Goal: Task Accomplishment & Management: Complete application form

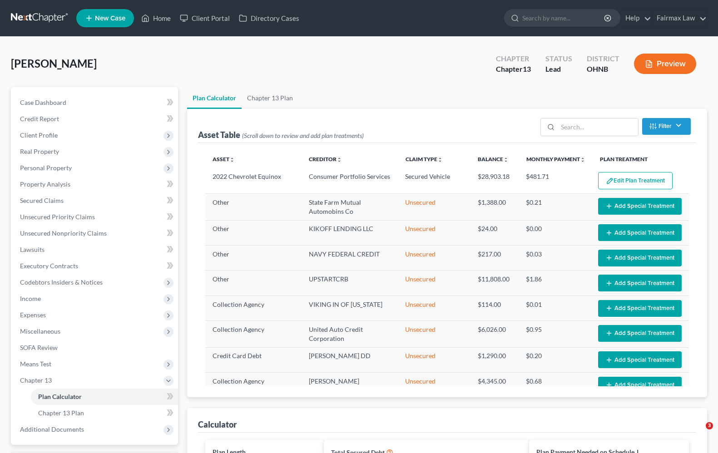
select select "59"
click at [36, 263] on span "Executory Contracts" at bounding box center [49, 266] width 58 height 8
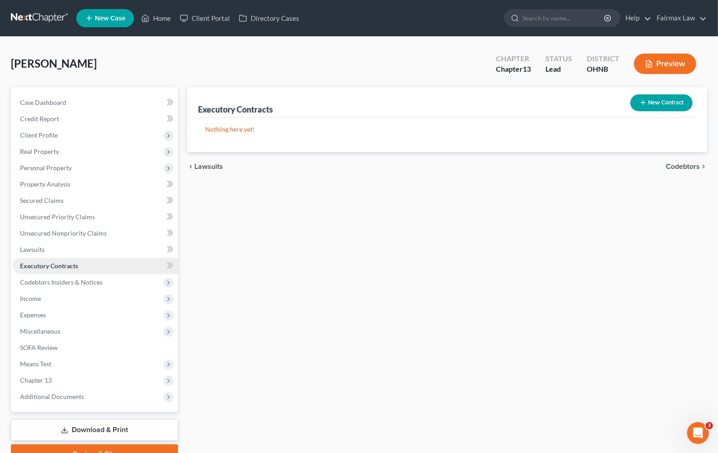
click at [36, 269] on link "Executory Contracts" at bounding box center [95, 266] width 165 height 16
click at [664, 103] on button "New Contract" at bounding box center [661, 102] width 62 height 17
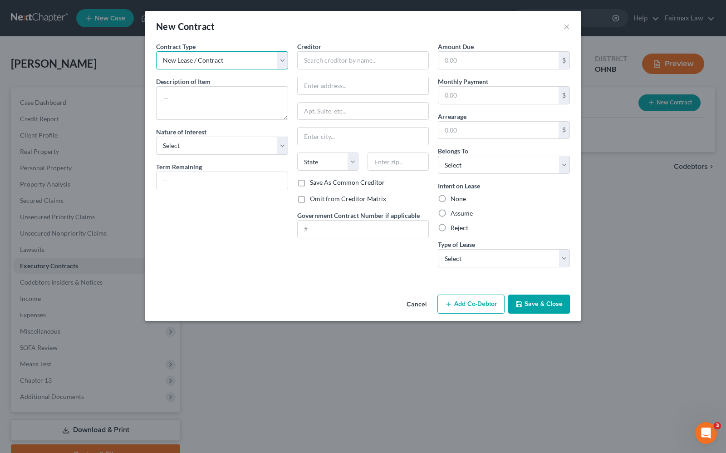
click at [234, 63] on select "New Lease / Contract New Timeshare" at bounding box center [222, 60] width 132 height 18
click at [156, 51] on select "New Lease / Contract New Timeshare" at bounding box center [222, 60] width 132 height 18
click at [210, 100] on textarea at bounding box center [222, 103] width 132 height 34
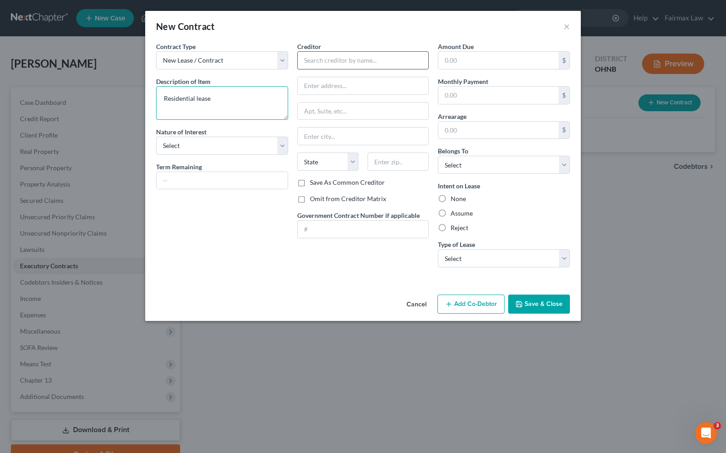
type textarea "Residential lease"
click at [327, 59] on input "text" at bounding box center [363, 60] width 132 height 18
type input "Business Mogul, LLC % Republic Registered Agent, LLC"
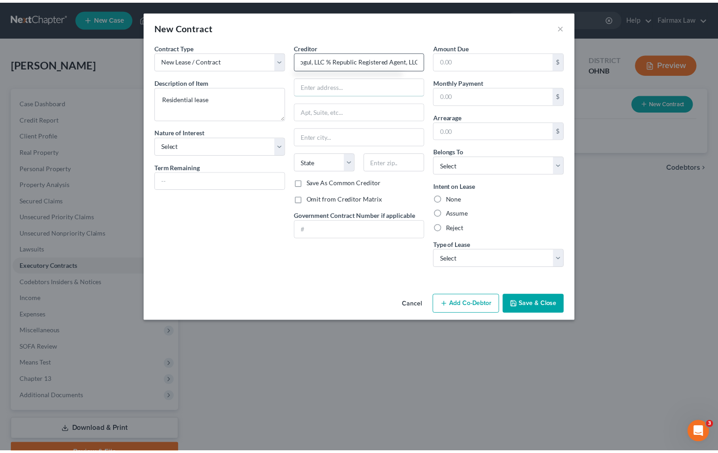
scroll to position [0, 0]
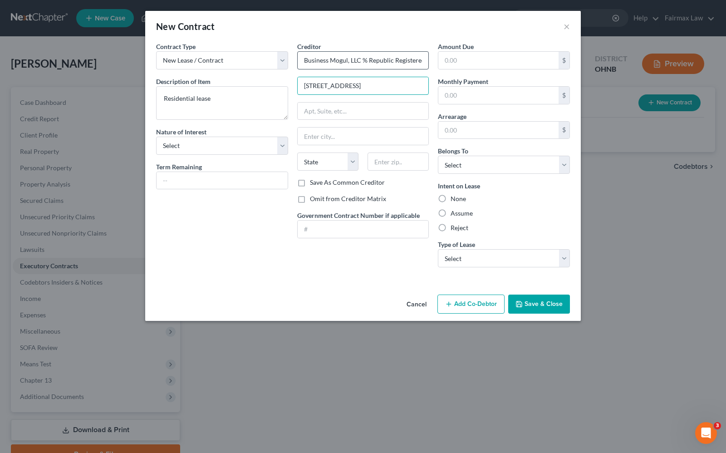
type input "850 Euclid Ave"
type input "Ste 819"
type input "Cleveland"
select select "36"
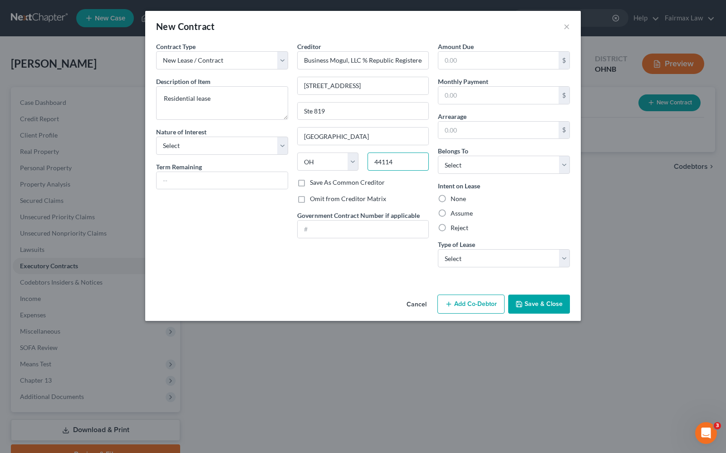
type input "44114"
click at [343, 277] on div "Contract Type New Lease / Contract New Timeshare Description of non-residential…" at bounding box center [363, 166] width 436 height 249
click at [467, 59] on input "text" at bounding box center [498, 60] width 120 height 17
click at [488, 59] on input "1,850.00" at bounding box center [498, 60] width 120 height 17
type input "0"
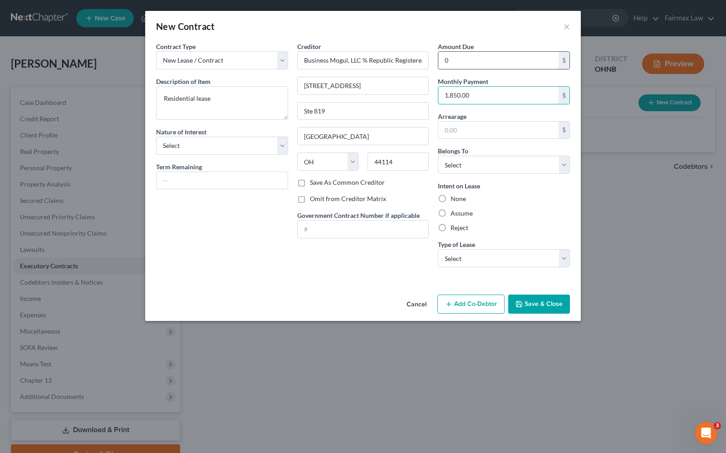
type input "1,850.00"
type input "0.00"
click at [534, 171] on select "Select Debtor 1 Only Debtor 2 Only Debtor 1 And Debtor 2 Only At Least One Of T…" at bounding box center [504, 165] width 132 height 18
select select "0"
click at [438, 156] on select "Select Debtor 1 Only Debtor 2 Only Debtor 1 And Debtor 2 Only At Least One Of T…" at bounding box center [504, 165] width 132 height 18
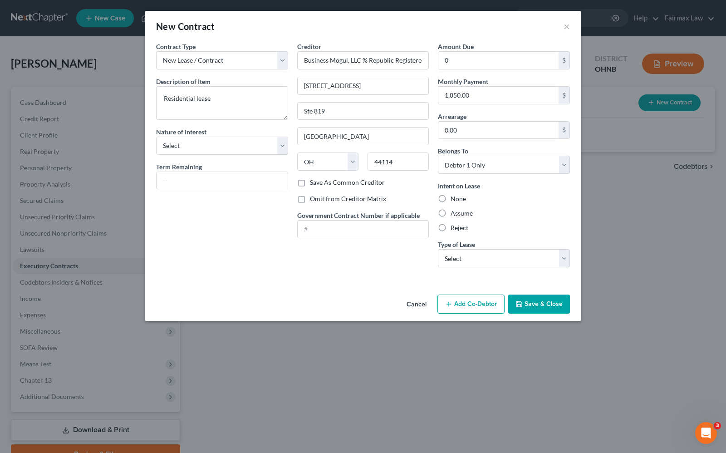
click at [451, 216] on label "Assume" at bounding box center [462, 213] width 22 height 9
click at [454, 215] on input "Assume" at bounding box center [457, 212] width 6 height 6
radio input "true"
click at [498, 264] on select "Select Real Estate Car Other" at bounding box center [504, 258] width 132 height 18
select select "0"
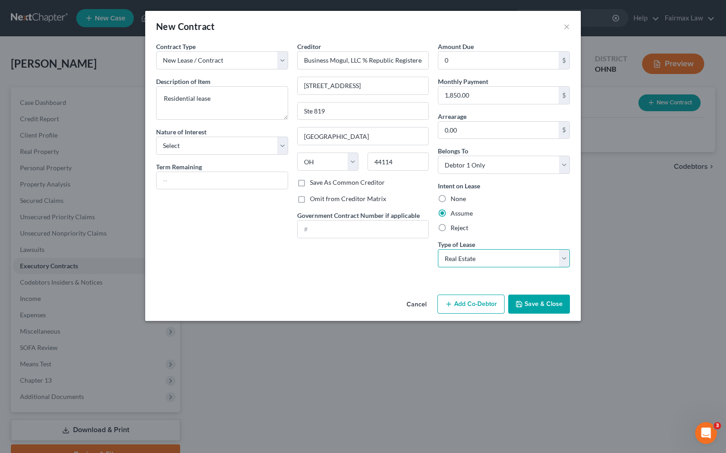
click at [438, 250] on select "Select Real Estate Car Other" at bounding box center [504, 258] width 132 height 18
click at [251, 150] on select "Select Purchaser Agent Lessor Lessee" at bounding box center [222, 146] width 132 height 18
click at [214, 142] on select "Select Purchaser Agent Lessor Lessee" at bounding box center [222, 146] width 132 height 18
select select "3"
click at [156, 137] on select "Select Purchaser Agent Lessor Lessee" at bounding box center [222, 146] width 132 height 18
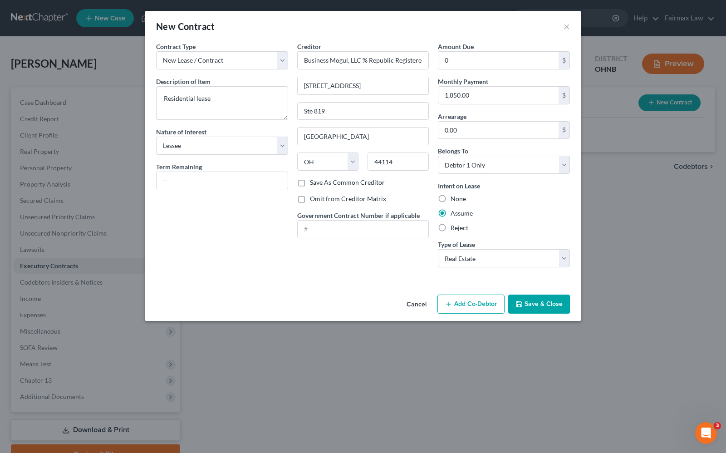
click at [546, 306] on button "Save & Close" at bounding box center [539, 304] width 62 height 19
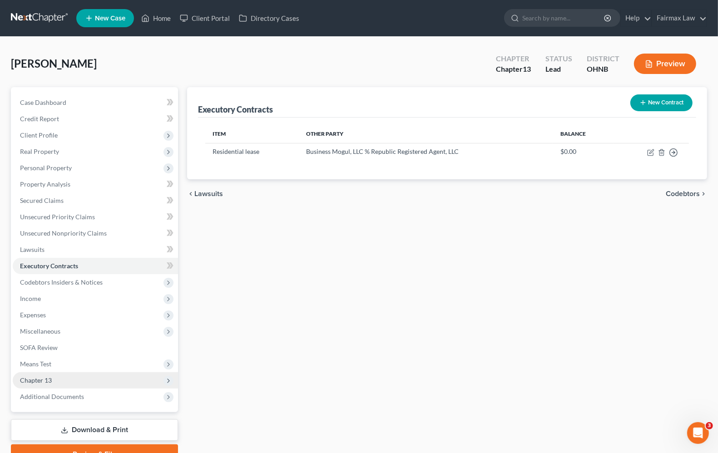
click at [55, 384] on span "Chapter 13" at bounding box center [95, 380] width 165 height 16
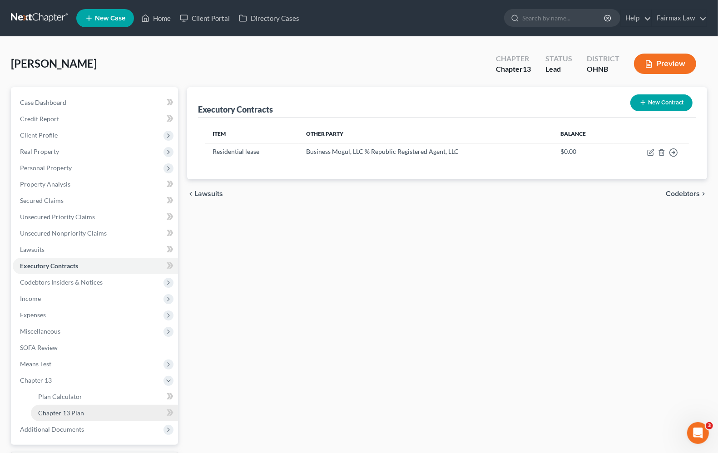
click at [55, 411] on span "Chapter 13 Plan" at bounding box center [61, 413] width 46 height 8
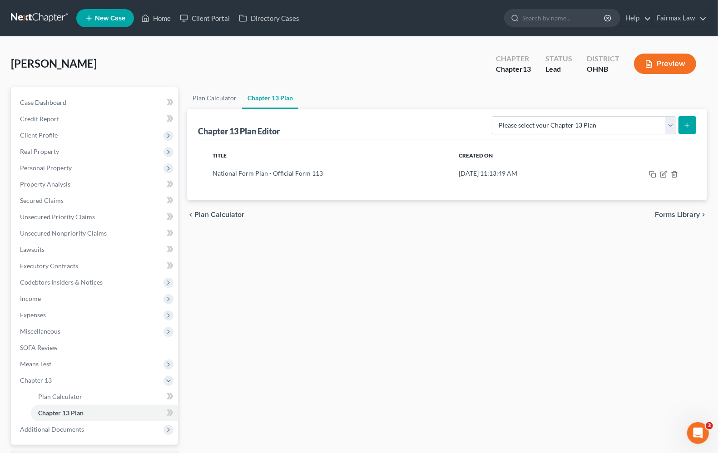
drag, startPoint x: 663, startPoint y: 167, endPoint x: 670, endPoint y: 184, distance: 18.5
click at [663, 168] on td at bounding box center [641, 173] width 93 height 17
click at [663, 175] on icon "button" at bounding box center [664, 173] width 4 height 4
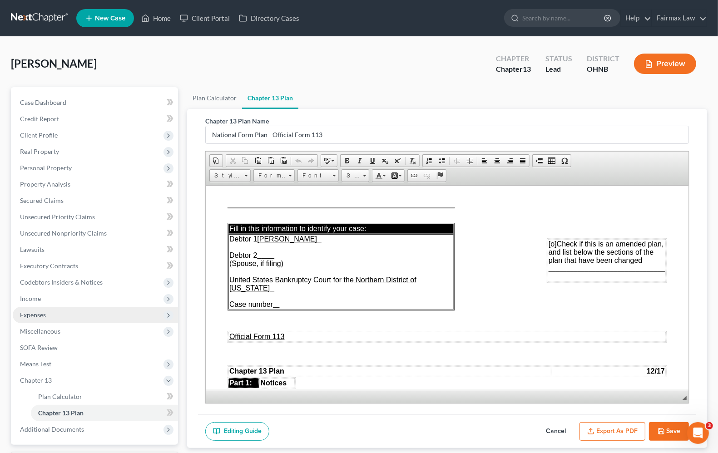
click at [44, 315] on span "Expenses" at bounding box center [33, 315] width 26 height 8
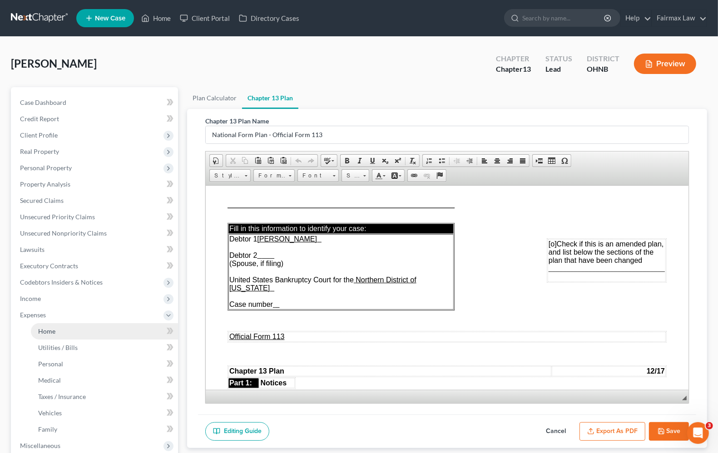
click at [49, 328] on span "Home" at bounding box center [46, 331] width 17 height 8
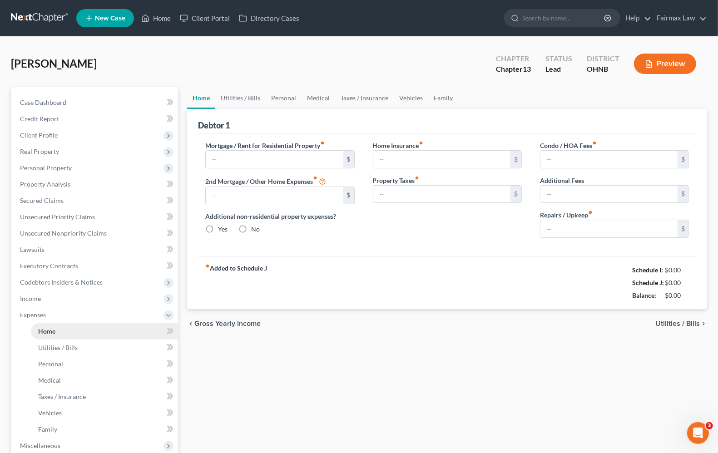
type input "1,850.00"
type input "0.00"
radio input "true"
type input "0.00"
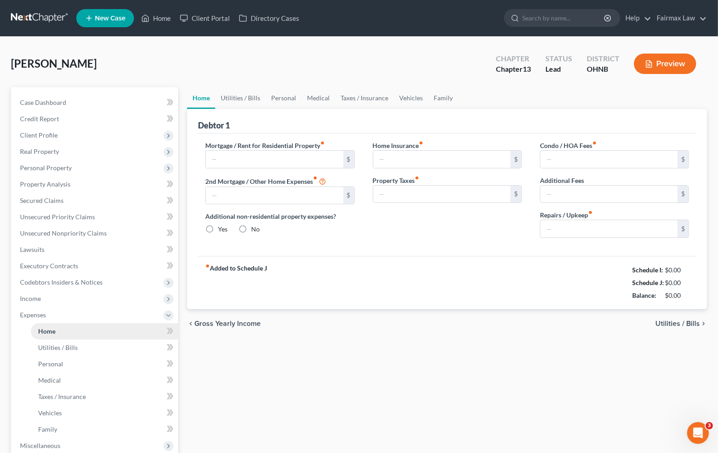
type input "0.00"
type input "75.00"
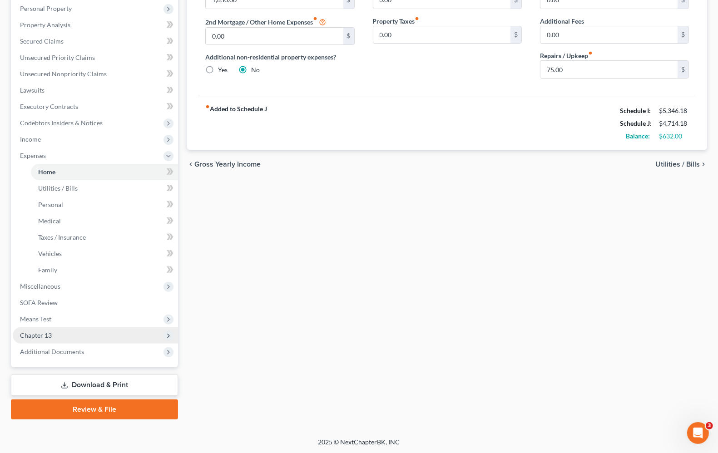
click at [39, 331] on span "Chapter 13" at bounding box center [36, 335] width 32 height 8
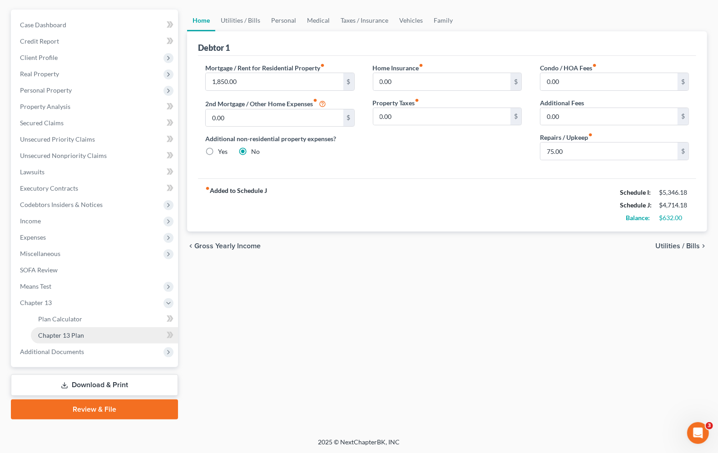
click at [49, 333] on span "Chapter 13 Plan" at bounding box center [61, 335] width 46 height 8
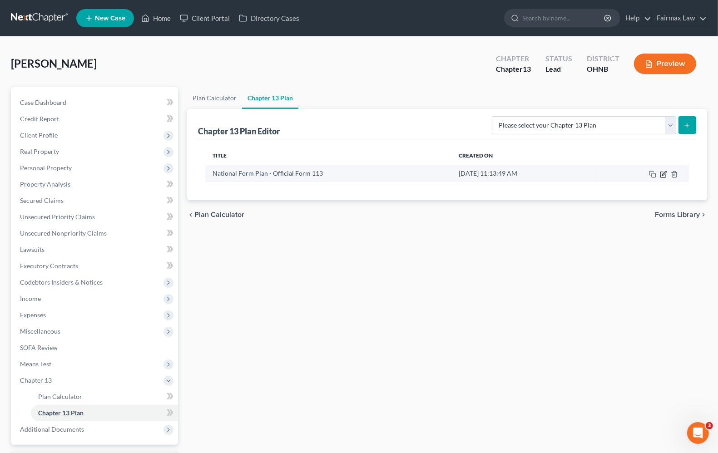
click at [665, 176] on icon "button" at bounding box center [662, 174] width 5 height 5
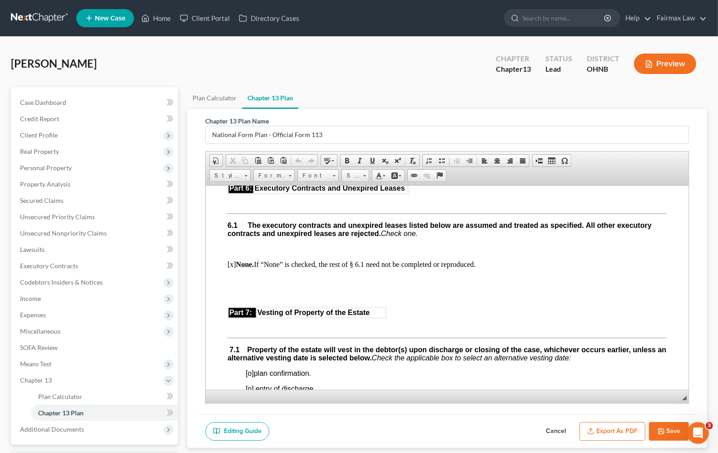
scroll to position [2213, 0]
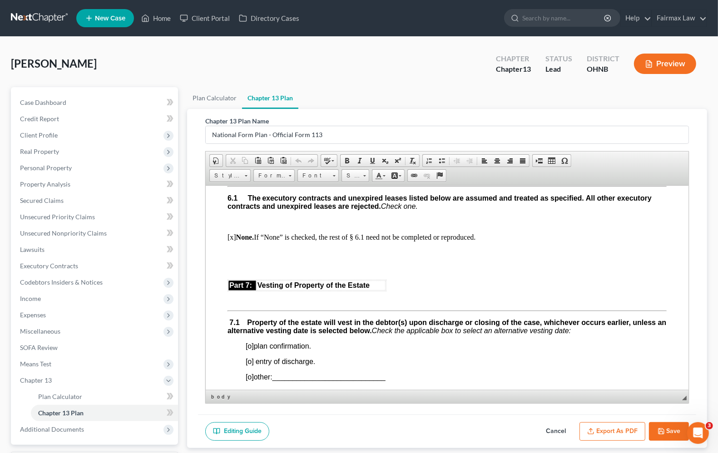
click at [229, 241] on p "[x] None. If “None” is checked, the rest of § 6.1 need not be completed or repr…" at bounding box center [446, 237] width 439 height 8
drag, startPoint x: 233, startPoint y: 299, endPoint x: 256, endPoint y: 296, distance: 22.9
click at [235, 241] on p "[x] None. If “None” is checked, the rest of § 6.1 need not be completed or repr…" at bounding box center [446, 237] width 439 height 8
click at [80, 418] on link "Chapter 13 Plan" at bounding box center [104, 413] width 147 height 16
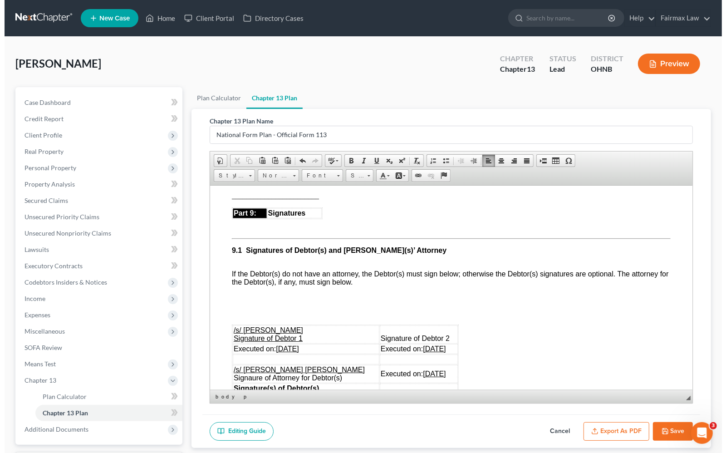
scroll to position [2553, 0]
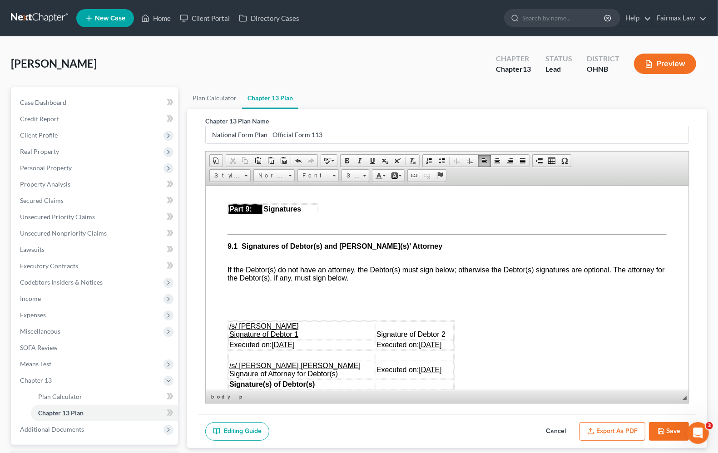
click at [654, 439] on button "Save" at bounding box center [669, 431] width 40 height 19
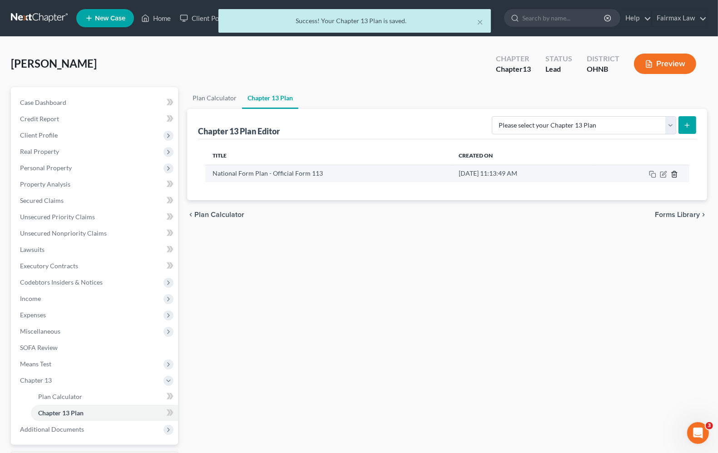
click at [674, 172] on icon "button" at bounding box center [673, 174] width 7 height 7
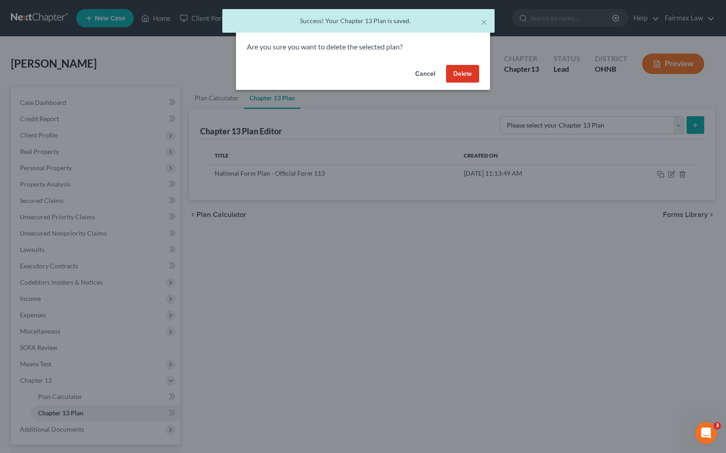
click at [468, 80] on button "Delete" at bounding box center [462, 74] width 33 height 18
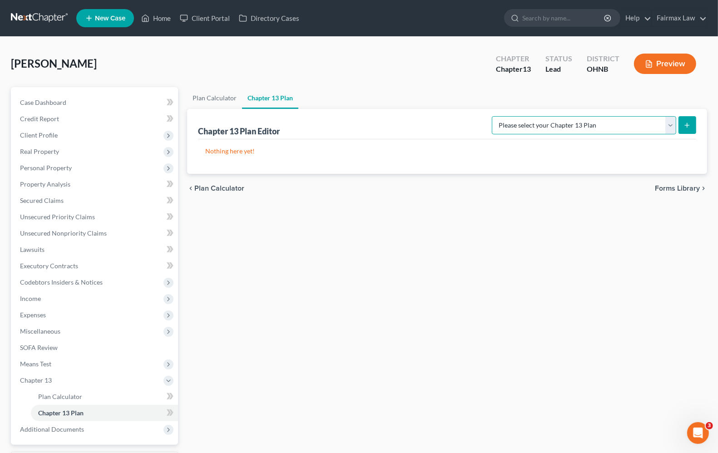
click at [636, 119] on select "Please select your Chapter 13 Plan National Form Plan - Official Form 113 North…" at bounding box center [584, 125] width 184 height 18
select select "0"
click at [545, 116] on select "Please select your Chapter 13 Plan National Form Plan - Official Form 113 North…" at bounding box center [584, 125] width 184 height 18
click at [689, 124] on icon "submit" at bounding box center [686, 125] width 7 height 7
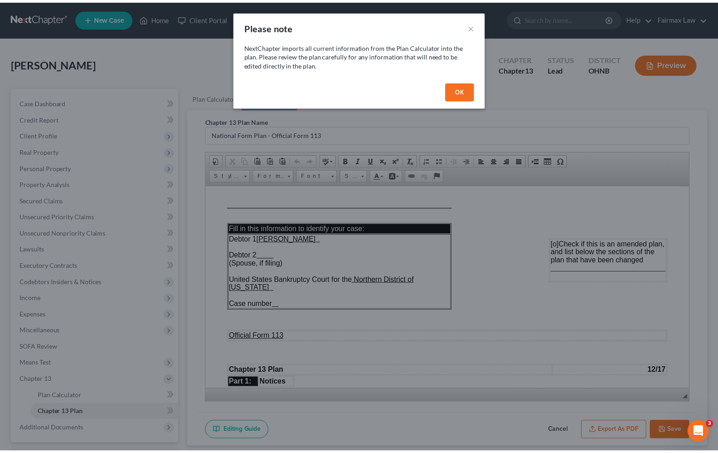
scroll to position [0, 0]
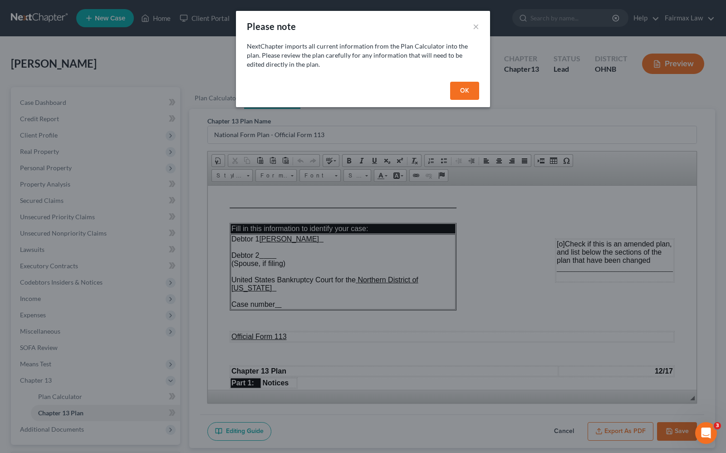
click at [468, 84] on button "OK" at bounding box center [464, 91] width 29 height 18
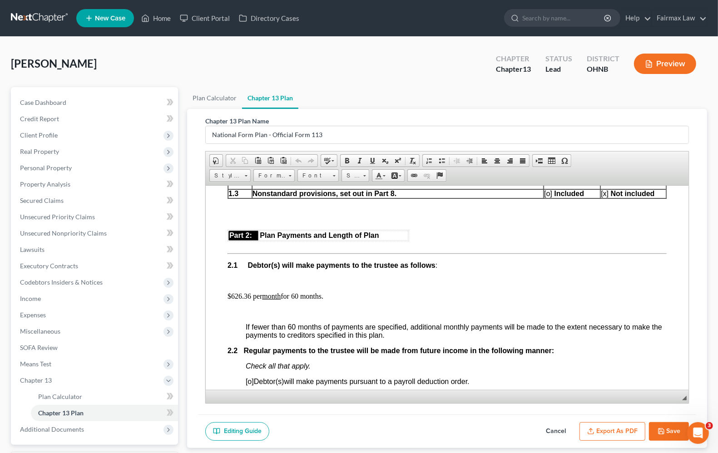
scroll to position [511, 0]
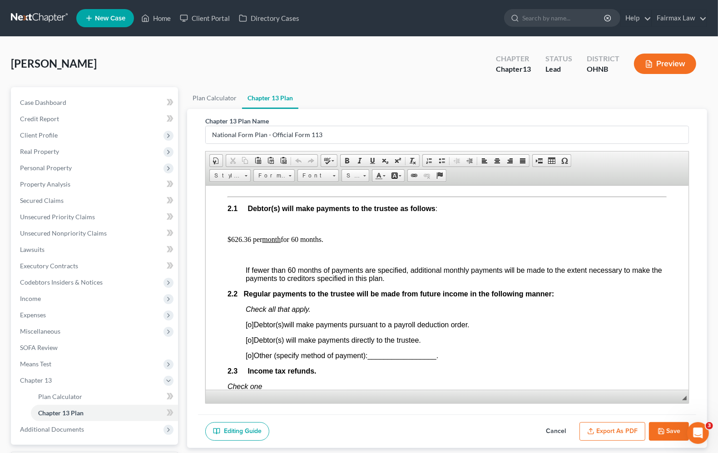
click at [233, 243] on p "$626.36 per month for 60 months." at bounding box center [446, 239] width 439 height 8
click at [295, 243] on p "$632.00 per month for 60 months." at bounding box center [446, 239] width 439 height 8
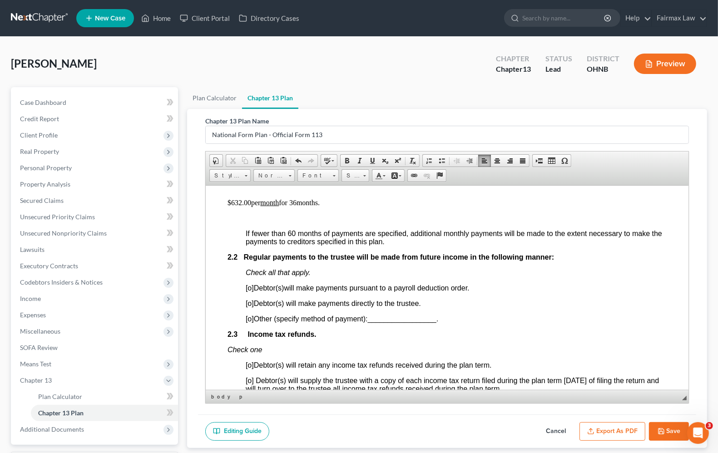
scroll to position [567, 0]
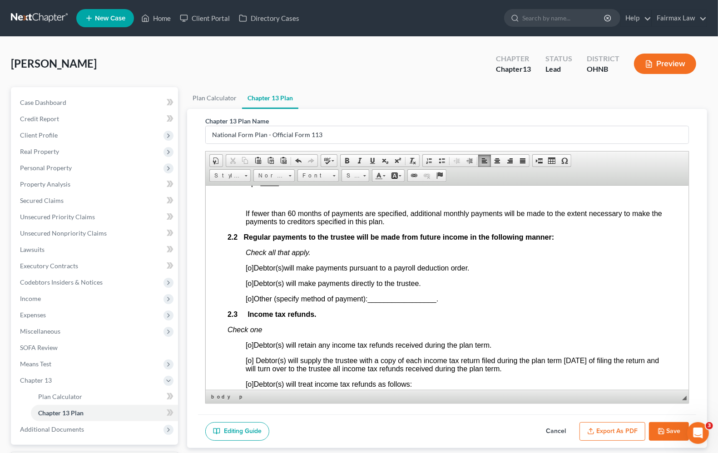
click at [247, 271] on span "[o]" at bounding box center [250, 268] width 8 height 8
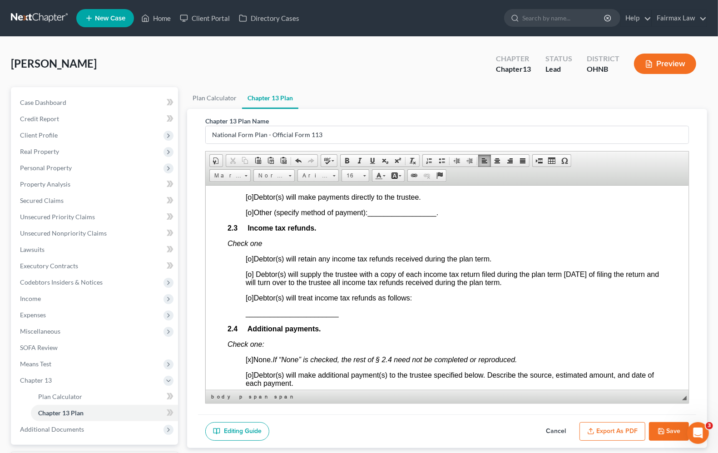
scroll to position [681, 0]
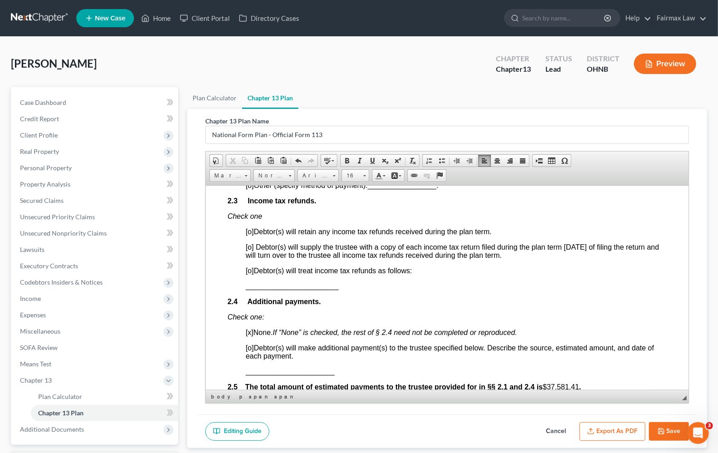
click at [247, 274] on span "[o]" at bounding box center [250, 270] width 8 height 8
click at [272, 290] on span "_______________________" at bounding box center [292, 286] width 93 height 8
drag, startPoint x: 241, startPoint y: 303, endPoint x: 367, endPoint y: 308, distance: 126.7
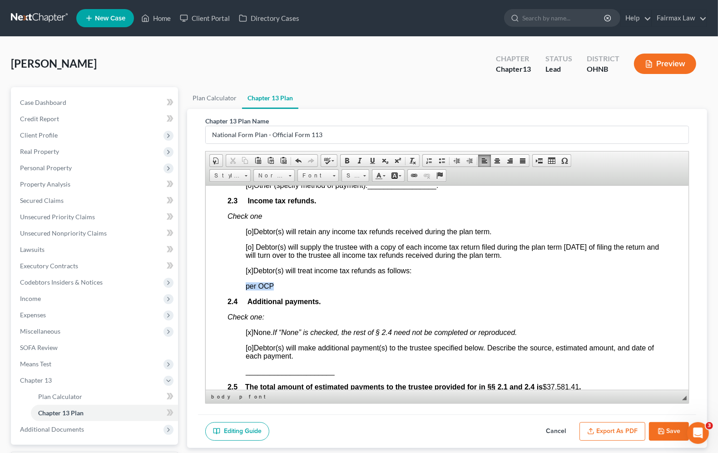
drag, startPoint x: 245, startPoint y: 307, endPoint x: 279, endPoint y: 307, distance: 33.6
click at [279, 290] on p "per OCP" at bounding box center [456, 286] width 421 height 8
click at [324, 305] on p "2.4 Additional payments." at bounding box center [446, 301] width 439 height 8
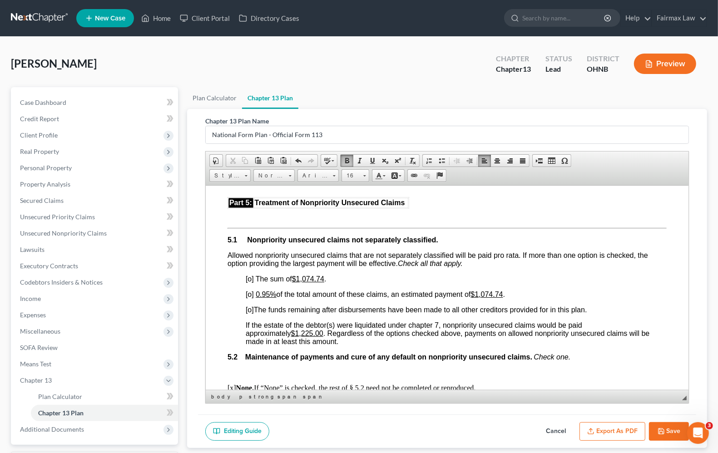
scroll to position [1872, 0]
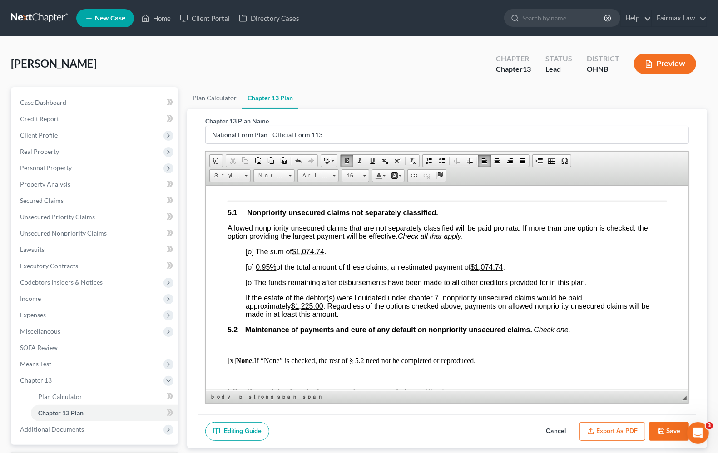
click at [256, 255] on span "The sum of $1,074.74 ." at bounding box center [291, 251] width 71 height 8
click at [250, 255] on span "[o]" at bounding box center [250, 251] width 8 height 8
click at [250, 271] on span "[o]" at bounding box center [250, 267] width 8 height 8
click at [247, 286] on span "[o]" at bounding box center [250, 282] width 8 height 8
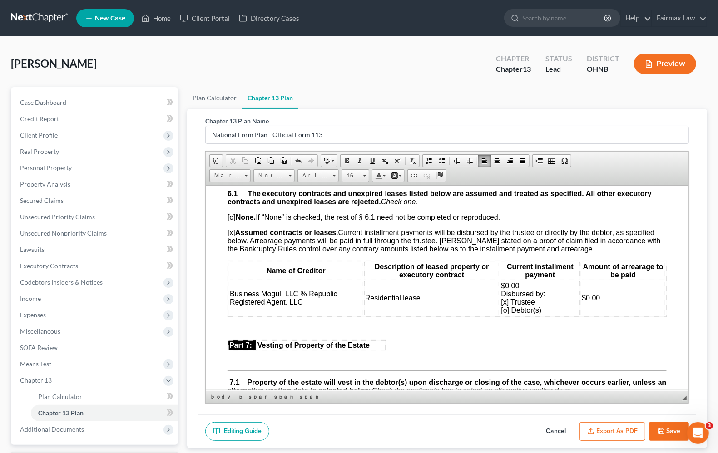
scroll to position [2213, 0]
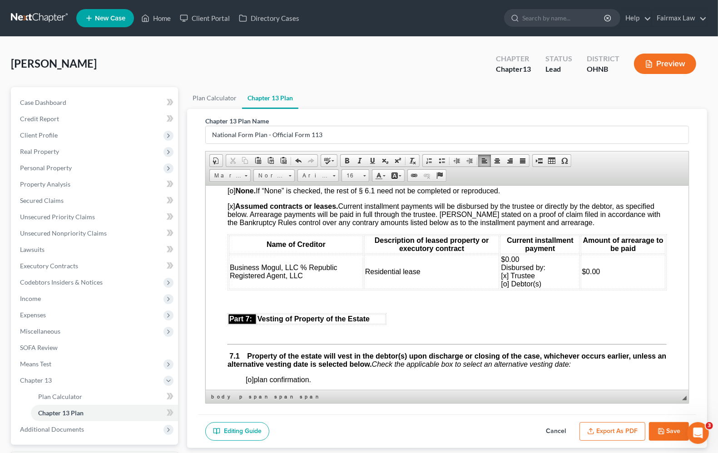
click at [302, 279] on span "Business Mogul, LLC % Republic Registered Agent, LLC" at bounding box center [284, 271] width 108 height 16
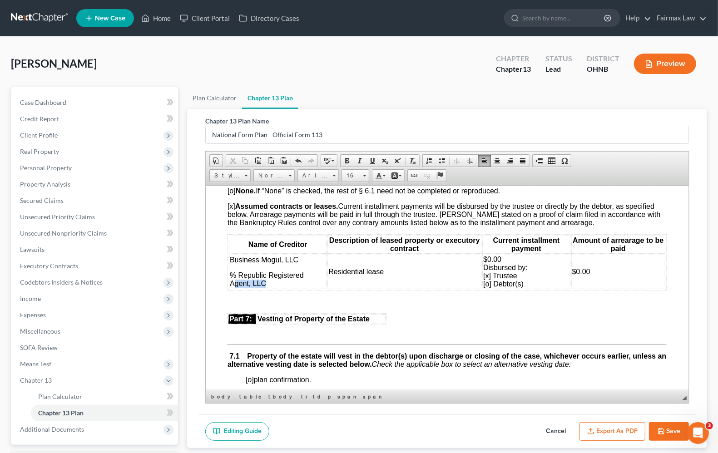
drag, startPoint x: 288, startPoint y: 347, endPoint x: 236, endPoint y: 342, distance: 52.4
click at [236, 287] on p "% Republic Registered Agent, LLC" at bounding box center [278, 279] width 96 height 16
click at [286, 287] on span "% Republic Registered Agent, LLC" at bounding box center [267, 279] width 74 height 16
drag, startPoint x: 278, startPoint y: 343, endPoint x: 250, endPoint y: 344, distance: 28.2
click at [243, 287] on span "% Republic Registered Agent, LLC" at bounding box center [267, 279] width 74 height 16
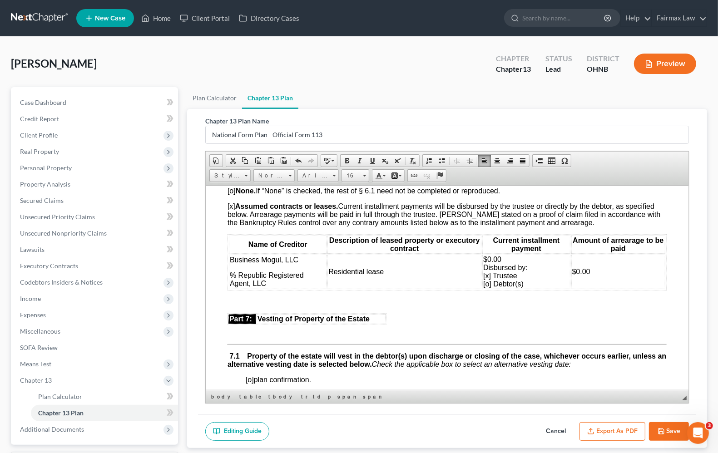
drag, startPoint x: 265, startPoint y: 351, endPoint x: 270, endPoint y: 346, distance: 6.7
click at [270, 287] on p "% Republic Registered Agent, LLC" at bounding box center [278, 279] width 96 height 16
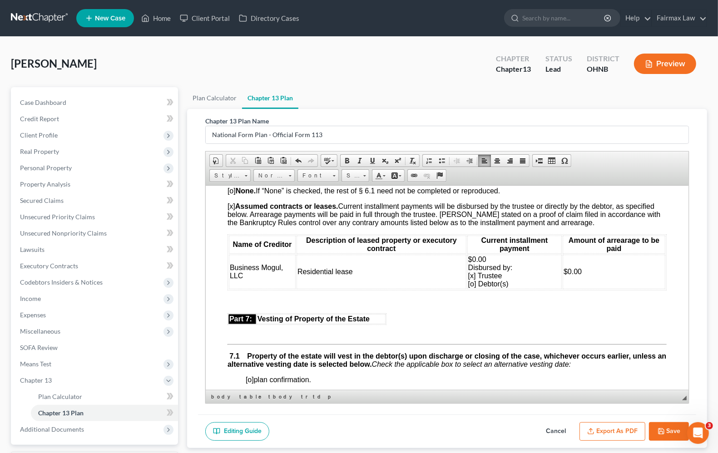
click at [470, 287] on span "$0.00 Disbursed by: [x] Trustee [o] Debtor(s)" at bounding box center [490, 271] width 44 height 32
click at [468, 287] on span "$0.00 Disbursed by: [x] Trustee [x] Debtor(s)" at bounding box center [490, 271] width 44 height 32
click at [468, 287] on span "$0.00 Disbursed by: [o] Trustee [x] Debtor(s)" at bounding box center [490, 271] width 44 height 32
click at [576, 289] on td "$0.00" at bounding box center [613, 271] width 103 height 34
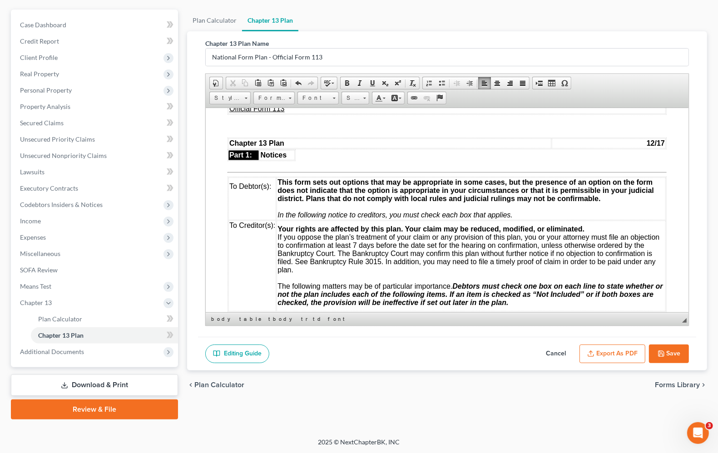
scroll to position [0, 0]
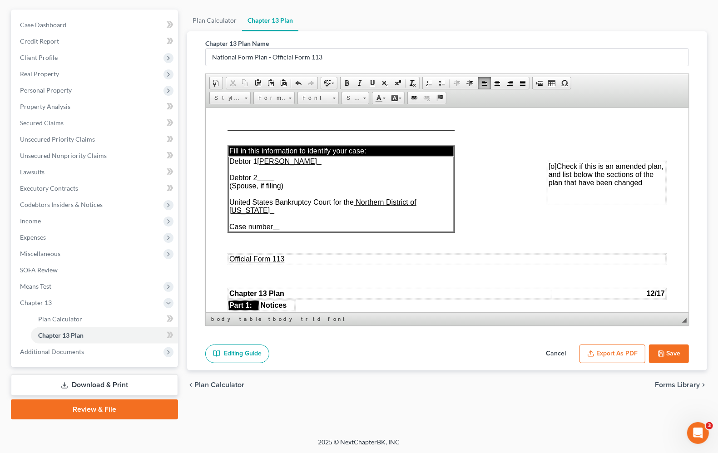
click at [675, 351] on button "Save" at bounding box center [669, 353] width 40 height 19
select select "0"
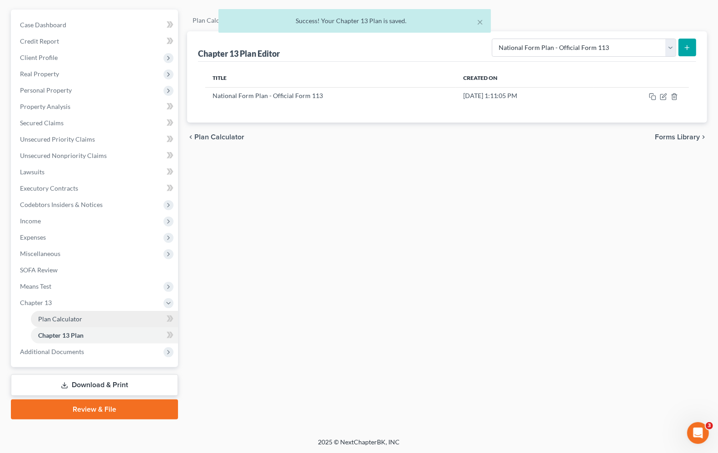
click at [49, 319] on span "Plan Calculator" at bounding box center [60, 319] width 44 height 8
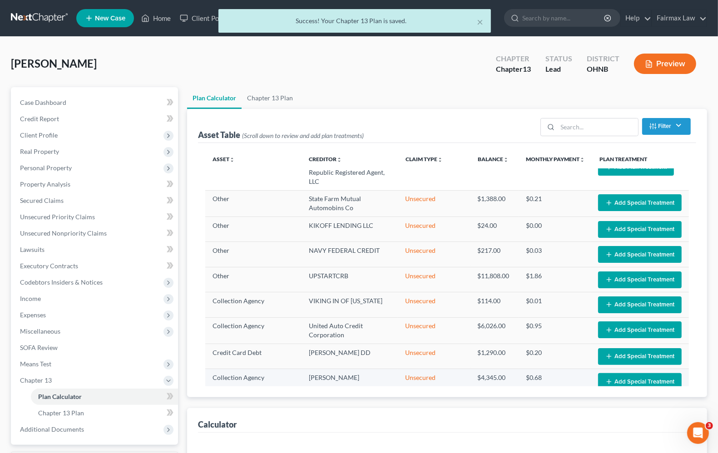
scroll to position [80, 0]
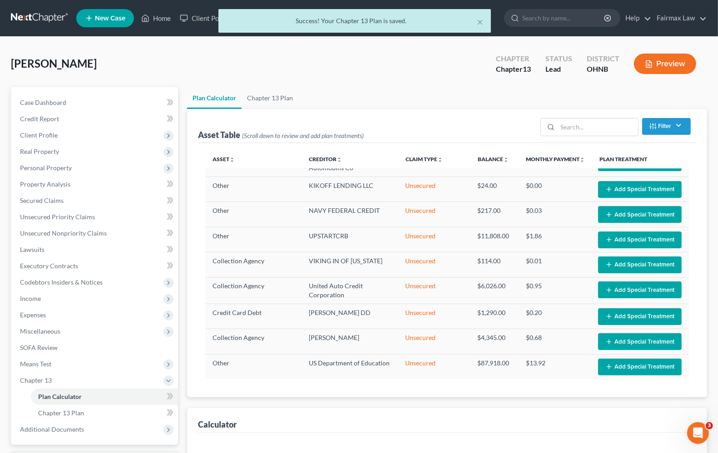
select select "59"
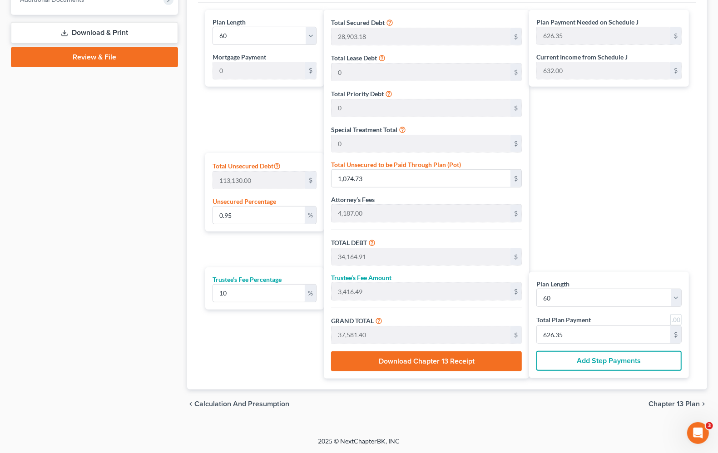
scroll to position [433, 0]
click at [588, 331] on input "626.35" at bounding box center [602, 334] width 133 height 17
type input "0"
type input "327.27"
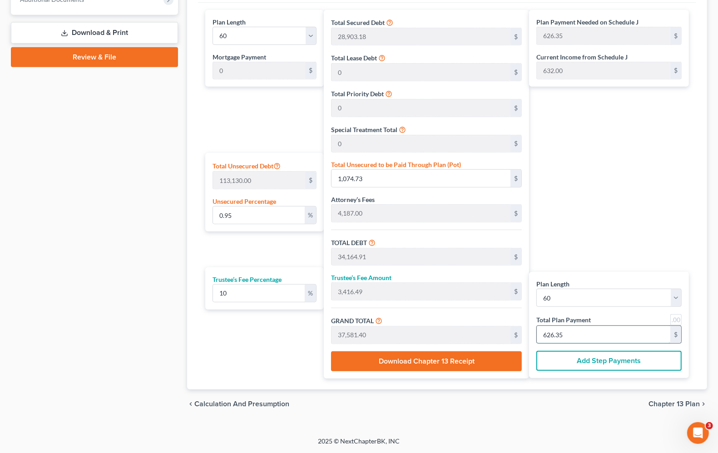
type input "32.72"
type input "360.00"
type input "6"
type input "3,436.36"
type input "343.63"
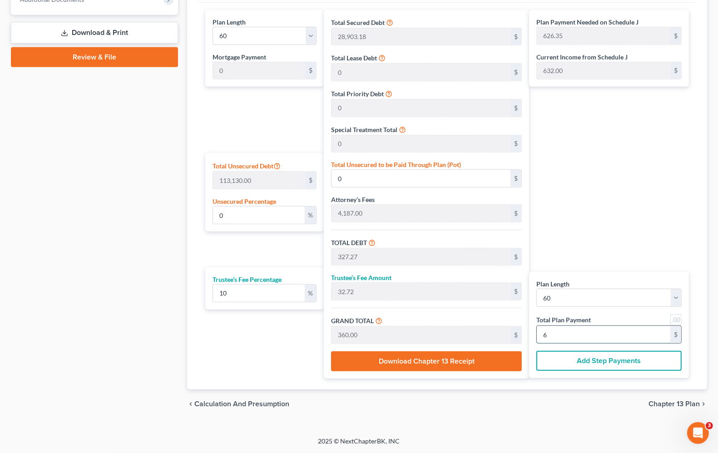
type input "3,780.00"
type input "63"
type input "1.22"
type input "1,382.54"
type input "34,472.72"
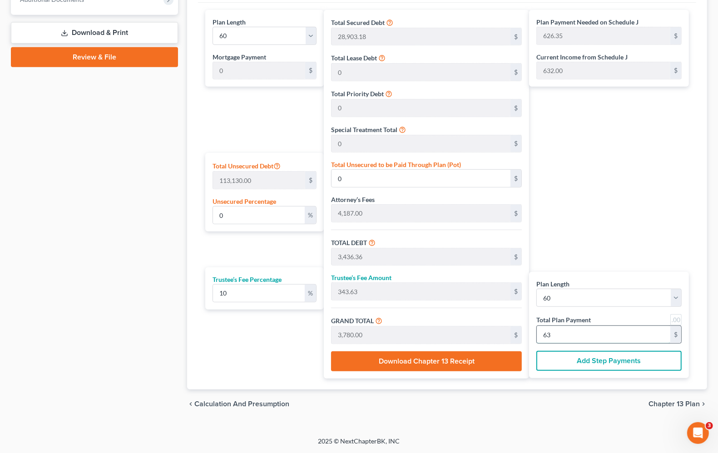
type input "3,447.27"
type input "37,920.00"
type input "632.00"
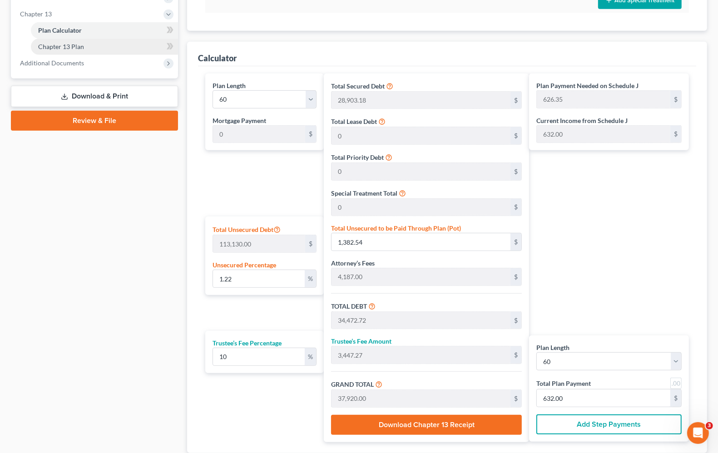
scroll to position [206, 0]
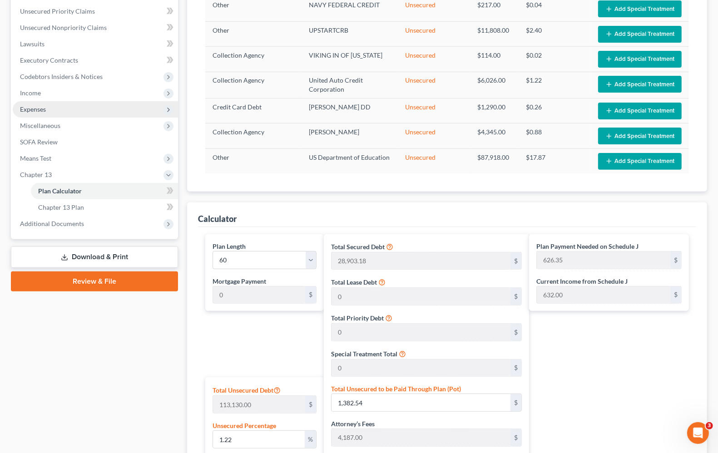
click at [26, 103] on span "Expenses" at bounding box center [95, 109] width 165 height 16
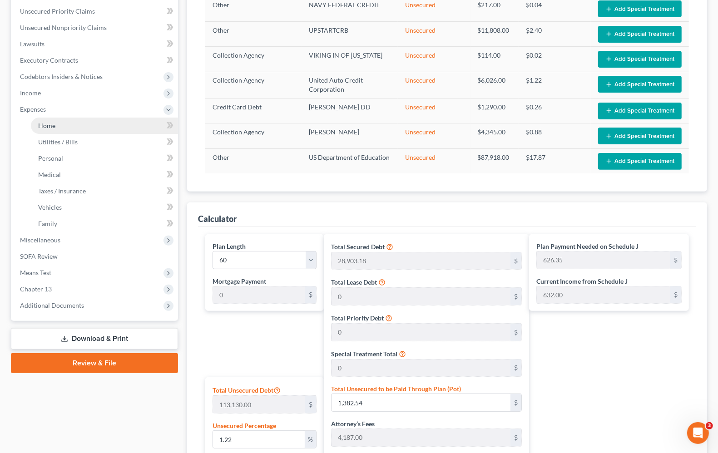
click at [50, 125] on span "Home" at bounding box center [46, 126] width 17 height 8
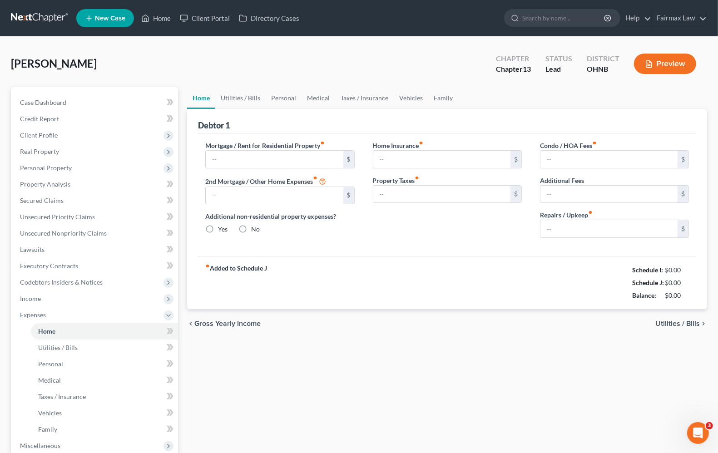
type input "1,850.00"
type input "0.00"
radio input "true"
type input "0.00"
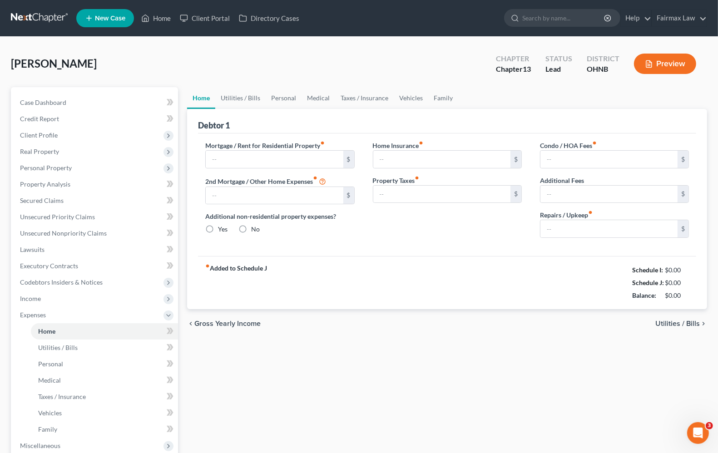
type input "0.00"
type input "75.00"
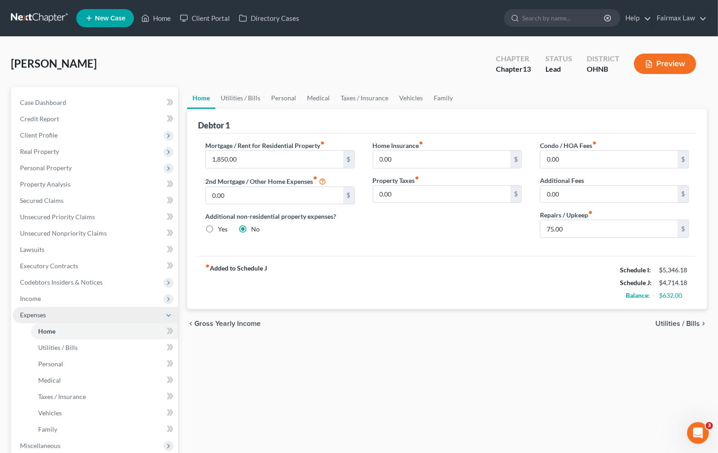
click at [44, 307] on span "Expenses" at bounding box center [95, 315] width 165 height 16
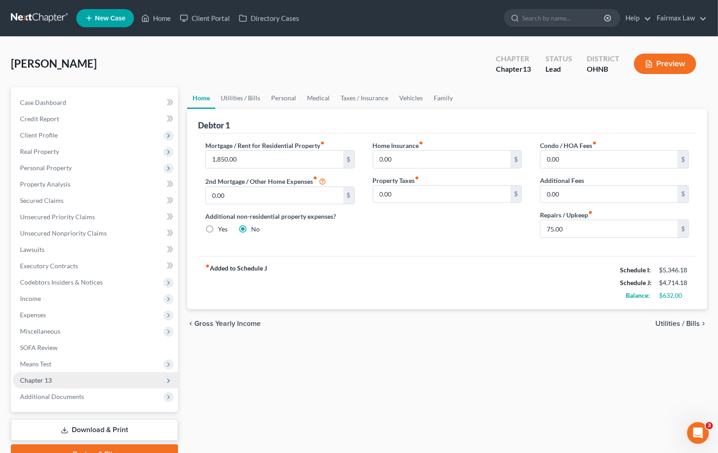
click at [50, 377] on span "Chapter 13" at bounding box center [36, 380] width 32 height 8
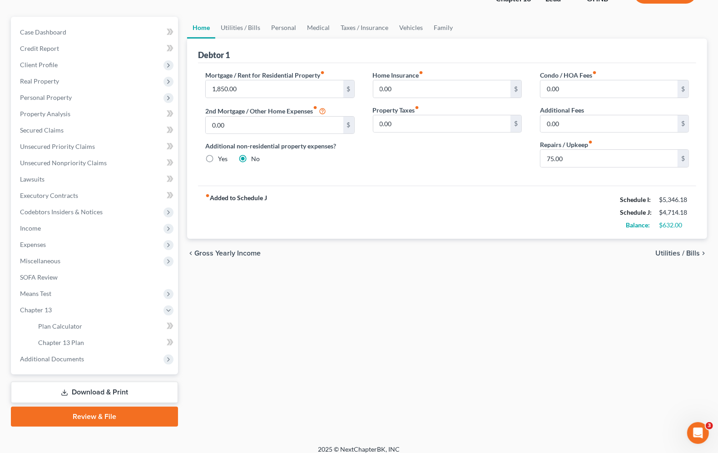
scroll to position [78, 0]
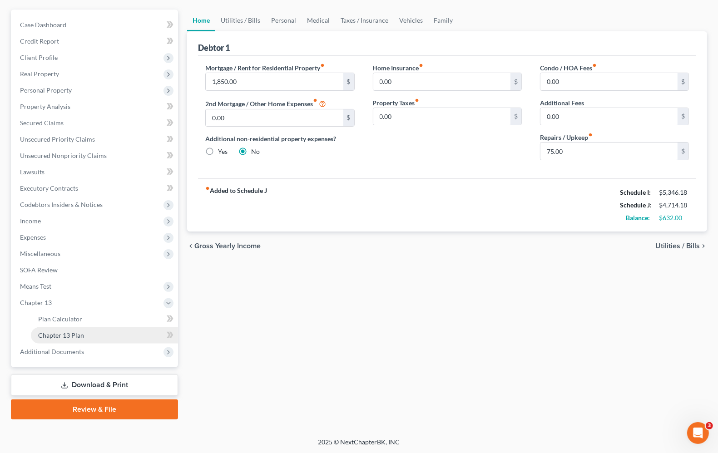
click at [44, 336] on span "Chapter 13 Plan" at bounding box center [61, 335] width 46 height 8
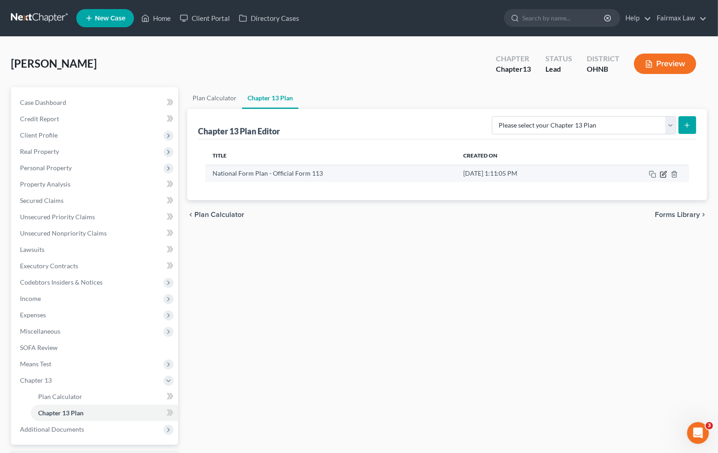
click at [664, 174] on icon "button" at bounding box center [664, 173] width 4 height 4
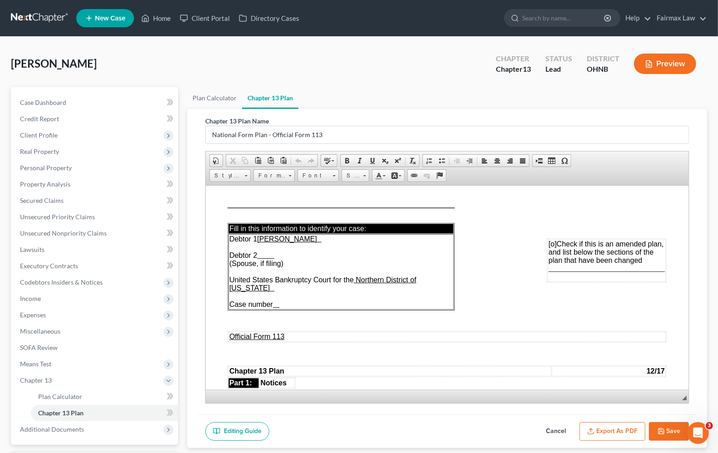
click at [669, 432] on button "Save" at bounding box center [669, 431] width 40 height 19
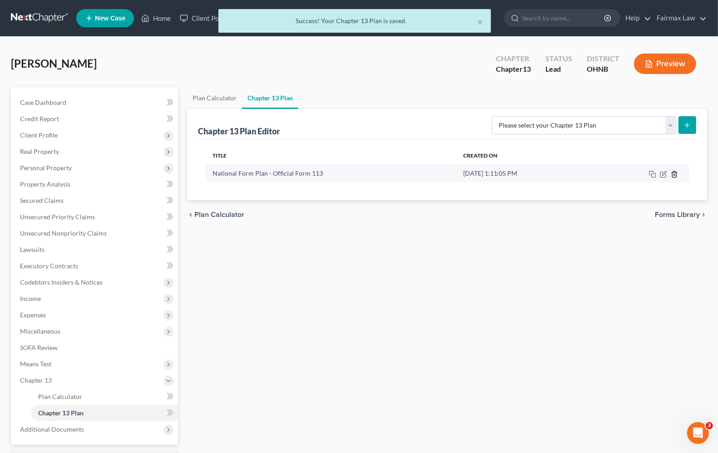
click at [675, 172] on icon "button" at bounding box center [674, 174] width 4 height 6
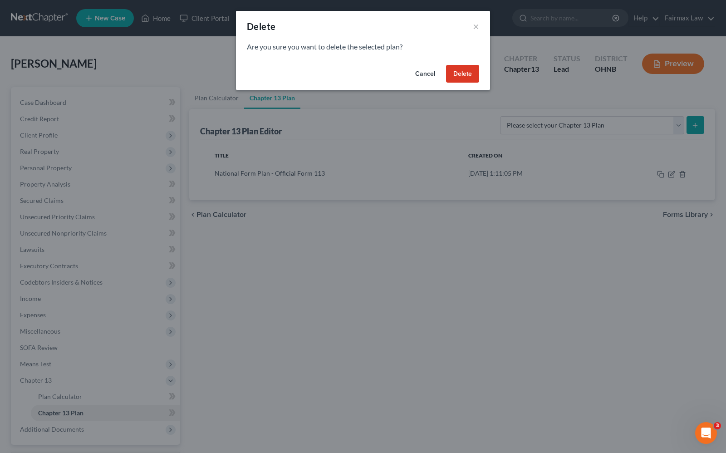
click at [454, 76] on button "Delete" at bounding box center [462, 74] width 33 height 18
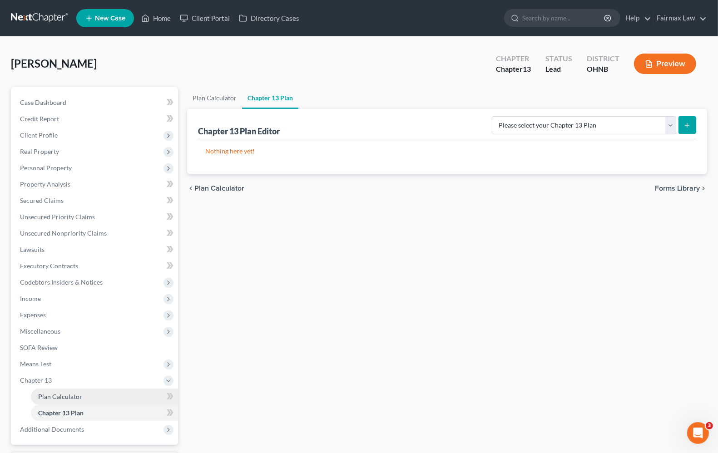
click at [63, 394] on span "Plan Calculator" at bounding box center [60, 397] width 44 height 8
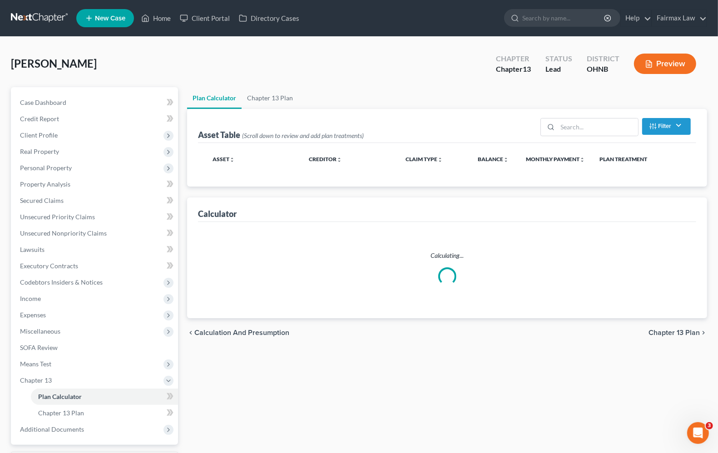
select select "59"
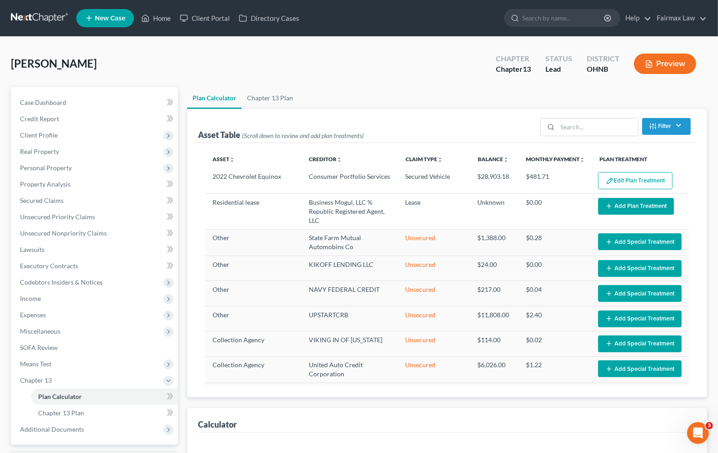
scroll to position [80, 0]
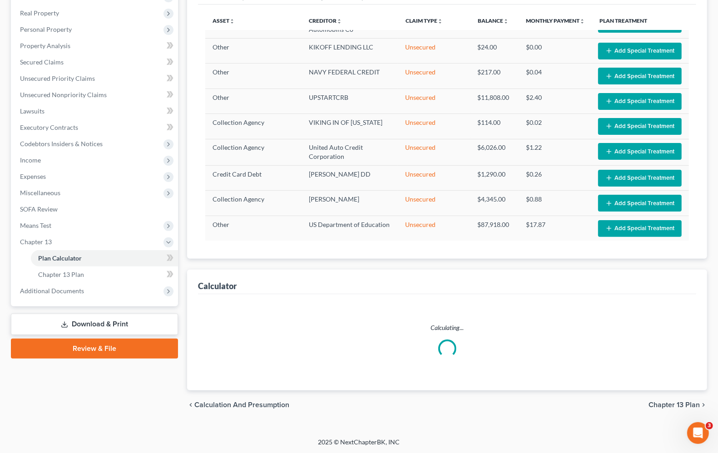
select select "59"
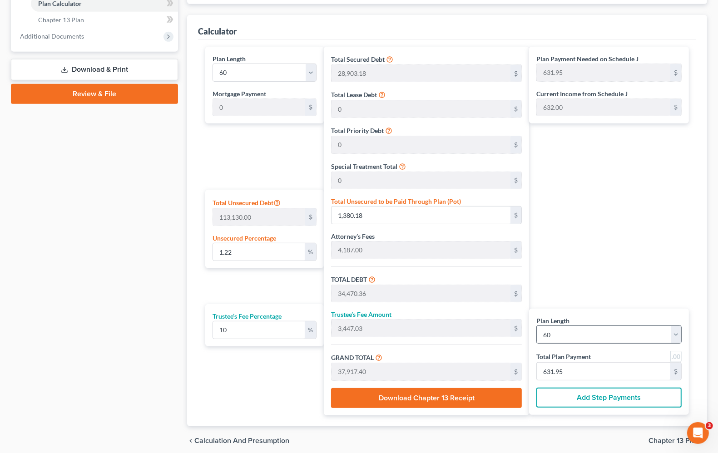
scroll to position [365, 0]
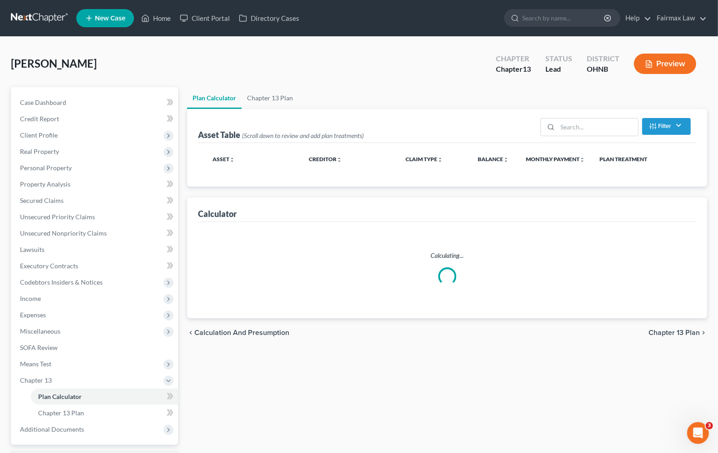
select select "59"
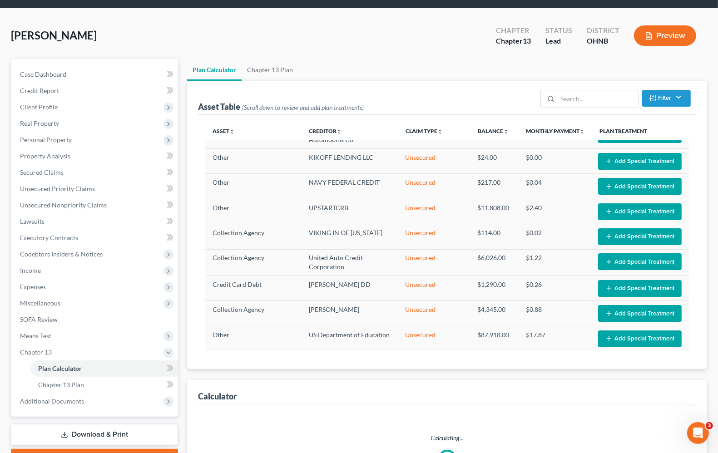
scroll to position [138, 0]
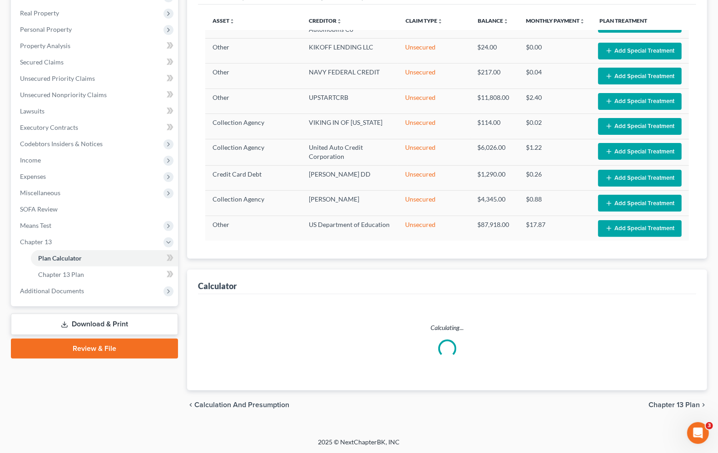
select select "59"
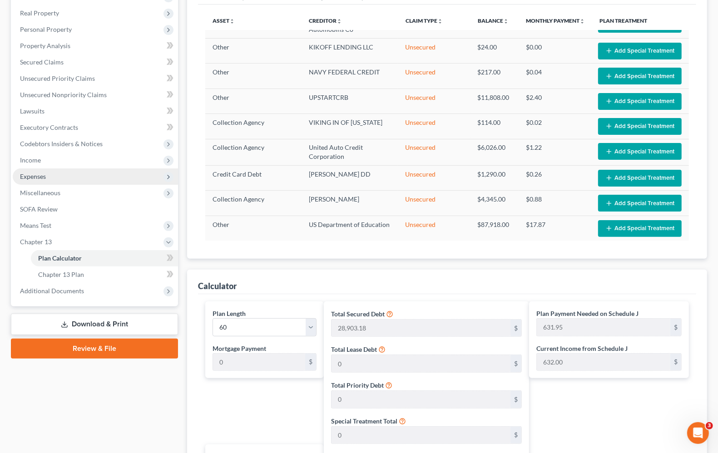
click at [39, 174] on span "Expenses" at bounding box center [33, 176] width 26 height 8
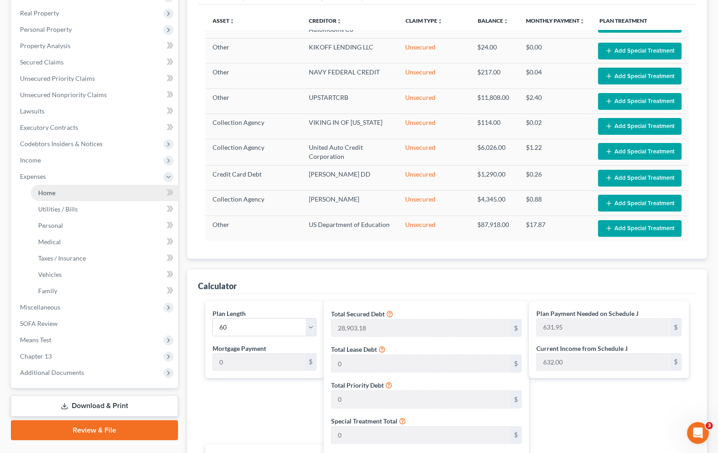
click at [47, 190] on span "Home" at bounding box center [46, 193] width 17 height 8
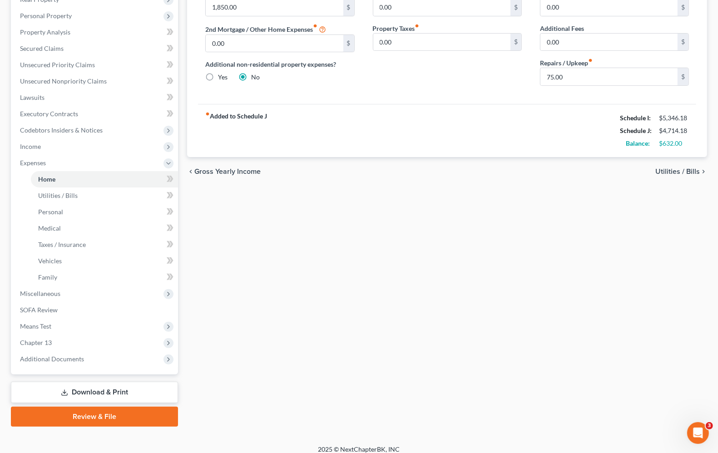
scroll to position [159, 0]
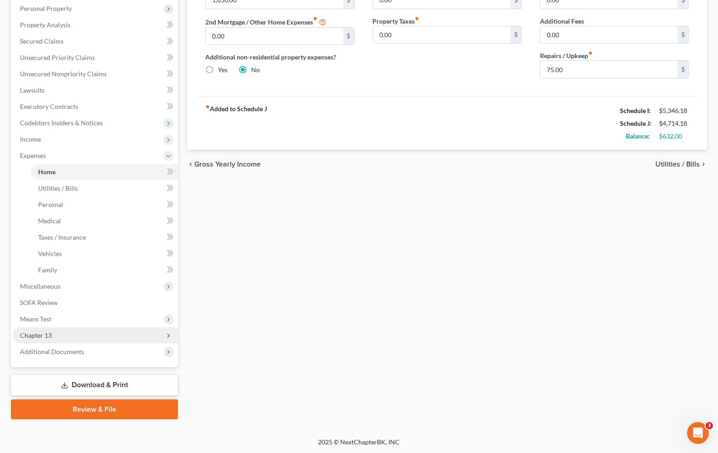
click at [50, 336] on span "Chapter 13" at bounding box center [36, 335] width 32 height 8
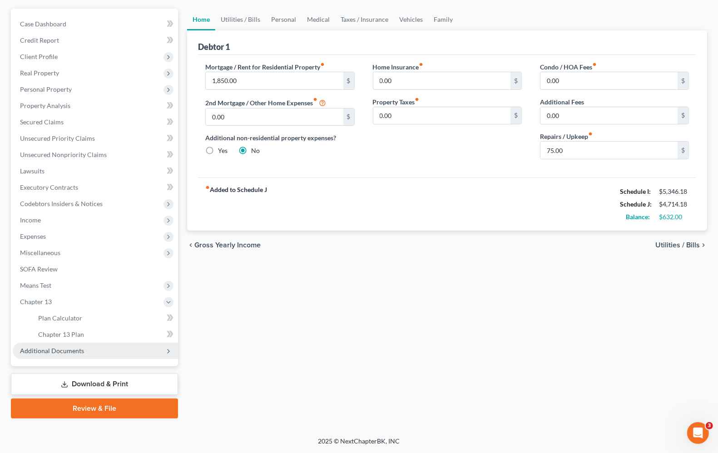
scroll to position [78, 0]
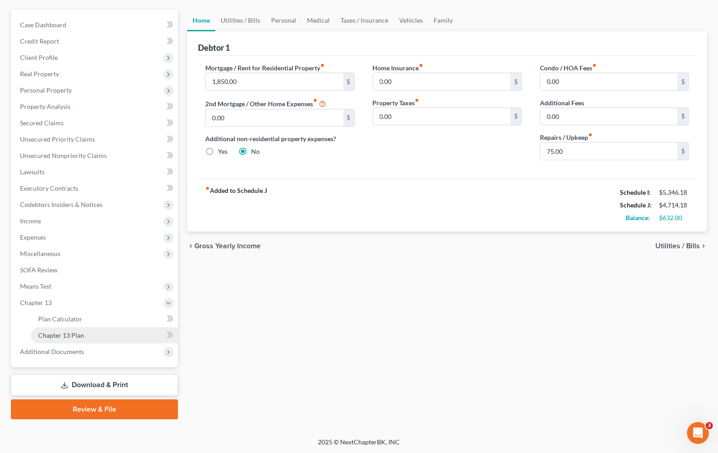
click at [66, 331] on span "Chapter 13 Plan" at bounding box center [61, 335] width 46 height 8
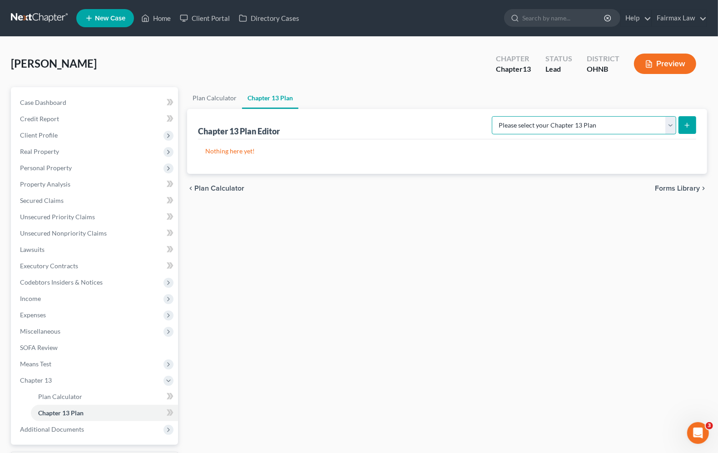
click at [632, 128] on select "Please select your Chapter 13 Plan National Form Plan - Official Form 113 North…" at bounding box center [584, 125] width 184 height 18
select select "0"
click at [545, 116] on select "Please select your Chapter 13 Plan National Form Plan - Official Form 113 North…" at bounding box center [584, 125] width 184 height 18
click at [689, 125] on line "submit" at bounding box center [687, 125] width 4 height 0
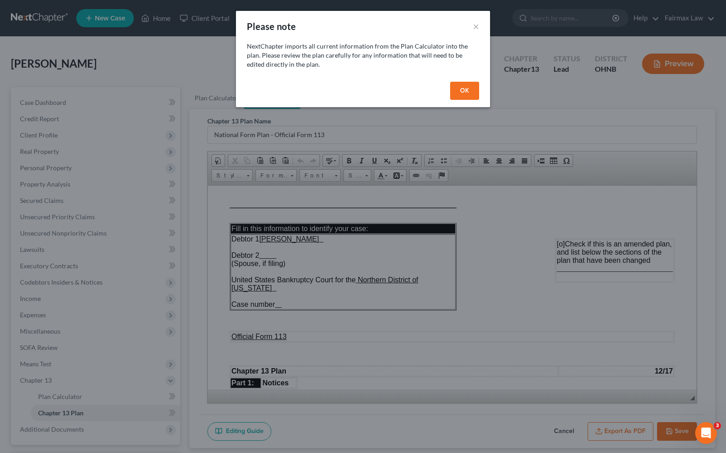
click at [458, 89] on button "OK" at bounding box center [464, 91] width 29 height 18
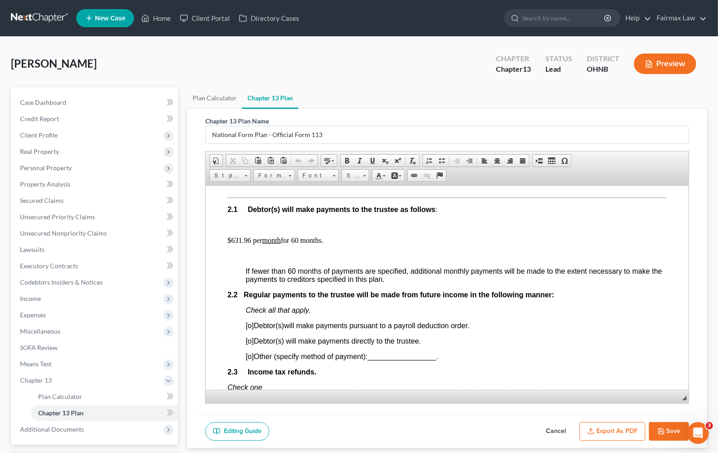
scroll to position [511, 0]
click at [240, 243] on p "$631.96 per month for 60 months." at bounding box center [446, 239] width 439 height 8
click at [656, 433] on button "Save" at bounding box center [669, 431] width 40 height 19
select select "0"
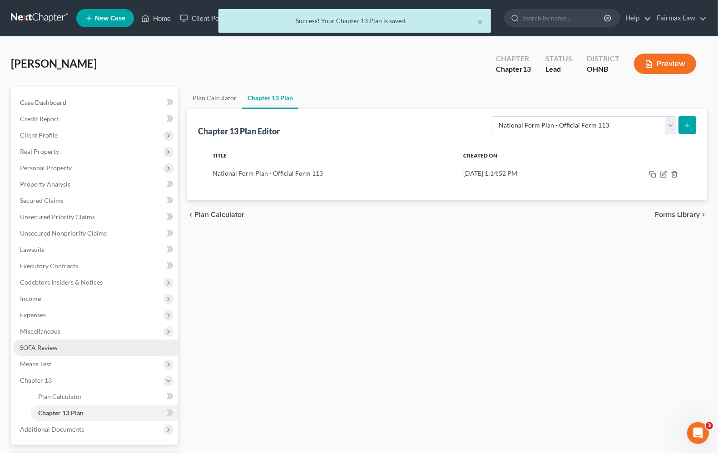
click at [47, 346] on span "SOFA Review" at bounding box center [39, 348] width 38 height 8
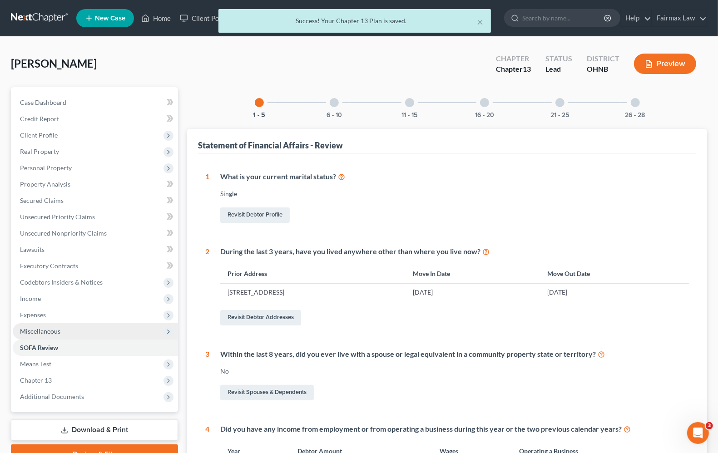
click at [50, 330] on span "Miscellaneous" at bounding box center [40, 331] width 40 height 8
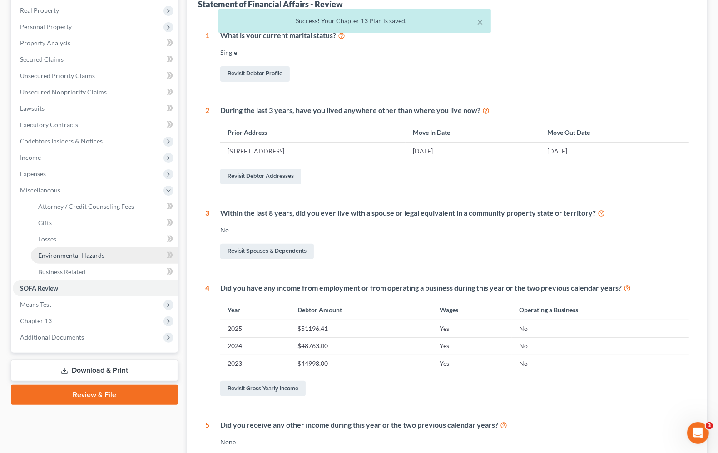
scroll to position [170, 0]
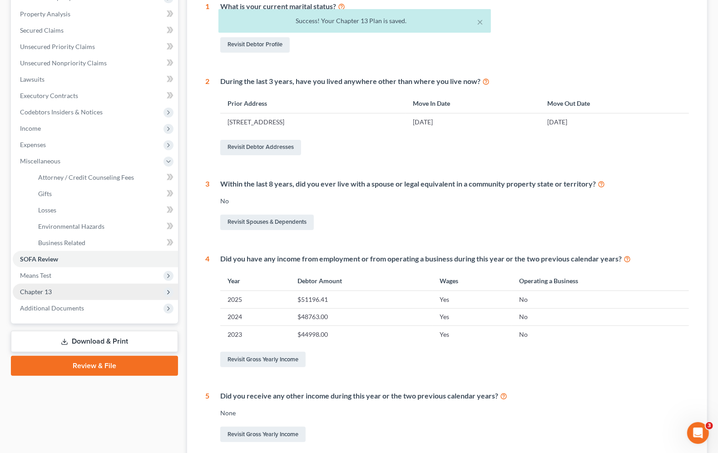
click at [51, 297] on span "Chapter 13" at bounding box center [95, 292] width 165 height 16
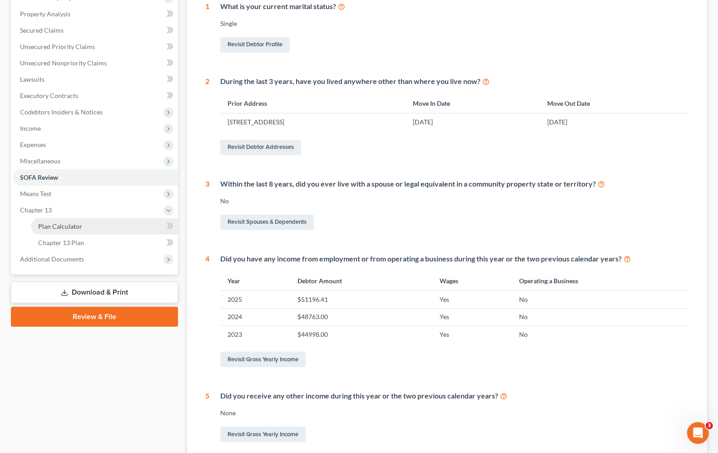
click at [58, 227] on span "Plan Calculator" at bounding box center [60, 226] width 44 height 8
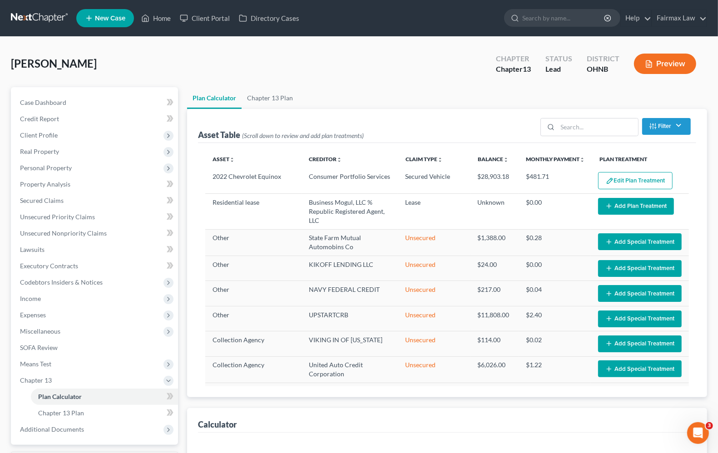
select select "59"
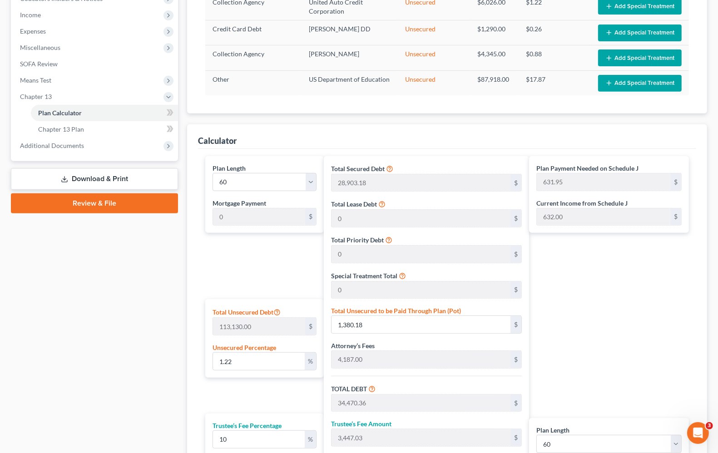
scroll to position [340, 0]
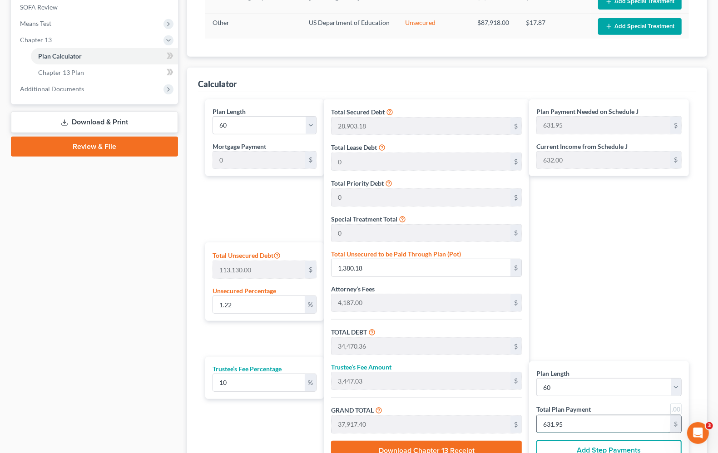
click at [587, 417] on input "631.95" at bounding box center [602, 423] width 133 height 17
type input "0"
type input "327.27"
type input "32.72"
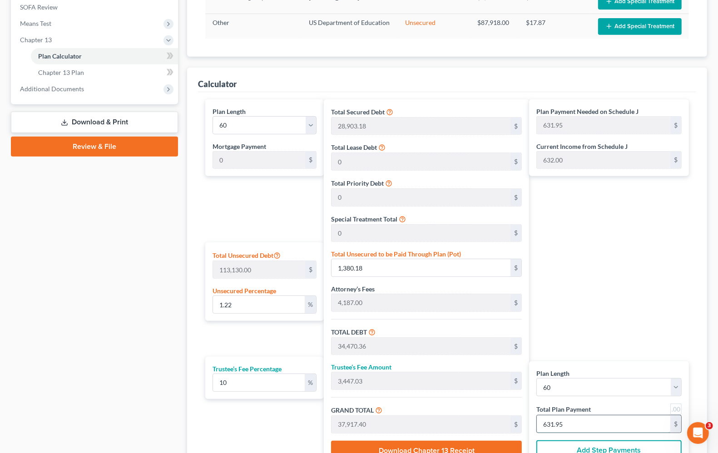
type input "360.00"
type input "6"
type input "3,436.36"
type input "343.63"
type input "3,780.00"
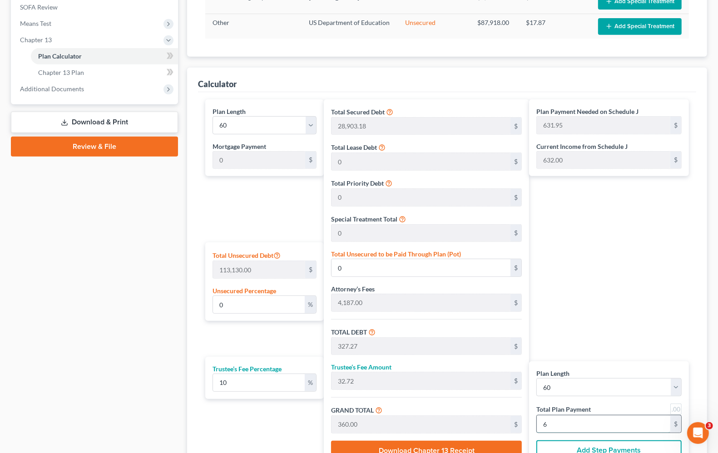
type input "63"
type input "1.22"
type input "1,382.54"
type input "34,472.72"
type input "3,447.27"
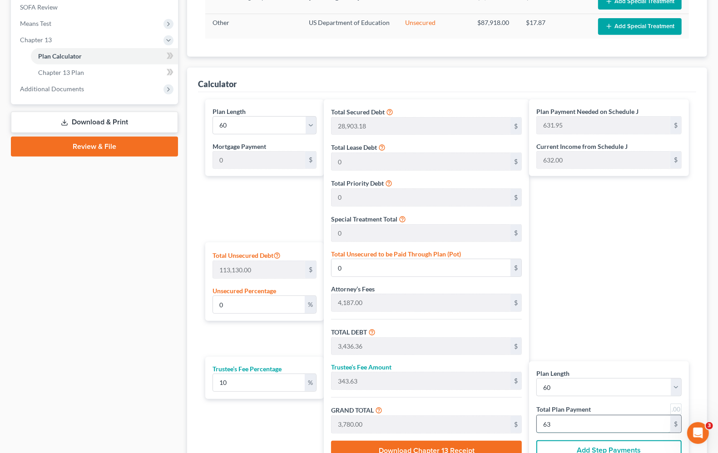
type input "37,920.00"
type input "632.00"
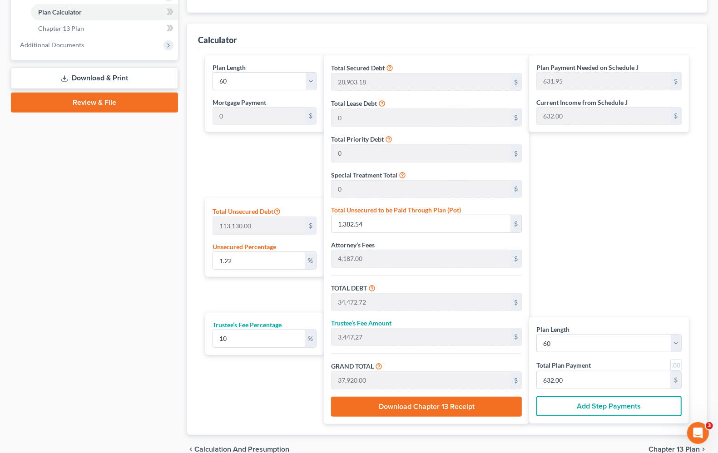
scroll to position [319, 0]
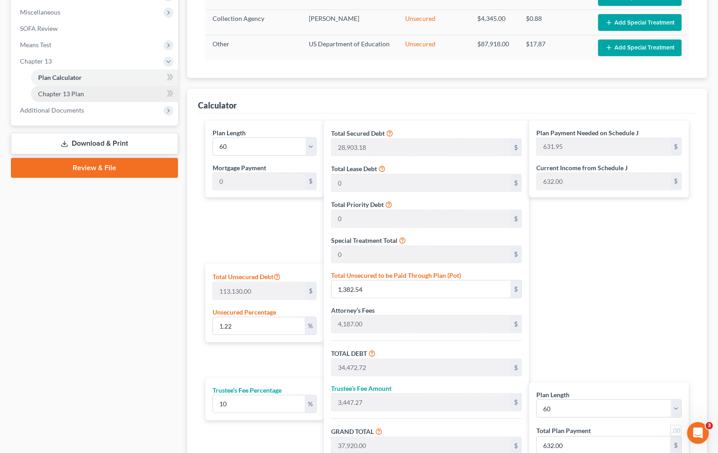
click at [73, 96] on span "Chapter 13 Plan" at bounding box center [61, 94] width 46 height 8
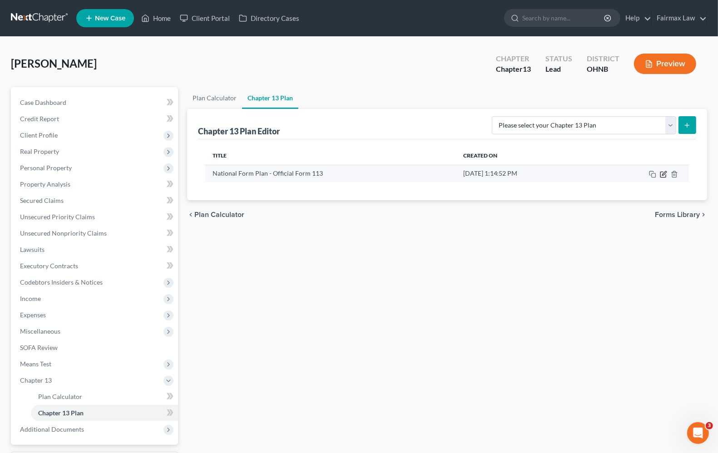
click at [664, 172] on icon "button" at bounding box center [662, 174] width 7 height 7
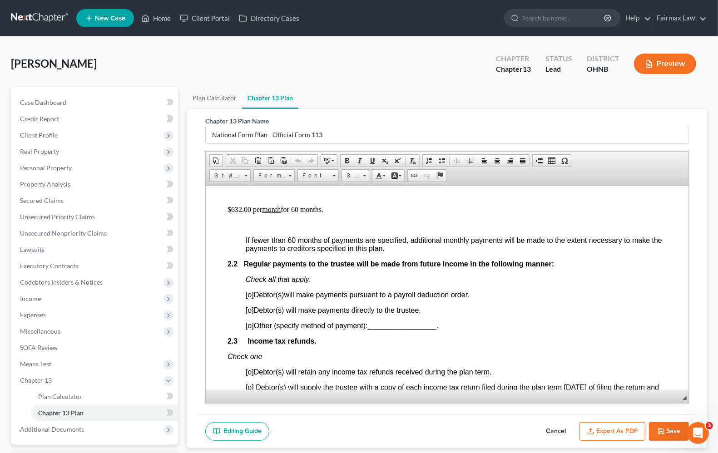
scroll to position [567, 0]
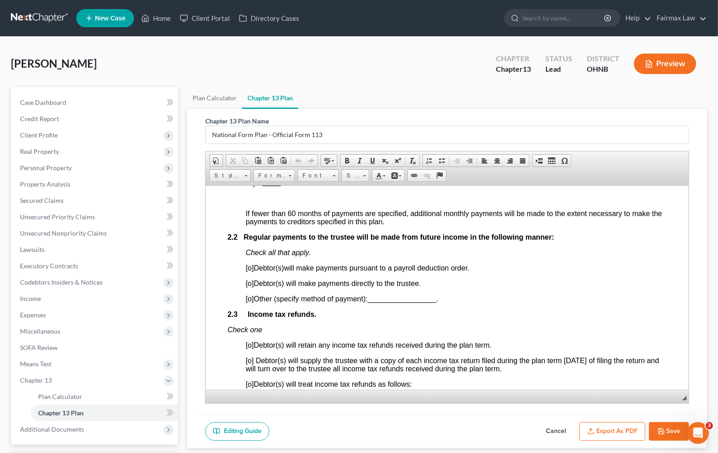
click at [250, 271] on span "[o]" at bounding box center [250, 268] width 8 height 8
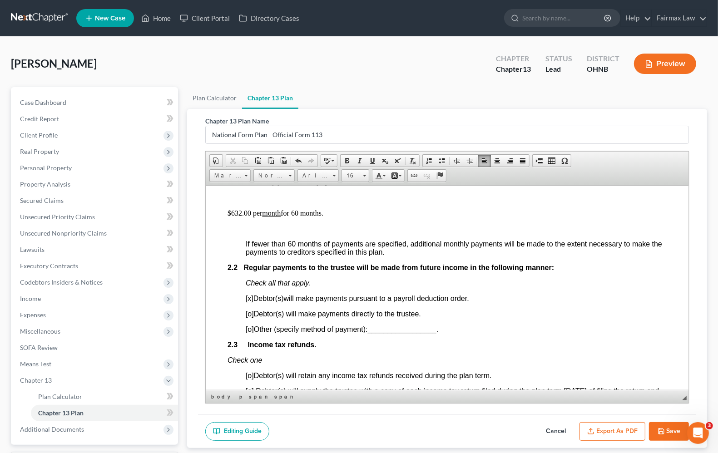
scroll to position [511, 0]
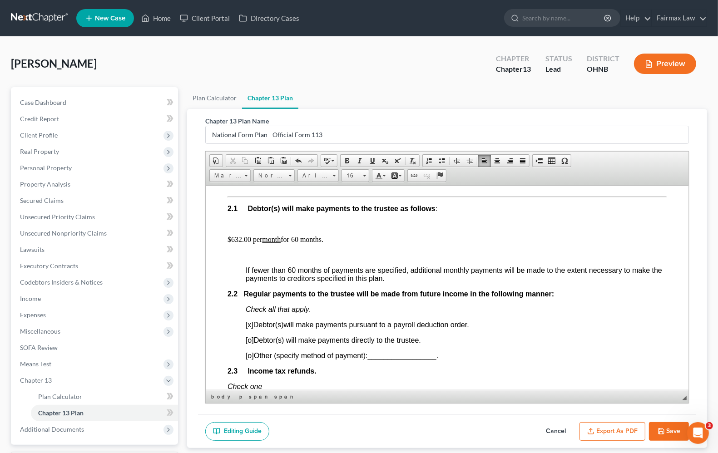
drag, startPoint x: 295, startPoint y: 251, endPoint x: 345, endPoint y: 262, distance: 51.5
click at [299, 243] on p "$632.00 per month for 60 months." at bounding box center [446, 239] width 439 height 8
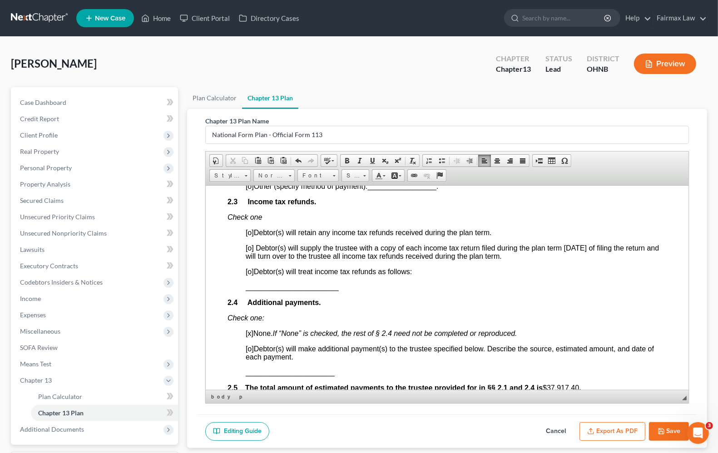
scroll to position [681, 0]
click at [250, 274] on span "[o]" at bounding box center [250, 270] width 8 height 8
drag, startPoint x: 245, startPoint y: 305, endPoint x: 427, endPoint y: 299, distance: 181.7
drag, startPoint x: 242, startPoint y: 302, endPoint x: 289, endPoint y: 304, distance: 46.8
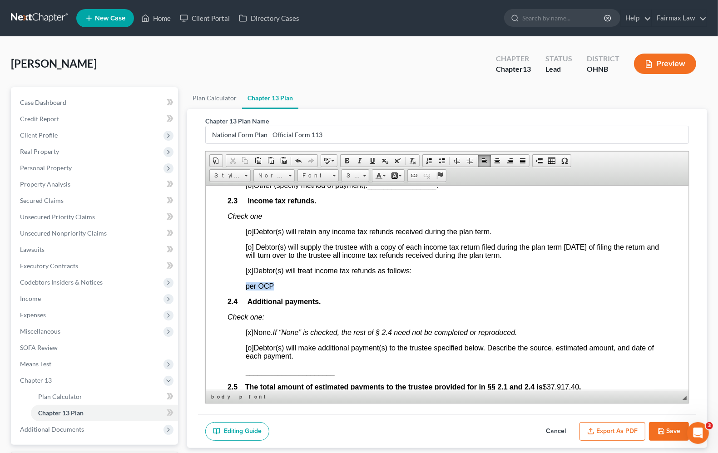
click at [289, 290] on p "per OCP" at bounding box center [456, 286] width 421 height 8
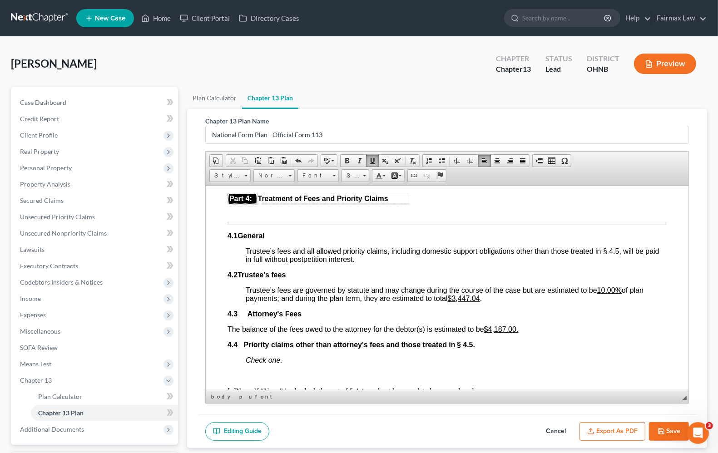
scroll to position [1589, 0]
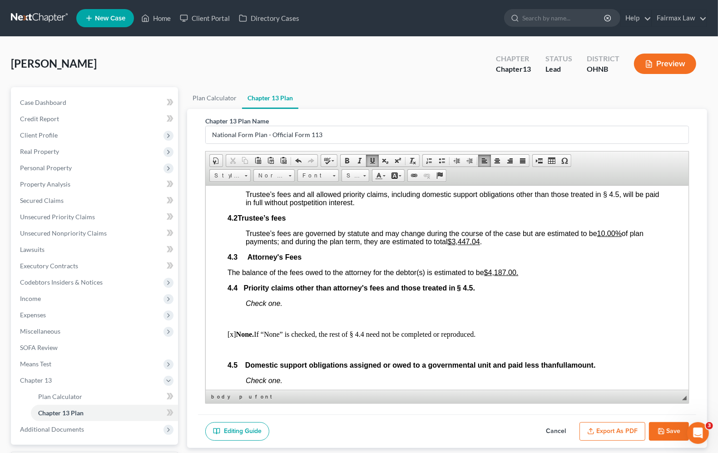
click at [496, 276] on u "$4,187.00." at bounding box center [501, 272] width 34 height 8
click at [672, 429] on button "Save" at bounding box center [669, 431] width 40 height 19
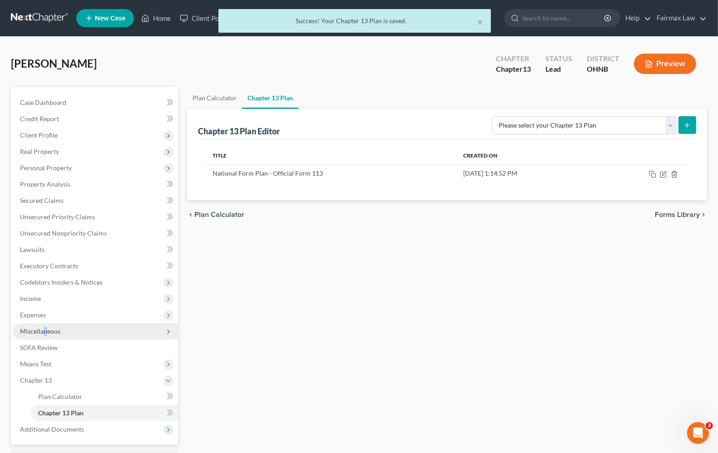
click at [46, 328] on span "Miscellaneous" at bounding box center [40, 331] width 40 height 8
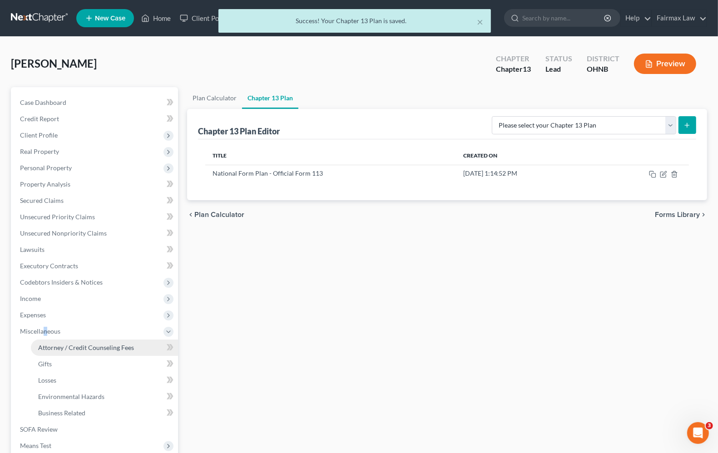
click at [64, 347] on span "Attorney / Credit Counseling Fees" at bounding box center [86, 348] width 96 height 8
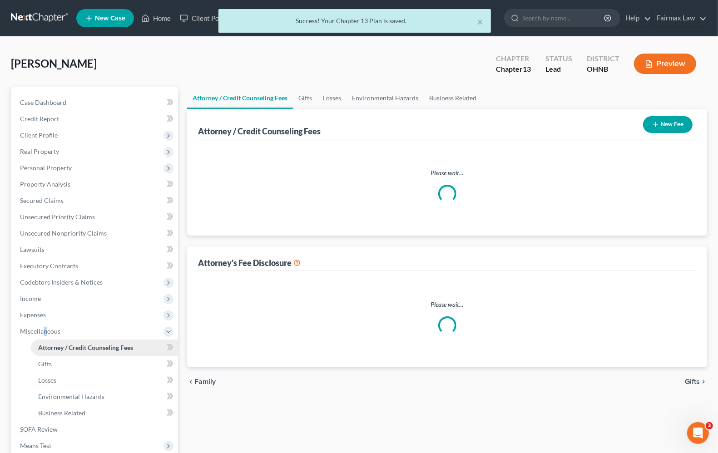
select select "4"
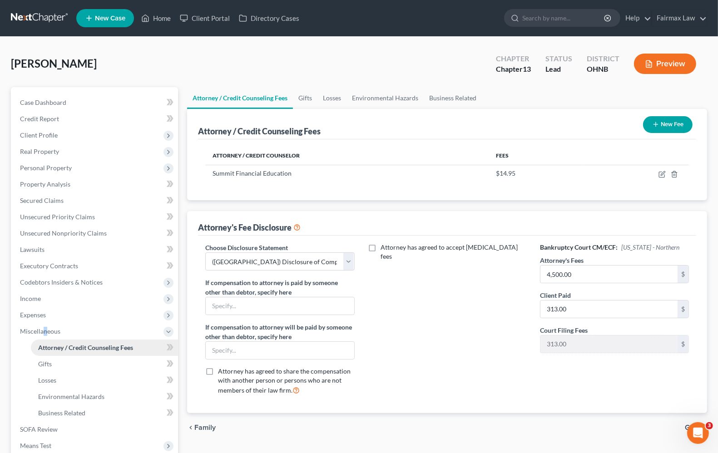
click at [64, 349] on span "Attorney / Credit Counseling Fees" at bounding box center [85, 348] width 95 height 8
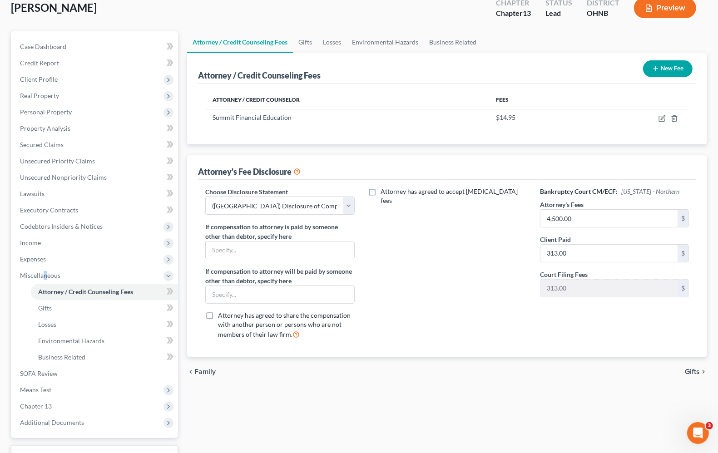
scroll to position [57, 0]
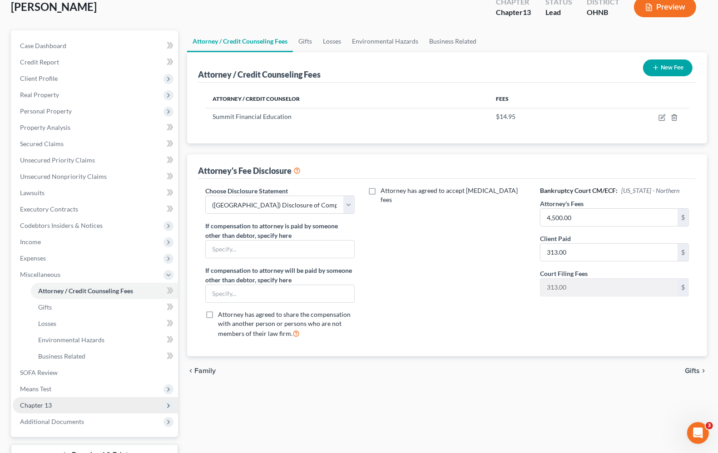
click at [41, 411] on span "Chapter 13" at bounding box center [95, 405] width 165 height 16
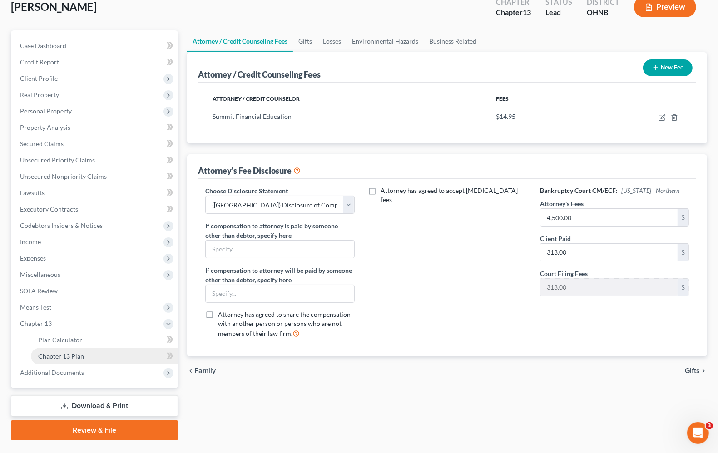
click at [58, 357] on span "Chapter 13 Plan" at bounding box center [61, 356] width 46 height 8
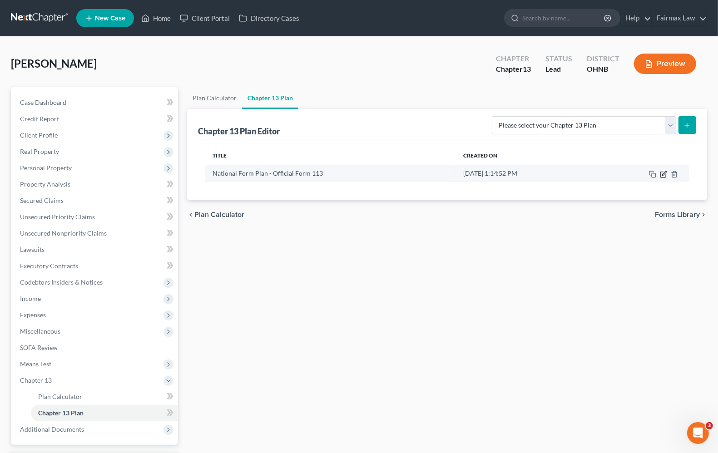
click at [663, 174] on icon "button" at bounding box center [664, 173] width 4 height 4
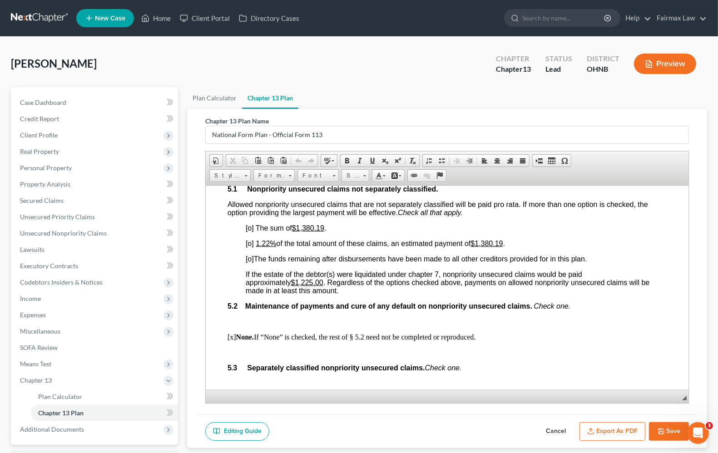
scroll to position [1929, 0]
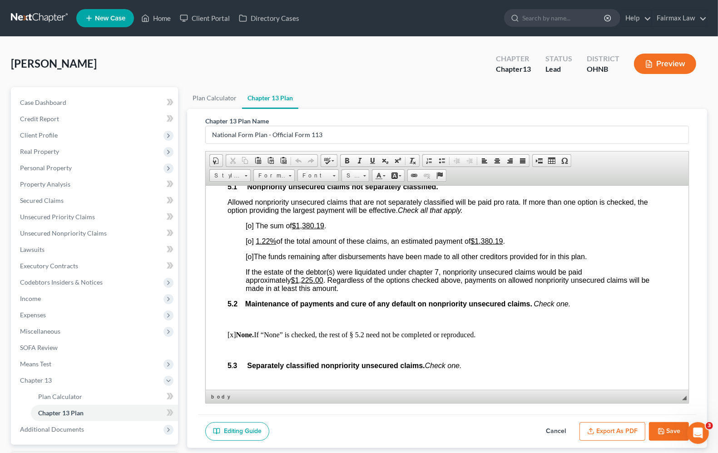
drag, startPoint x: 248, startPoint y: 282, endPoint x: 264, endPoint y: 280, distance: 15.9
click at [250, 229] on span "[o]" at bounding box center [250, 225] width 8 height 8
click at [247, 245] on span "[o]" at bounding box center [250, 241] width 8 height 8
click at [249, 260] on span "[o]" at bounding box center [250, 256] width 8 height 8
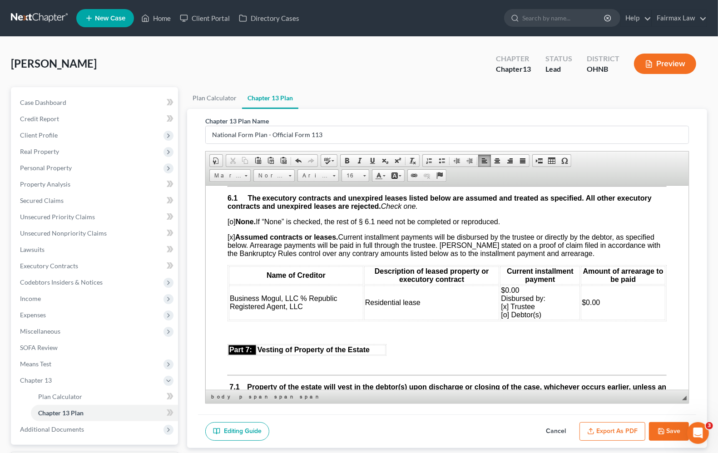
scroll to position [2269, 0]
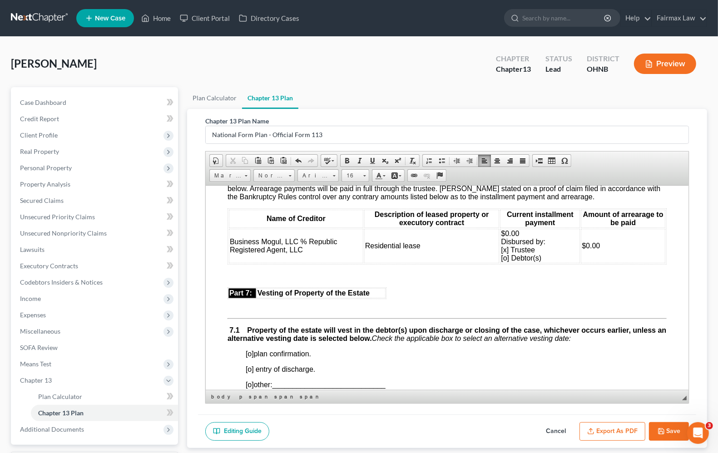
click at [528, 263] on td "$0.00 Disbursed by: [x] Trustee [o] Debtor(s)" at bounding box center [540, 245] width 80 height 34
click at [502, 261] on span "$1,850.00 Disbursed by: [x] Trustee [o] Debtor(s)" at bounding box center [523, 245] width 44 height 32
click at [501, 261] on span "$1,850.00 Disbursed by: [x] Trustee [x] Debtor(s)" at bounding box center [523, 245] width 44 height 32
click at [501, 261] on span "$1,850.00 Disbursed by: o] Trustee [x] Debtor(s)" at bounding box center [523, 245] width 44 height 32
click at [529, 295] on p at bounding box center [446, 291] width 439 height 8
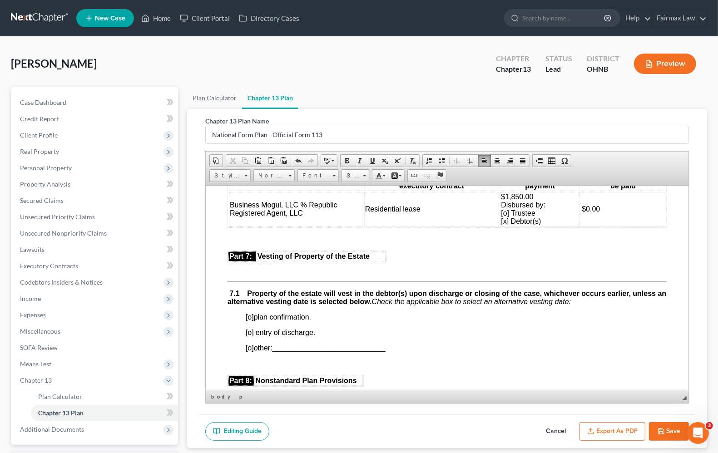
scroll to position [2326, 0]
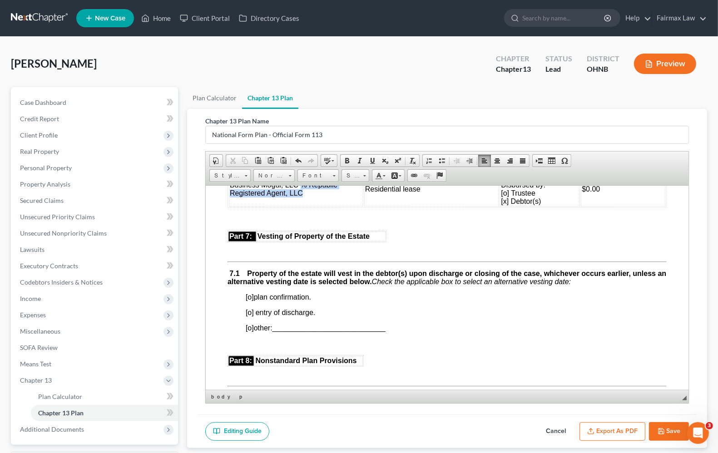
drag, startPoint x: 300, startPoint y: 250, endPoint x: 308, endPoint y: 257, distance: 10.9
click at [308, 206] on td "Business Mogul, LLC % Republic Registered Agent, LLC" at bounding box center [296, 189] width 134 height 34
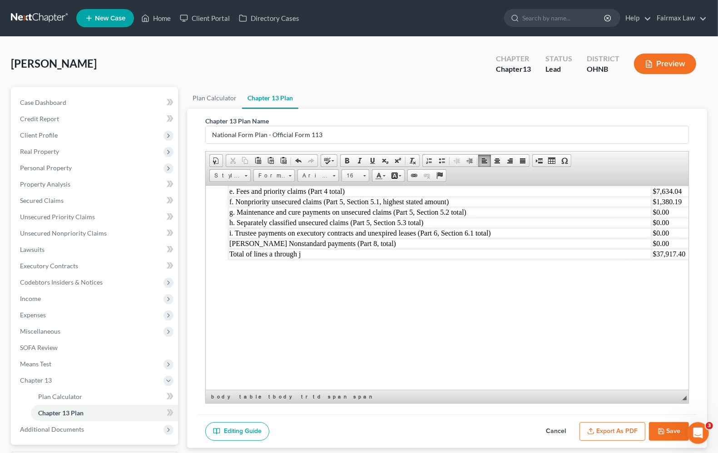
scroll to position [3064, 28]
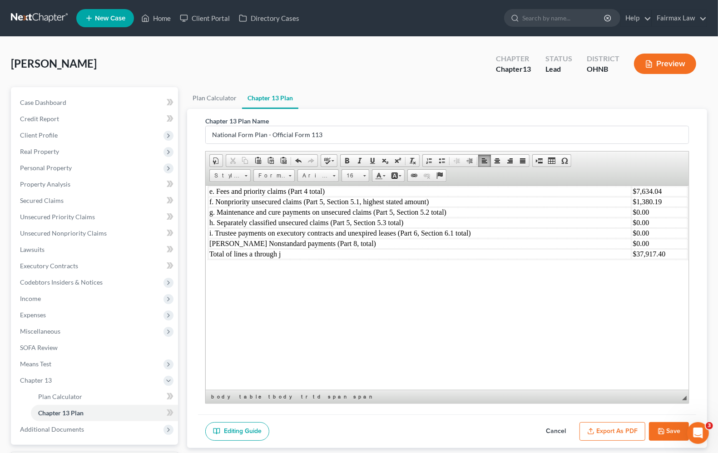
click at [659, 434] on icon "button" at bounding box center [660, 430] width 5 height 5
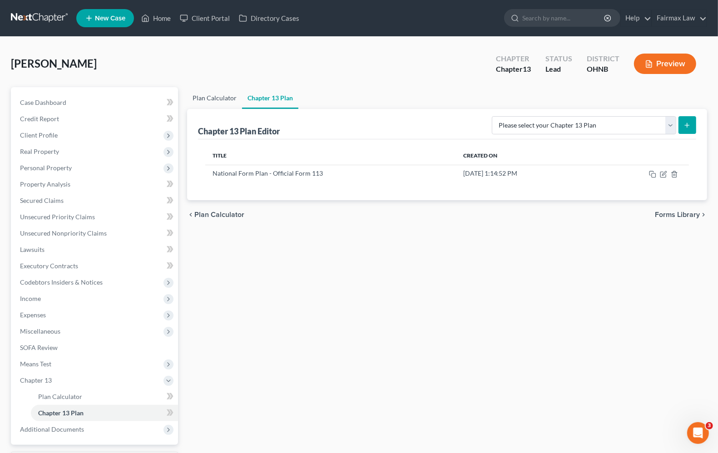
click at [216, 101] on link "Plan Calculator" at bounding box center [214, 98] width 55 height 22
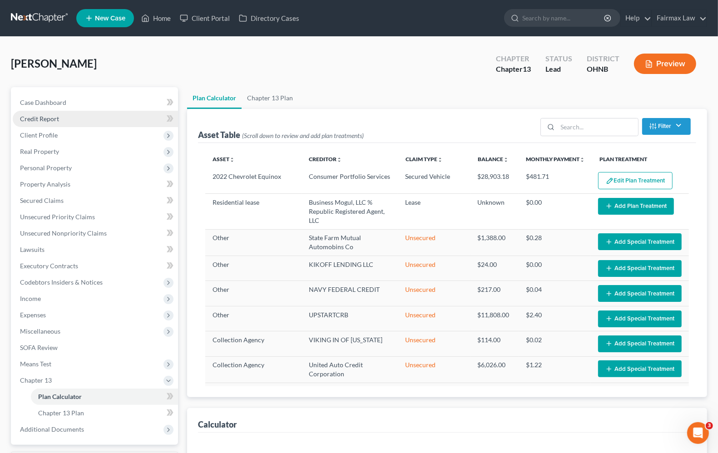
select select "59"
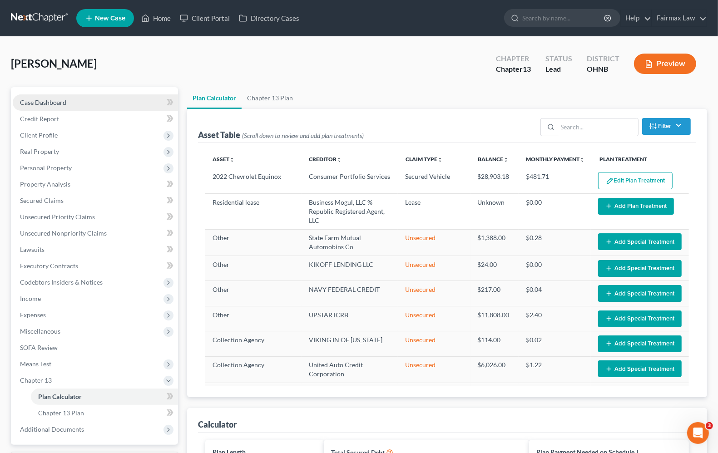
click at [64, 100] on span "Case Dashboard" at bounding box center [43, 102] width 46 height 8
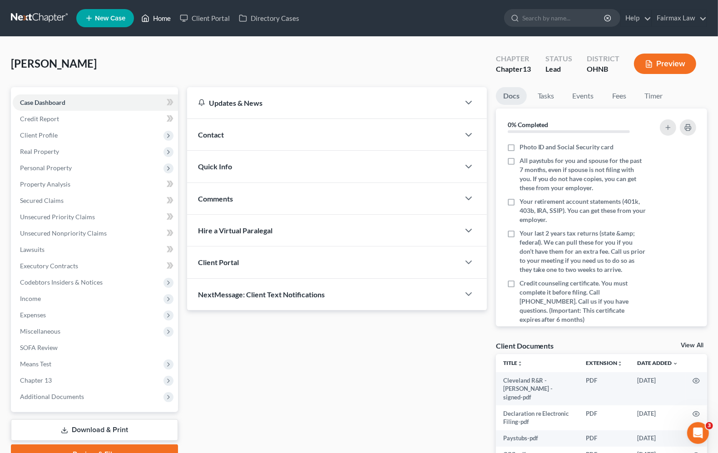
click at [167, 16] on link "Home" at bounding box center [156, 18] width 39 height 16
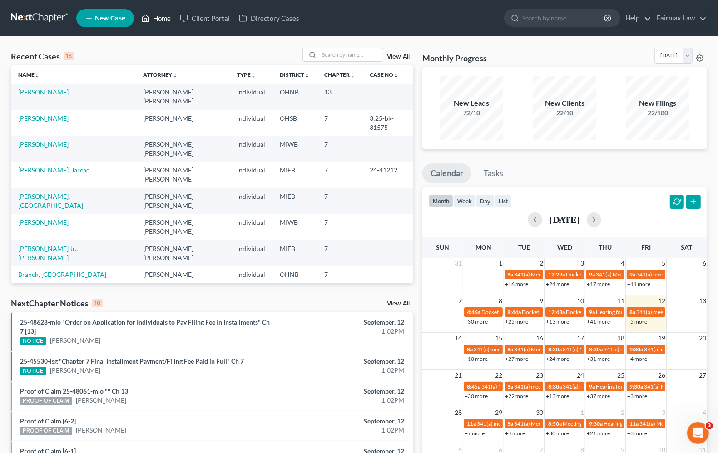
click at [153, 16] on link "Home" at bounding box center [156, 18] width 39 height 16
click at [344, 56] on input "search" at bounding box center [351, 54] width 64 height 13
type input "lisa richiutti"
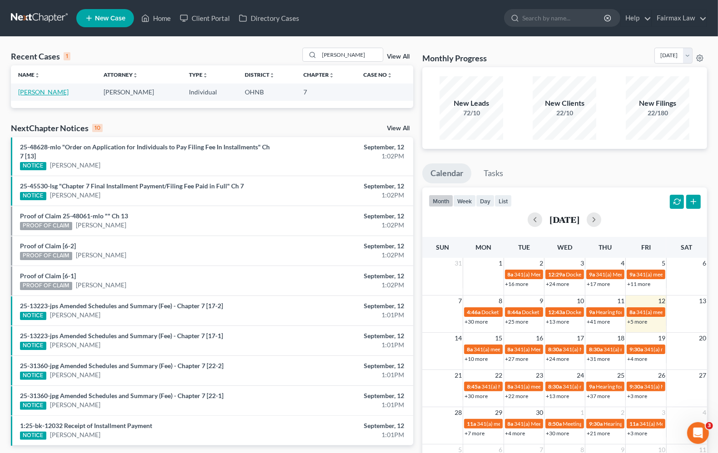
click at [47, 92] on link "Richiutti, Lisa" at bounding box center [43, 92] width 50 height 8
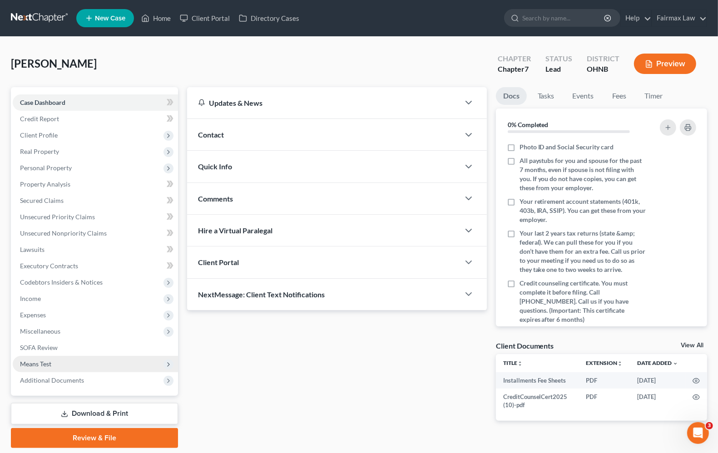
click at [54, 362] on span "Means Test" at bounding box center [95, 364] width 165 height 16
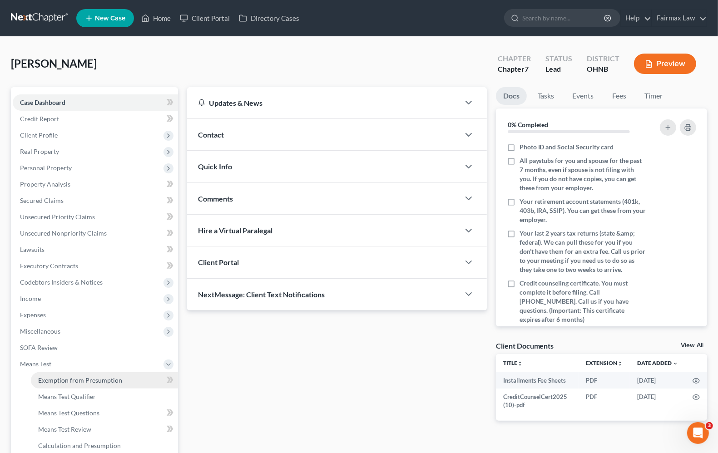
click at [55, 376] on span "Exemption from Presumption" at bounding box center [80, 380] width 84 height 8
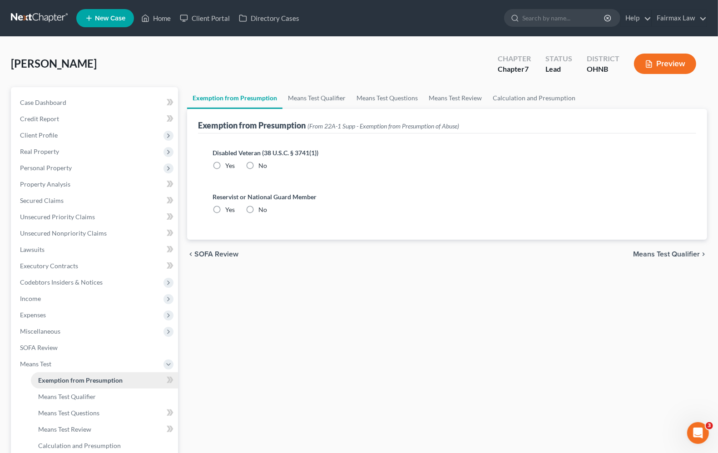
radio input "true"
click at [683, 253] on span "Means Test Qualifier" at bounding box center [666, 254] width 67 height 7
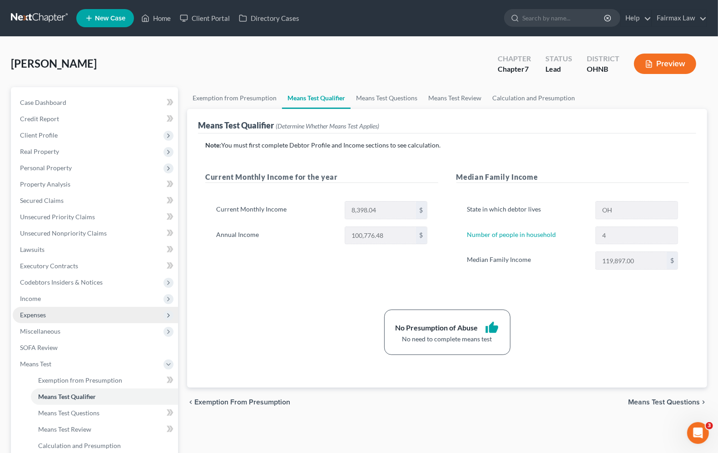
click at [22, 309] on span "Expenses" at bounding box center [95, 315] width 165 height 16
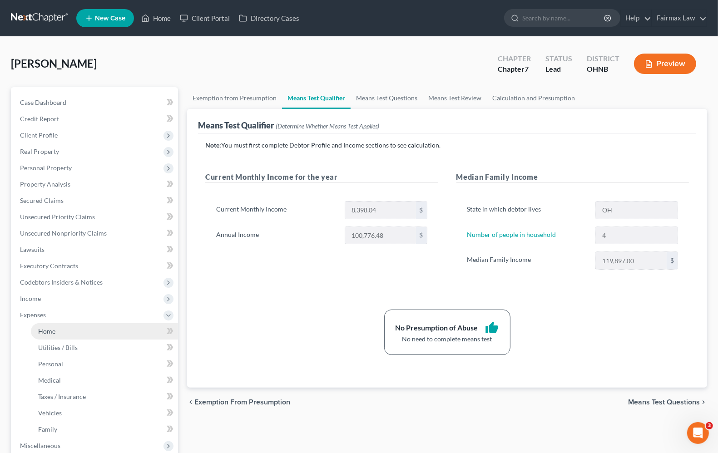
click at [37, 328] on link "Home" at bounding box center [104, 331] width 147 height 16
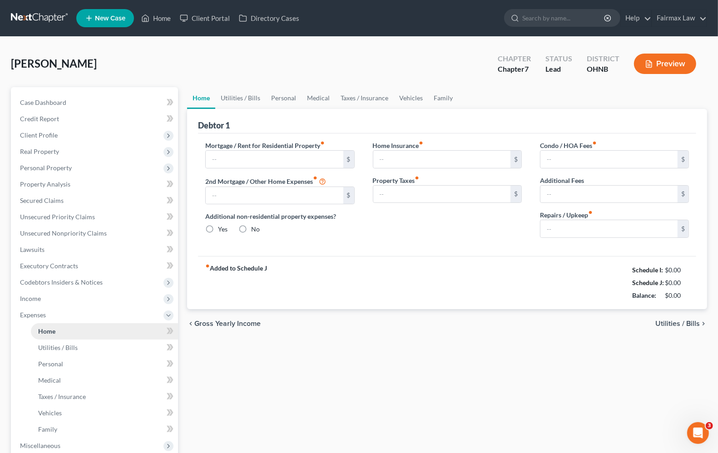
type input "0.00"
radio input "true"
type input "0.00"
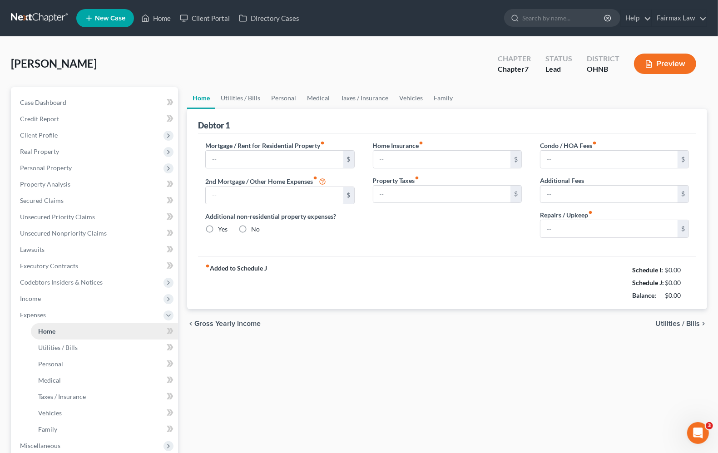
type input "0.00"
click at [162, 19] on link "Home" at bounding box center [156, 18] width 39 height 16
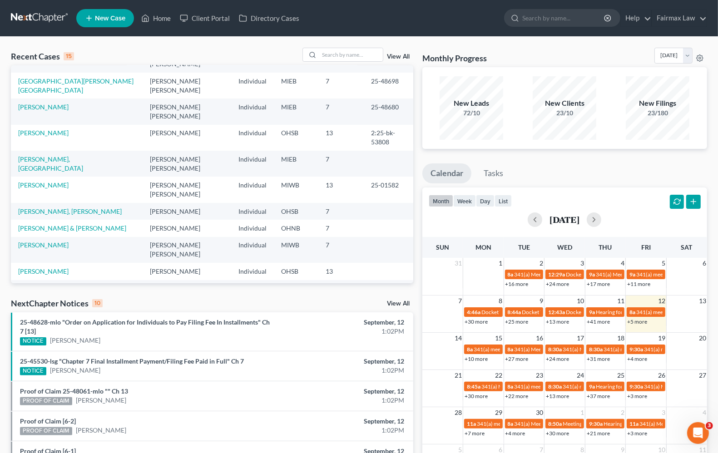
scroll to position [57, 0]
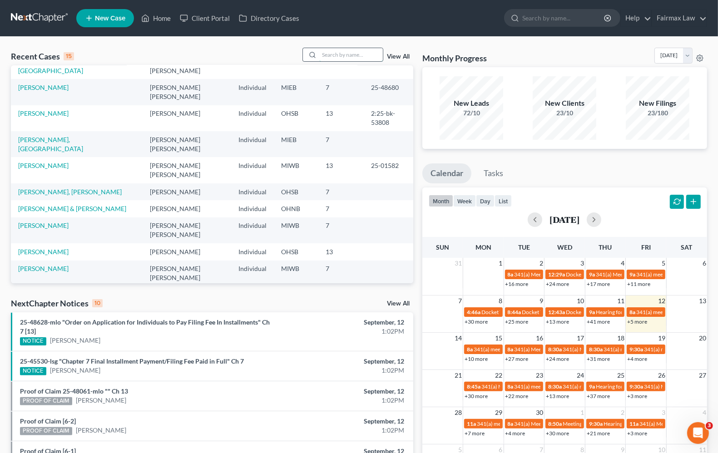
click at [343, 48] on input "search" at bounding box center [351, 54] width 64 height 13
type input "[PERSON_NAME]"
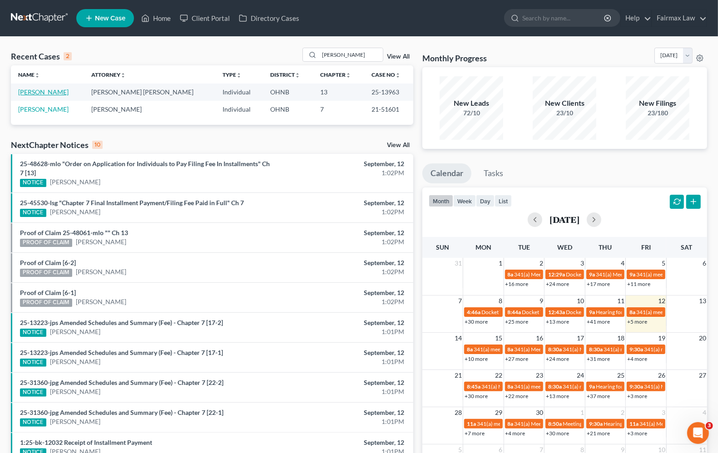
click at [30, 91] on link "[PERSON_NAME]" at bounding box center [43, 92] width 50 height 8
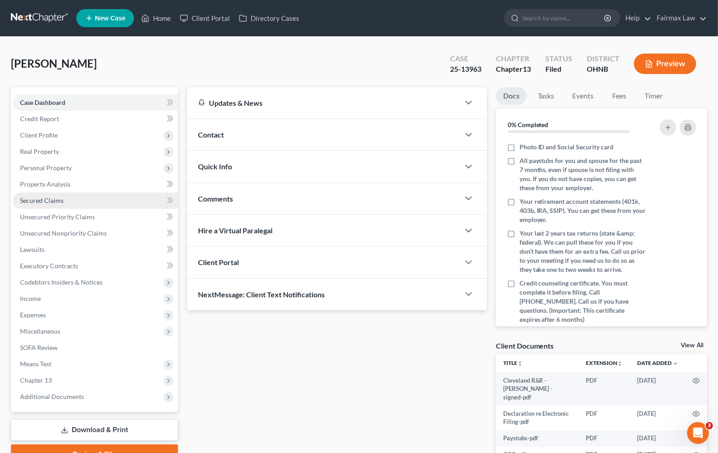
click at [51, 203] on span "Secured Claims" at bounding box center [42, 201] width 44 height 8
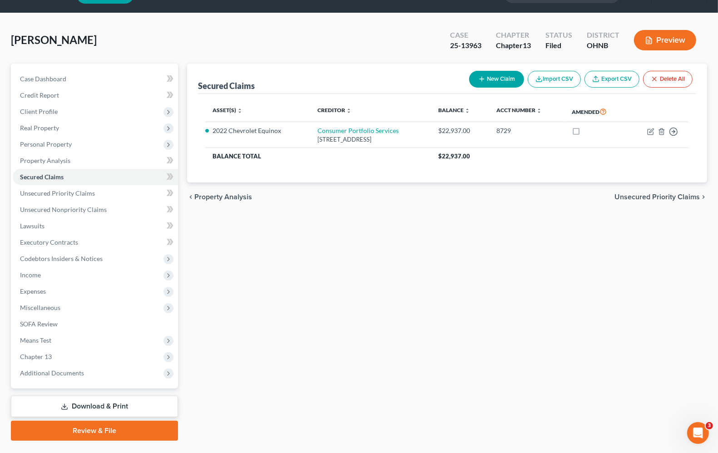
scroll to position [44, 0]
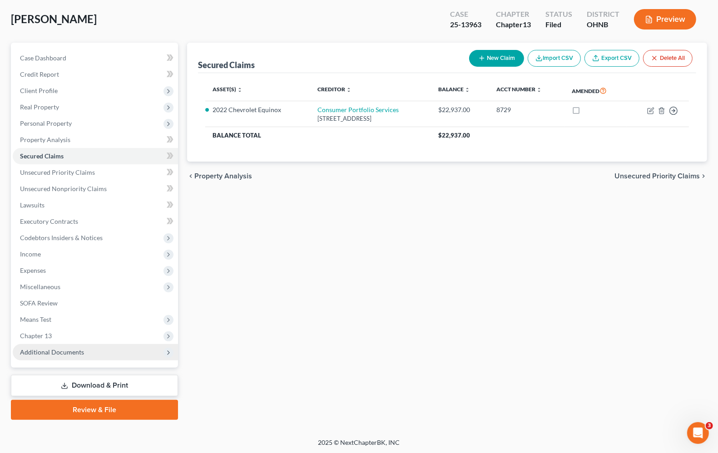
click at [50, 352] on span "Additional Documents" at bounding box center [52, 352] width 64 height 8
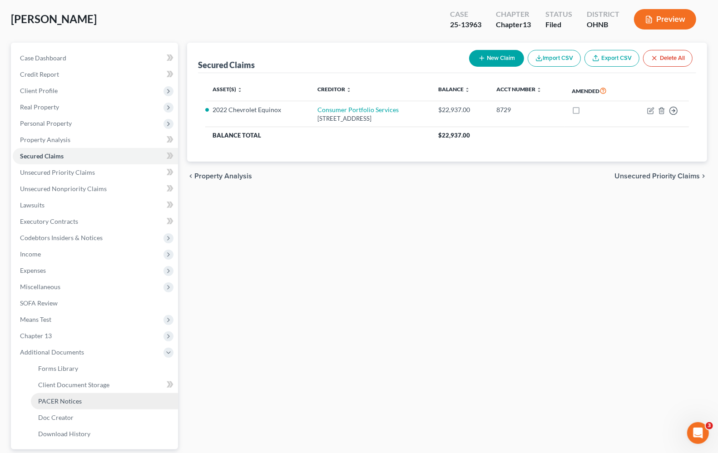
click at [74, 400] on span "PACER Notices" at bounding box center [60, 401] width 44 height 8
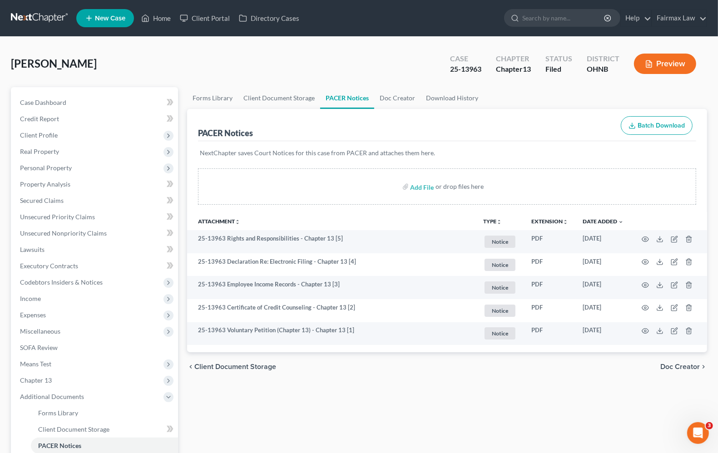
click at [352, 99] on link "PACER Notices" at bounding box center [347, 98] width 54 height 22
click at [166, 17] on link "Home" at bounding box center [156, 18] width 39 height 16
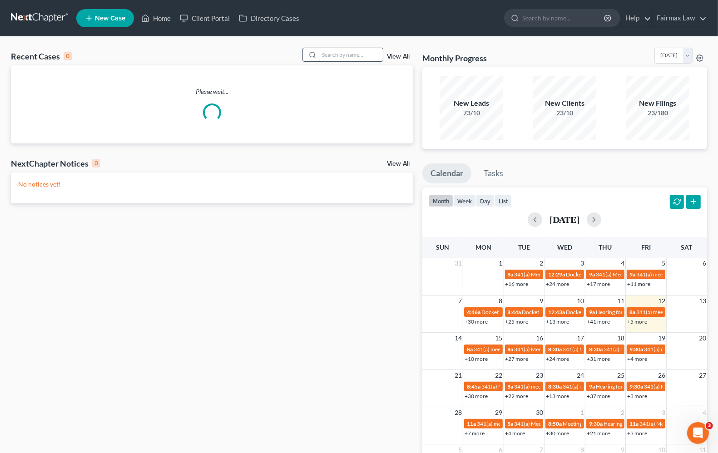
click at [353, 50] on input "search" at bounding box center [351, 54] width 64 height 13
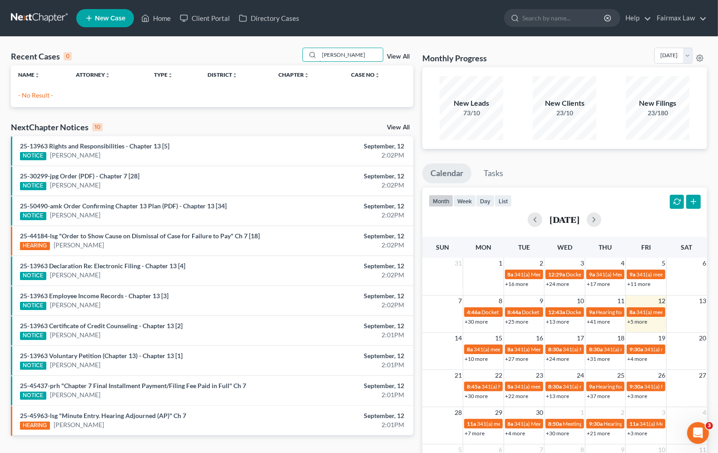
drag, startPoint x: 374, startPoint y: 55, endPoint x: 116, endPoint y: 39, distance: 258.3
click at [116, 39] on div "Recent Cases 0 [PERSON_NAME] View All Name unfold_more expand_more expand_less …" at bounding box center [359, 272] width 718 height 471
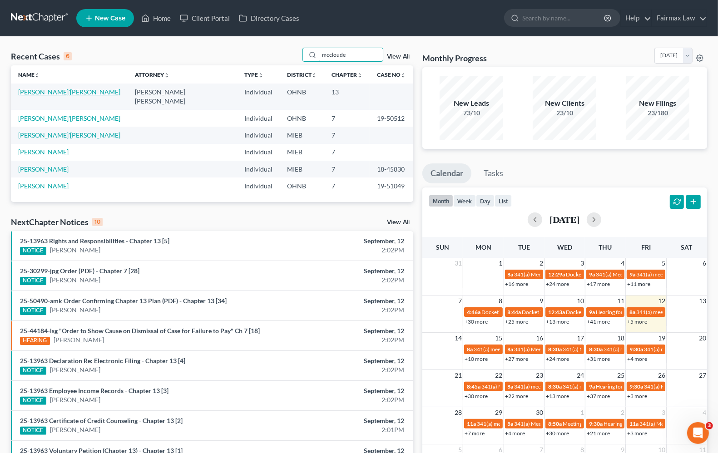
type input "mccloude"
click at [46, 95] on link "[PERSON_NAME]'[PERSON_NAME]" at bounding box center [69, 92] width 102 height 8
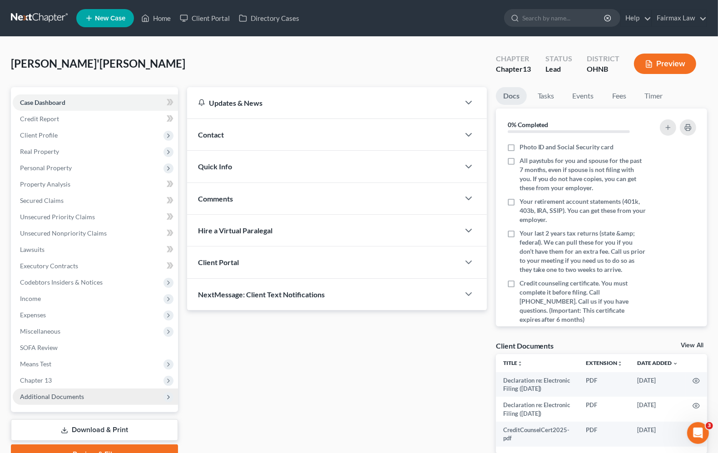
click at [50, 397] on span "Additional Documents" at bounding box center [52, 397] width 64 height 8
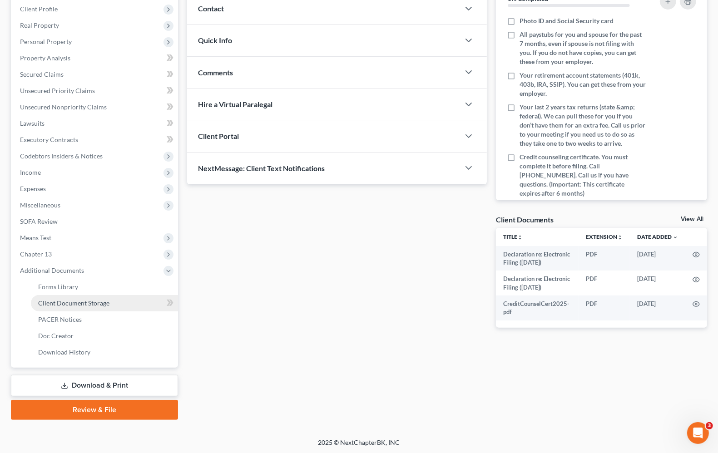
click at [100, 303] on span "Client Document Storage" at bounding box center [73, 303] width 71 height 8
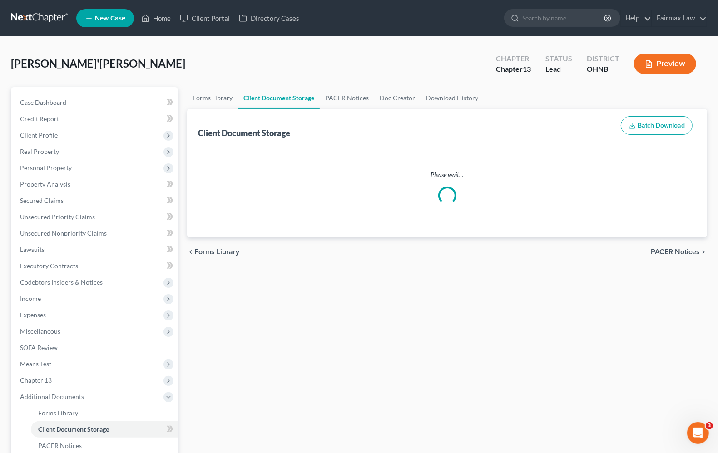
select select "5"
select select "16"
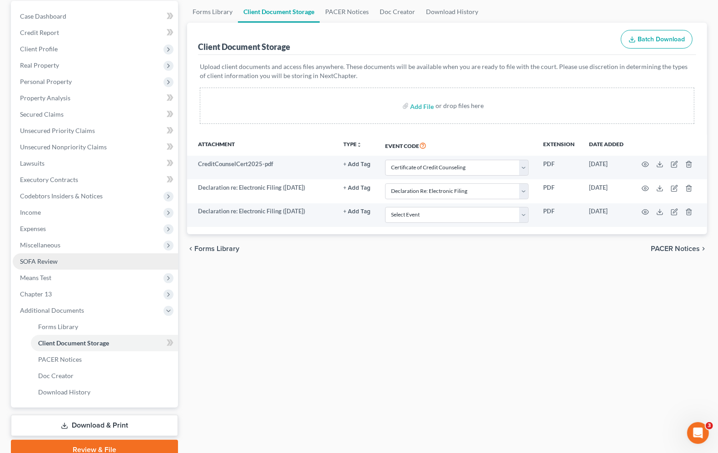
scroll to position [113, 0]
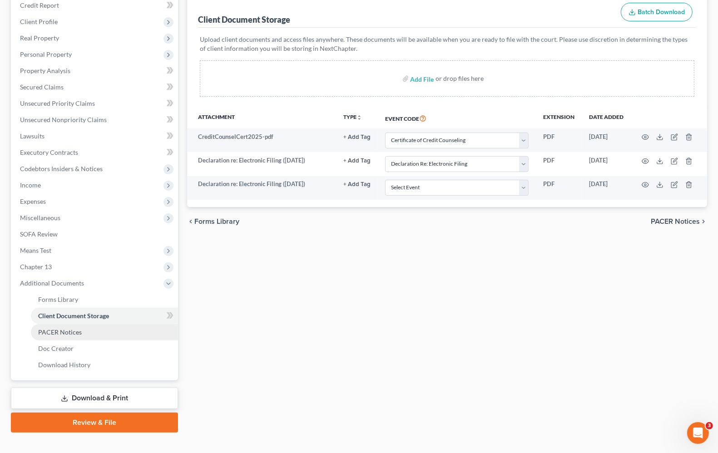
click at [73, 338] on link "PACER Notices" at bounding box center [104, 332] width 147 height 16
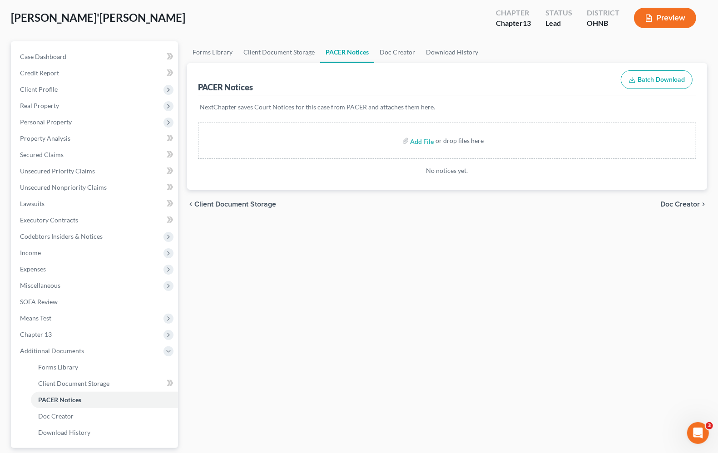
scroll to position [126, 0]
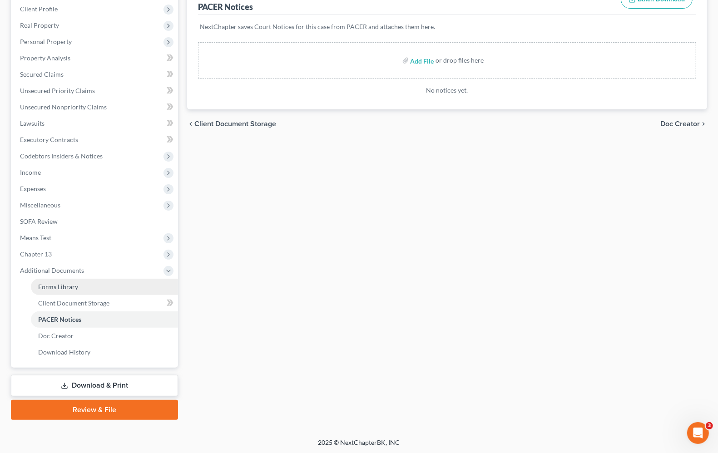
click at [75, 283] on span "Forms Library" at bounding box center [58, 287] width 40 height 8
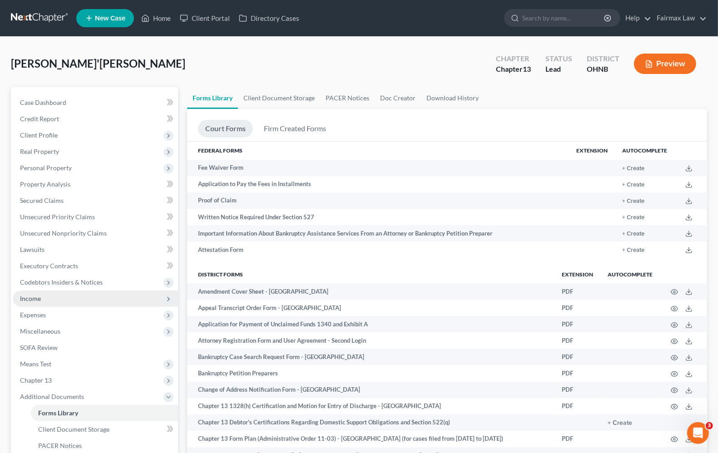
click at [40, 300] on span "Income" at bounding box center [30, 299] width 21 height 8
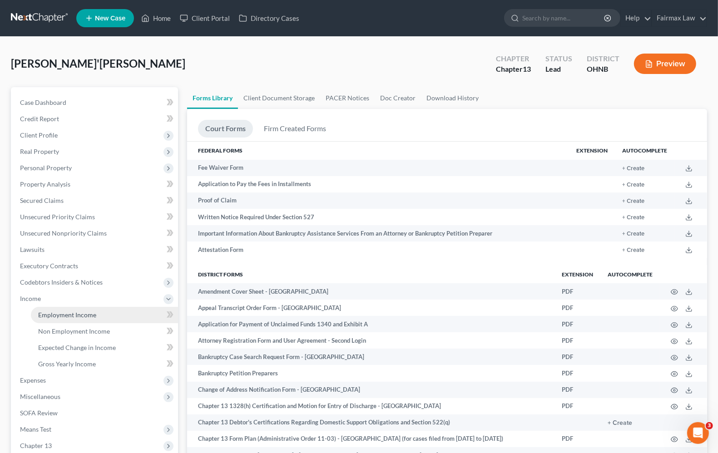
click at [49, 312] on span "Employment Income" at bounding box center [67, 315] width 58 height 8
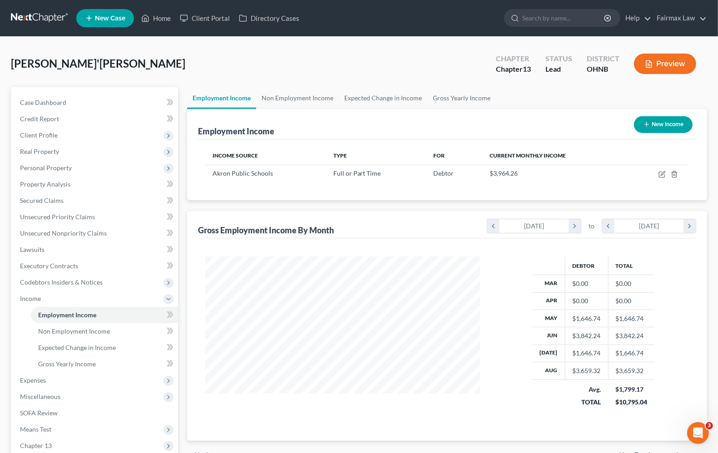
scroll to position [163, 292]
click at [51, 121] on span "Credit Report" at bounding box center [39, 119] width 39 height 8
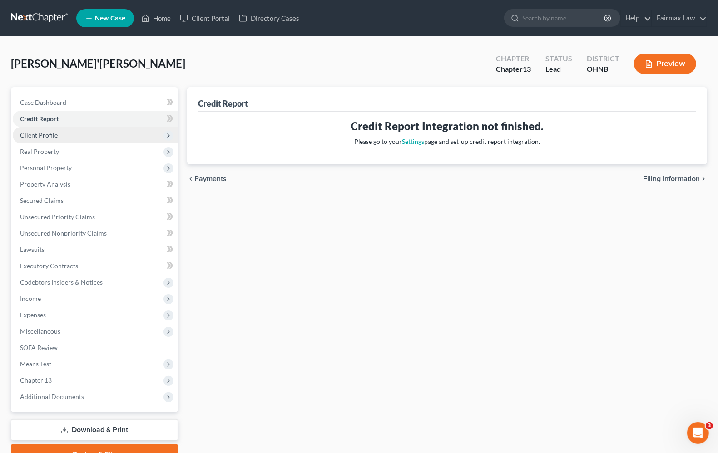
click at [48, 136] on span "Client Profile" at bounding box center [39, 135] width 38 height 8
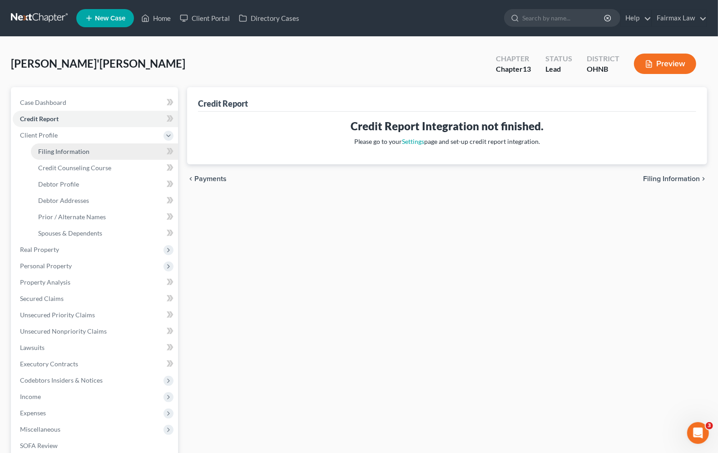
click at [51, 151] on span "Filing Information" at bounding box center [63, 152] width 51 height 8
select select "1"
select select "0"
select select "3"
select select "0"
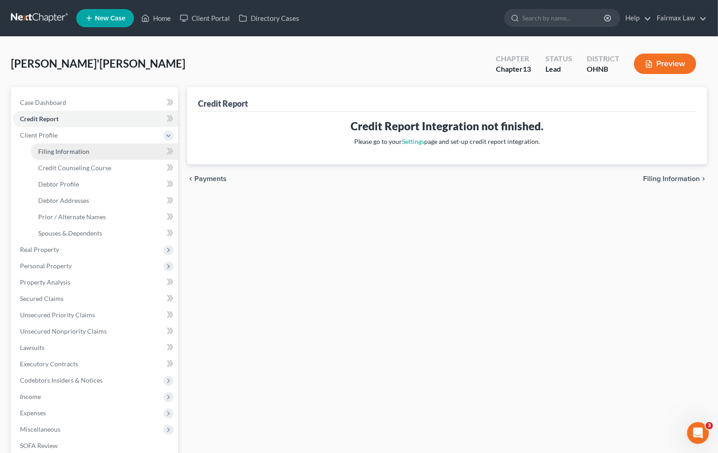
select select "36"
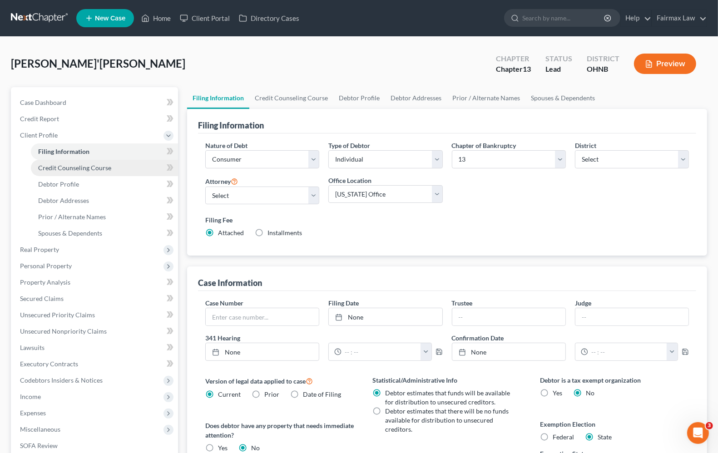
click at [60, 166] on span "Credit Counseling Course" at bounding box center [74, 168] width 73 height 8
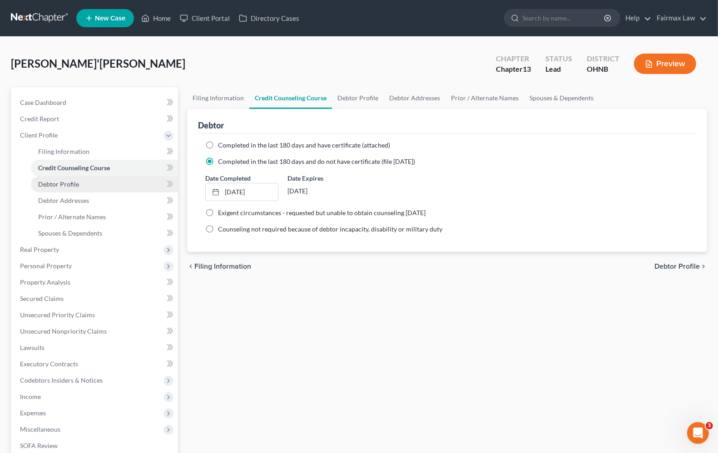
click at [60, 184] on span "Debtor Profile" at bounding box center [58, 184] width 41 height 8
select select "0"
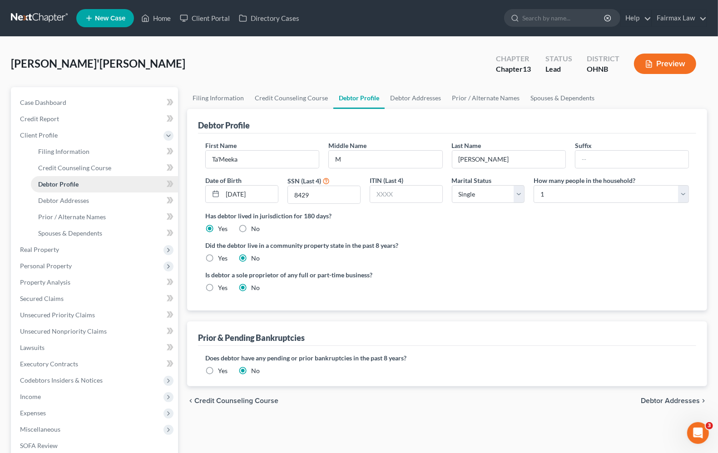
radio input "true"
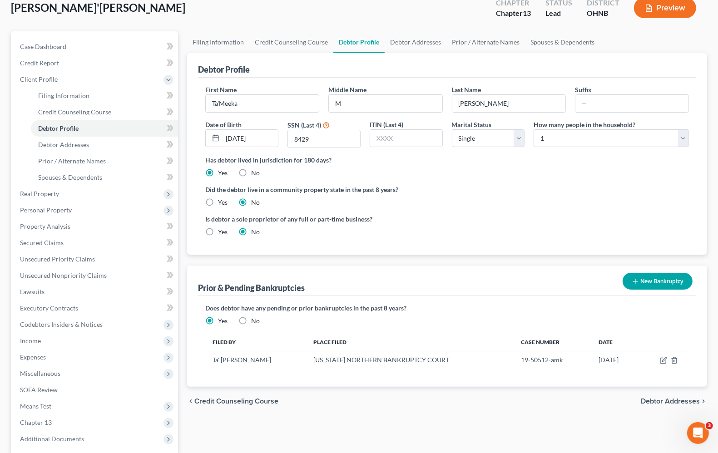
scroll to position [57, 0]
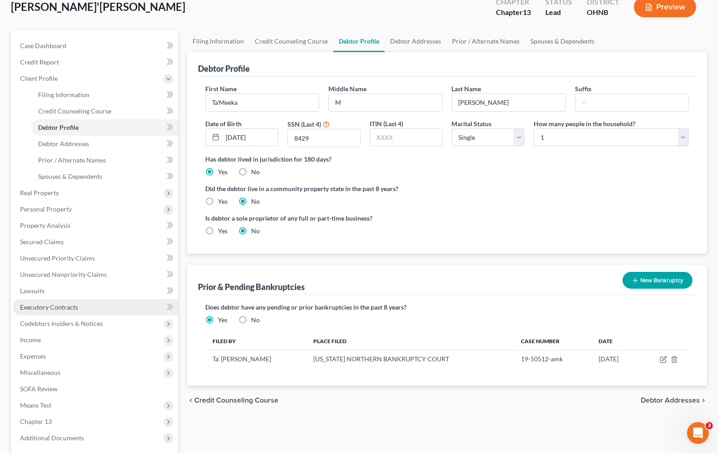
click at [42, 311] on link "Executory Contracts" at bounding box center [95, 307] width 165 height 16
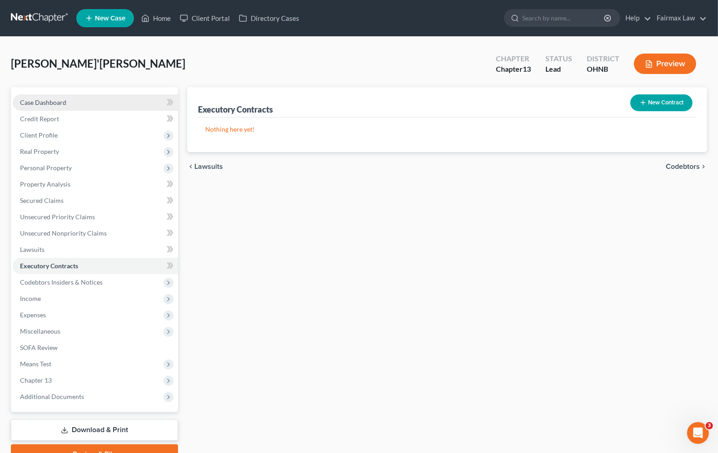
click at [44, 100] on span "Case Dashboard" at bounding box center [43, 102] width 46 height 8
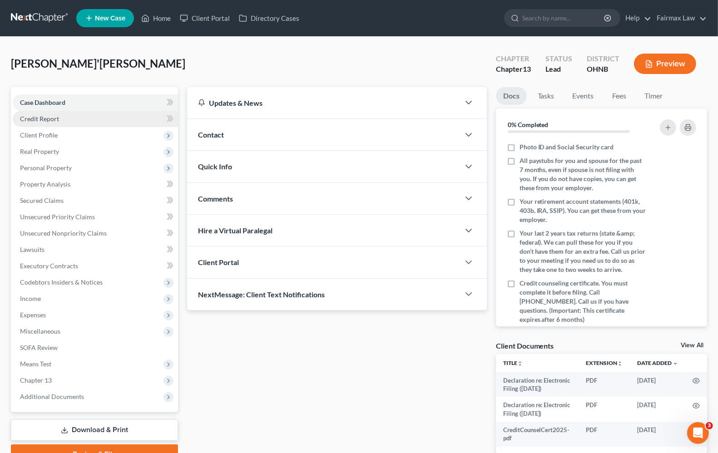
click at [45, 118] on span "Credit Report" at bounding box center [39, 119] width 39 height 8
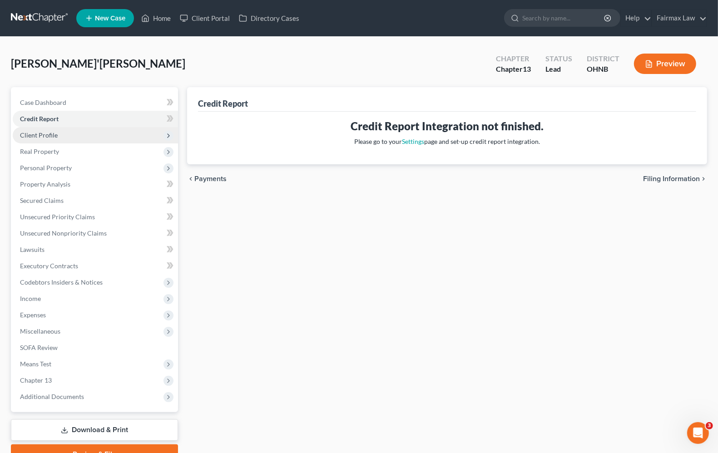
click at [48, 137] on span "Client Profile" at bounding box center [39, 135] width 38 height 8
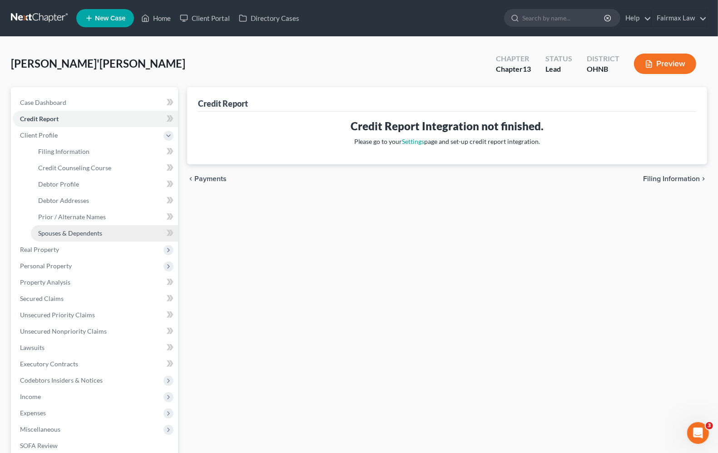
click at [57, 234] on span "Spouses & Dependents" at bounding box center [70, 233] width 64 height 8
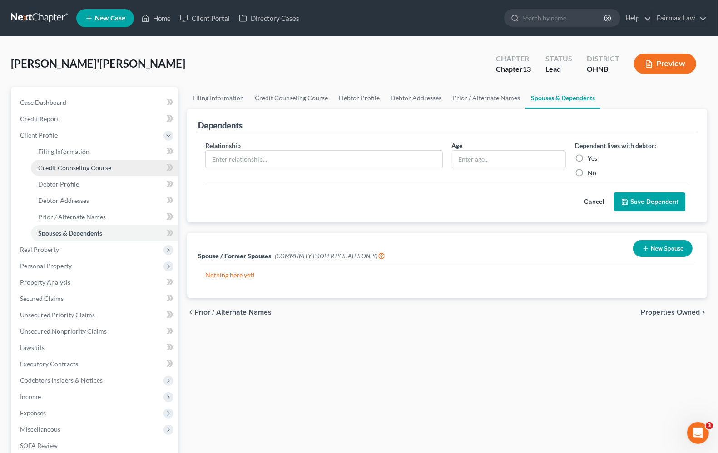
click at [59, 170] on span "Credit Counseling Course" at bounding box center [74, 168] width 73 height 8
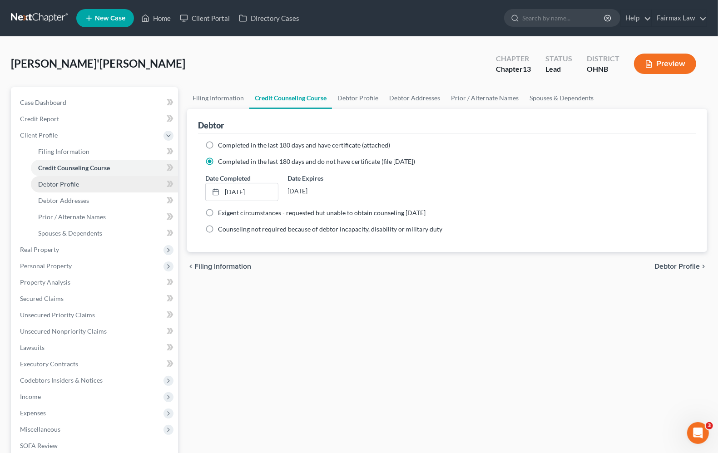
click at [58, 191] on link "Debtor Profile" at bounding box center [104, 184] width 147 height 16
select select "0"
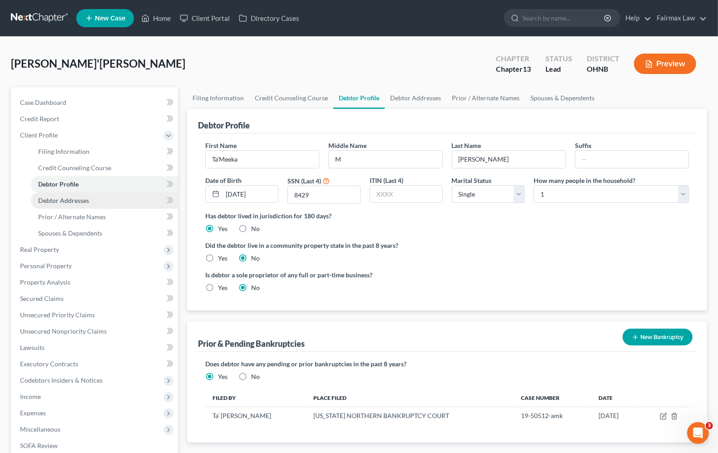
click at [64, 201] on span "Debtor Addresses" at bounding box center [63, 201] width 51 height 8
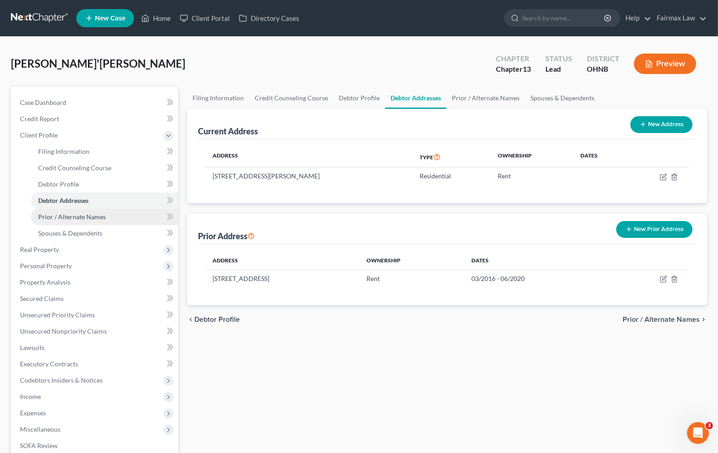
click at [66, 216] on span "Prior / Alternate Names" at bounding box center [72, 217] width 68 height 8
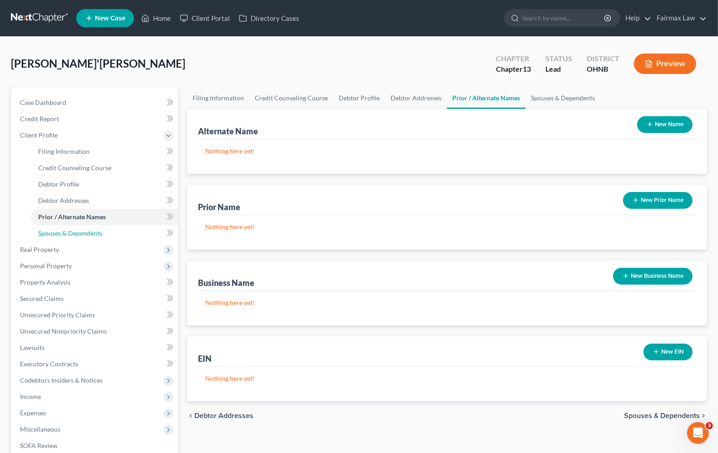
click at [65, 232] on span "Spouses & Dependents" at bounding box center [70, 233] width 64 height 8
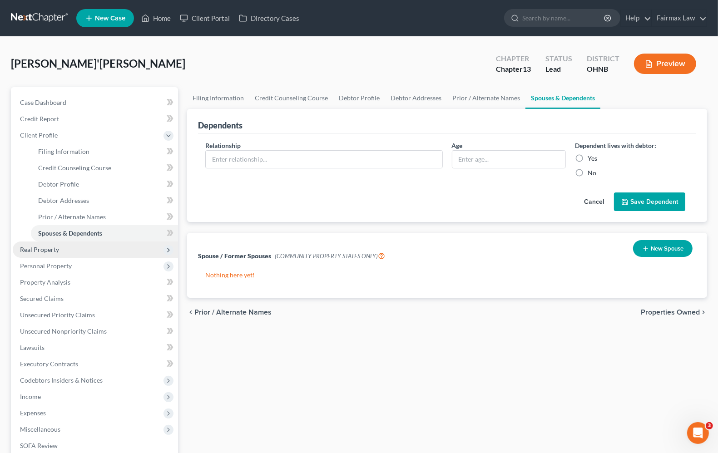
click at [41, 252] on span "Real Property" at bounding box center [39, 250] width 39 height 8
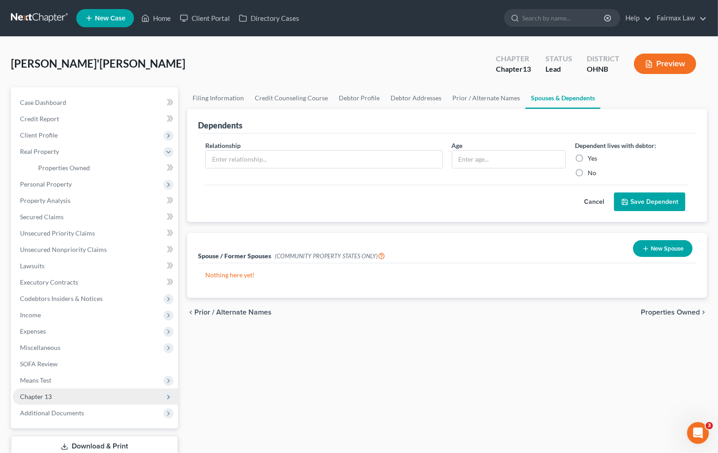
click at [60, 393] on span "Chapter 13" at bounding box center [95, 397] width 165 height 16
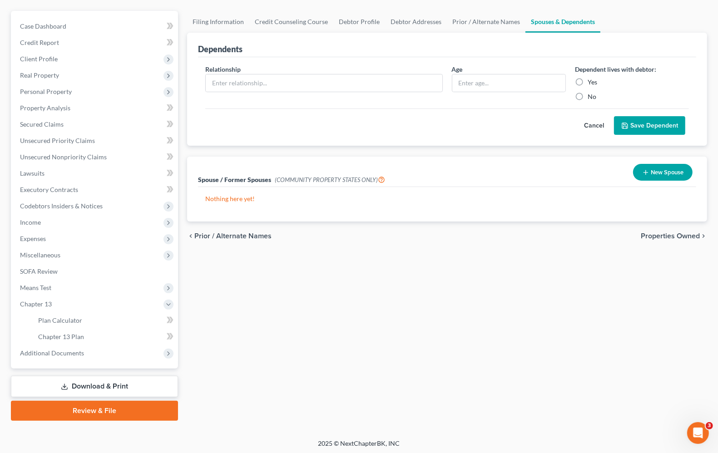
scroll to position [78, 0]
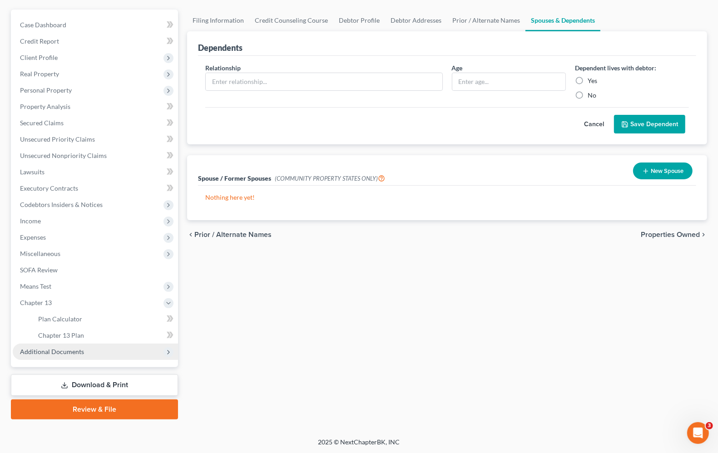
click at [73, 350] on span "Additional Documents" at bounding box center [52, 352] width 64 height 8
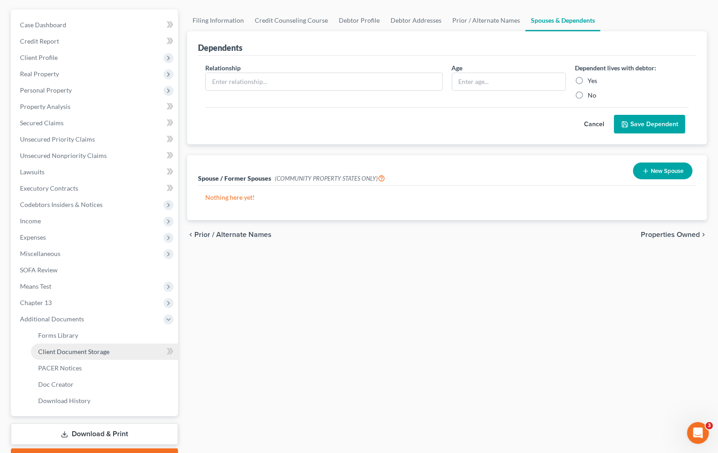
click at [81, 352] on span "Client Document Storage" at bounding box center [73, 352] width 71 height 8
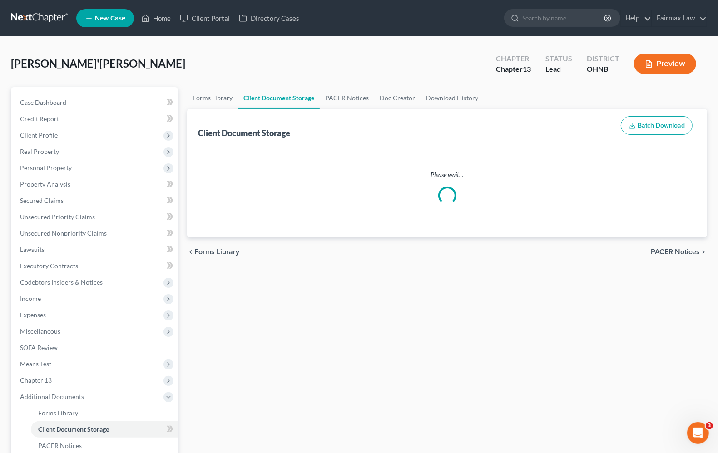
select select "5"
select select "16"
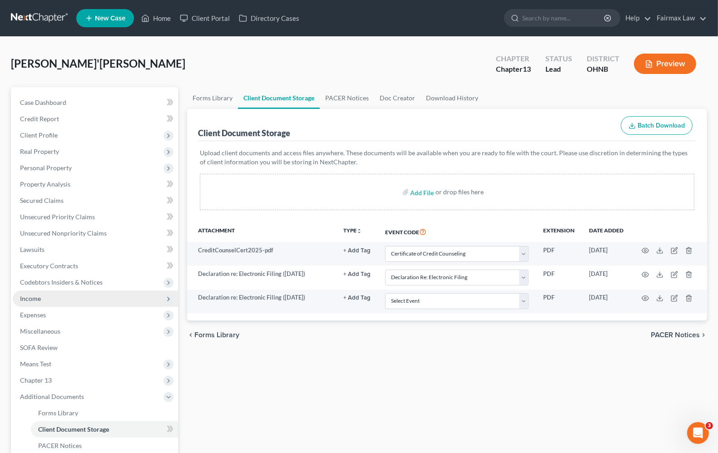
drag, startPoint x: 33, startPoint y: 296, endPoint x: 55, endPoint y: 298, distance: 22.3
click at [33, 296] on span "Income" at bounding box center [30, 299] width 21 height 8
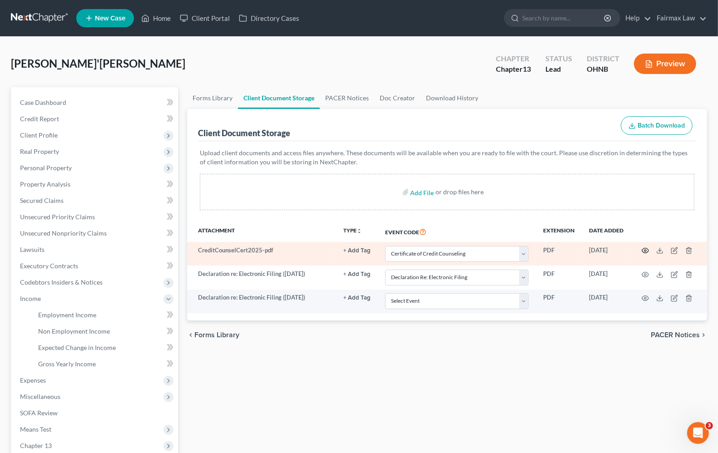
click at [645, 251] on circle "button" at bounding box center [645, 251] width 2 height 2
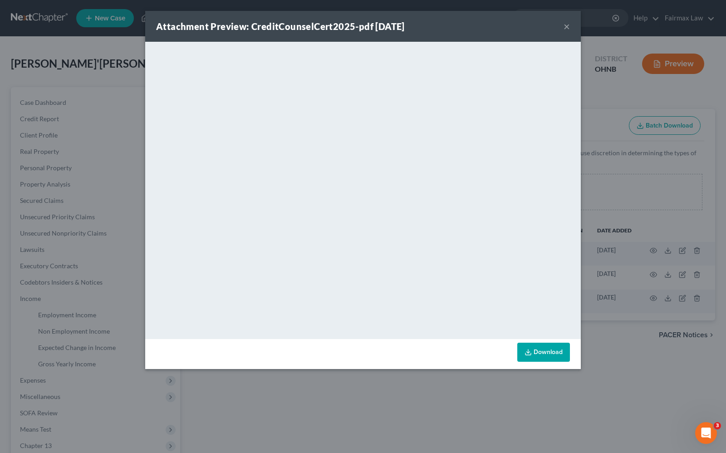
drag, startPoint x: 572, startPoint y: 27, endPoint x: 563, endPoint y: 30, distance: 9.2
click at [571, 27] on div "Attachment Preview: CreditCounselCert2025-pdf [DATE] ×" at bounding box center [363, 26] width 436 height 31
click at [565, 25] on button "×" at bounding box center [567, 26] width 6 height 11
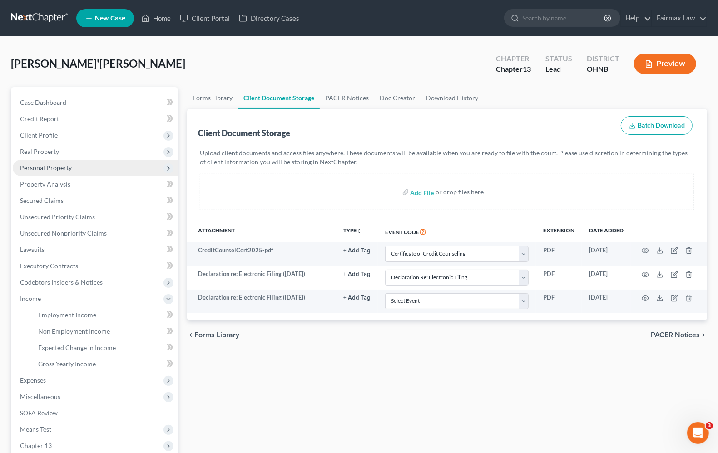
click at [55, 166] on span "Personal Property" at bounding box center [46, 168] width 52 height 8
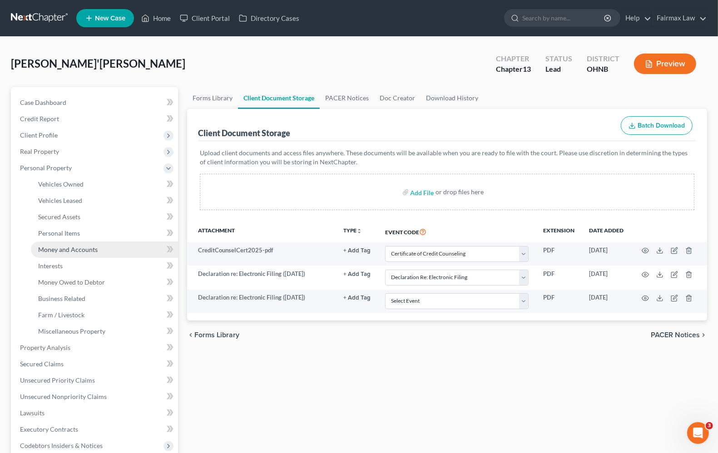
click at [48, 249] on span "Money and Accounts" at bounding box center [67, 250] width 59 height 8
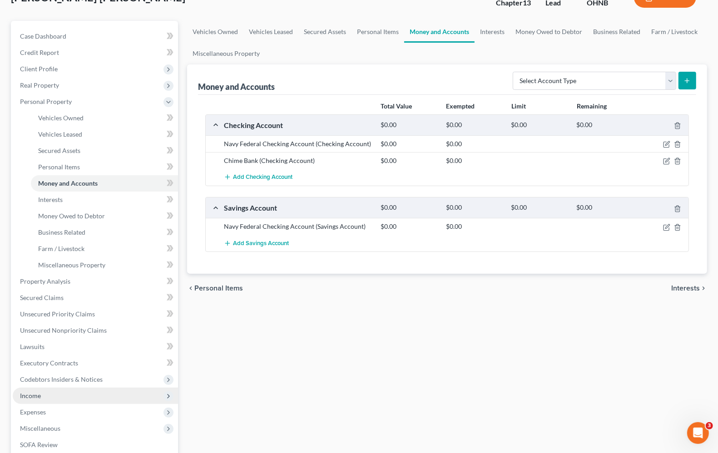
scroll to position [208, 0]
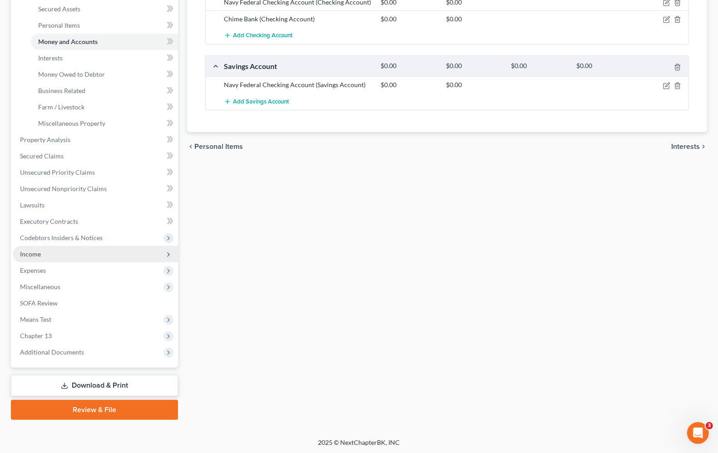
click at [35, 254] on span "Income" at bounding box center [30, 254] width 21 height 8
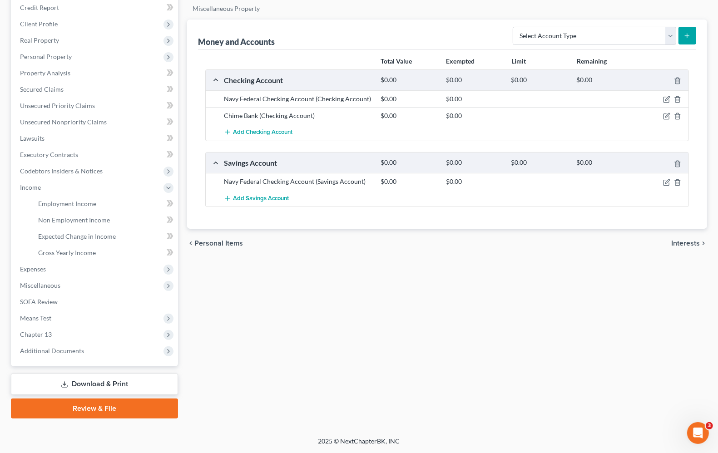
scroll to position [110, 0]
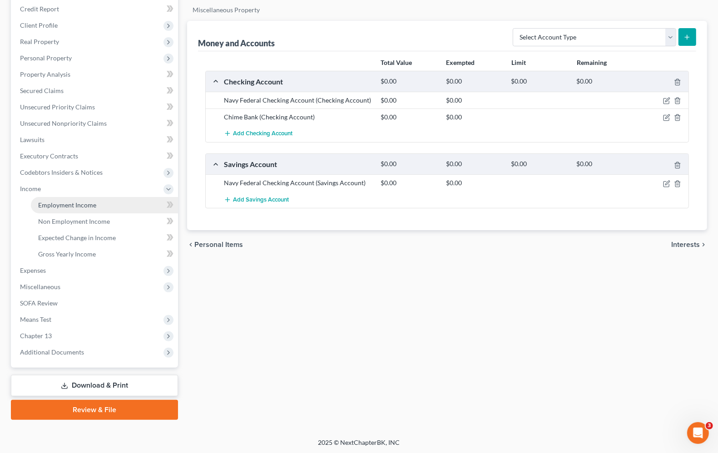
click at [93, 203] on span "Employment Income" at bounding box center [67, 205] width 58 height 8
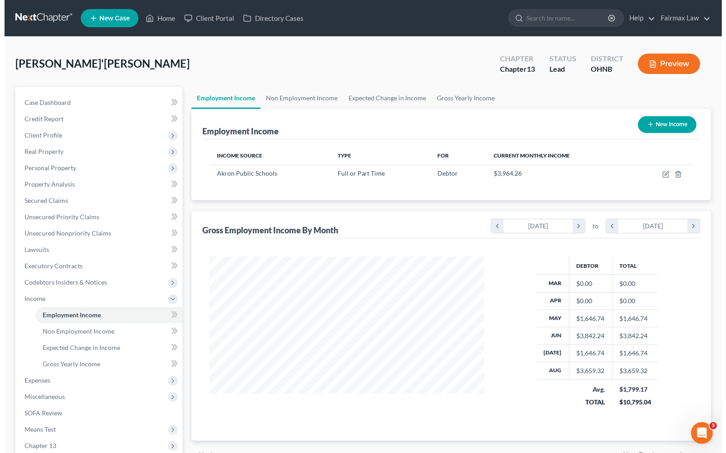
scroll to position [163, 292]
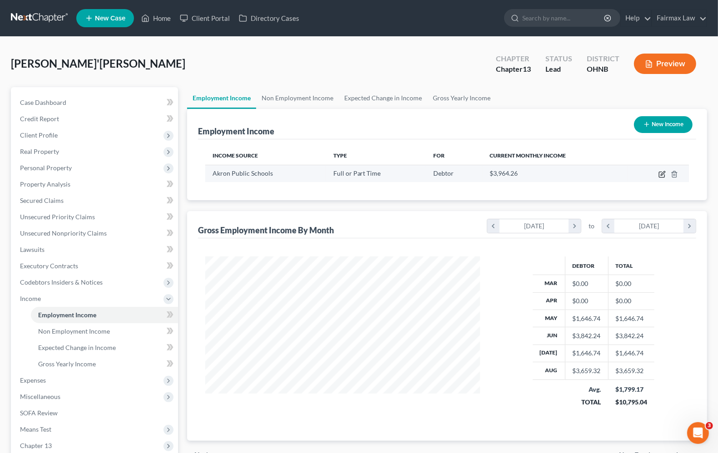
click at [659, 173] on icon "button" at bounding box center [661, 174] width 7 height 7
select select "0"
select select "36"
select select "2"
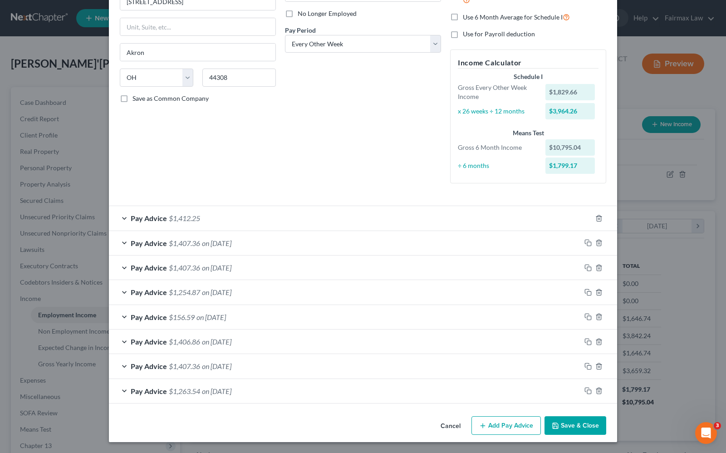
scroll to position [120, 0]
click at [156, 245] on span "Pay Advice" at bounding box center [149, 243] width 36 height 9
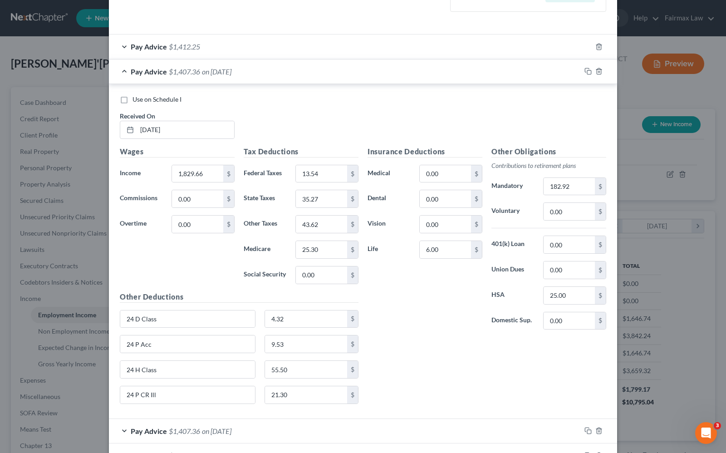
scroll to position [234, 0]
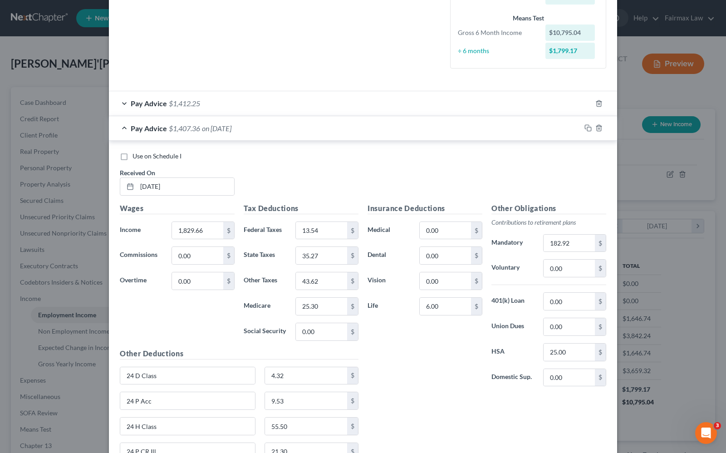
click at [133, 157] on label "Use on Schedule I" at bounding box center [157, 156] width 49 height 9
click at [136, 157] on input "Use on Schedule I" at bounding box center [139, 155] width 6 height 6
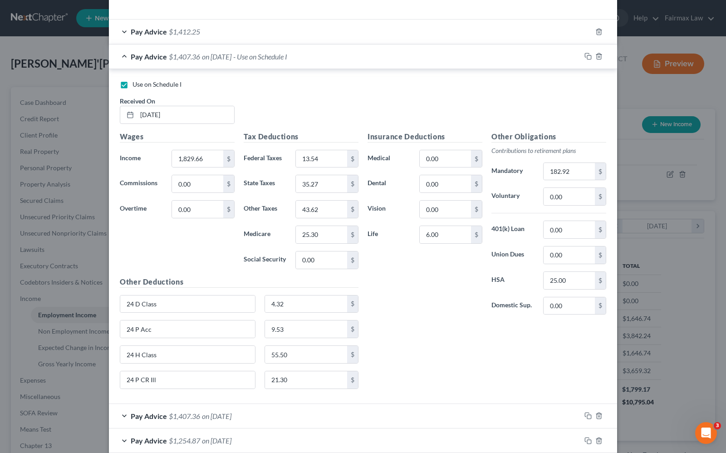
scroll to position [457, 0]
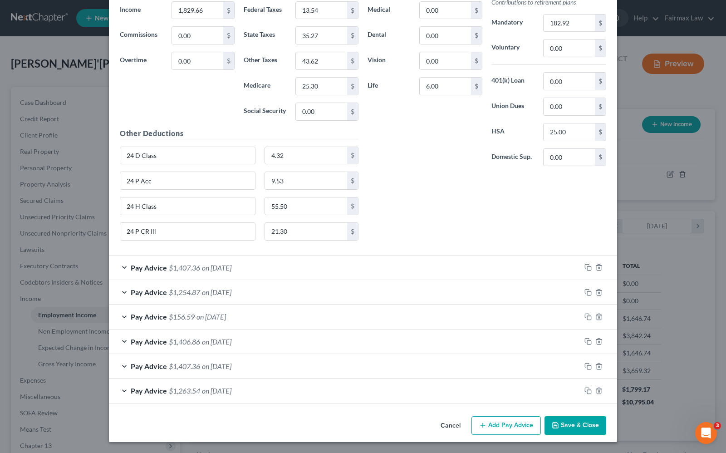
click at [579, 429] on button "Save & Close" at bounding box center [576, 425] width 62 height 19
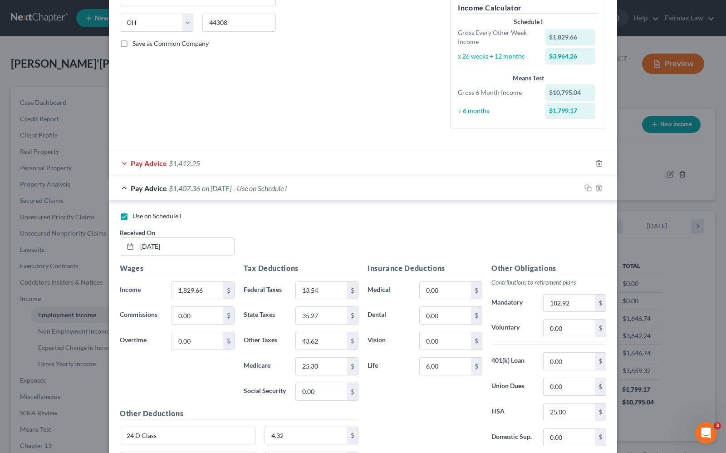
scroll to position [117, 0]
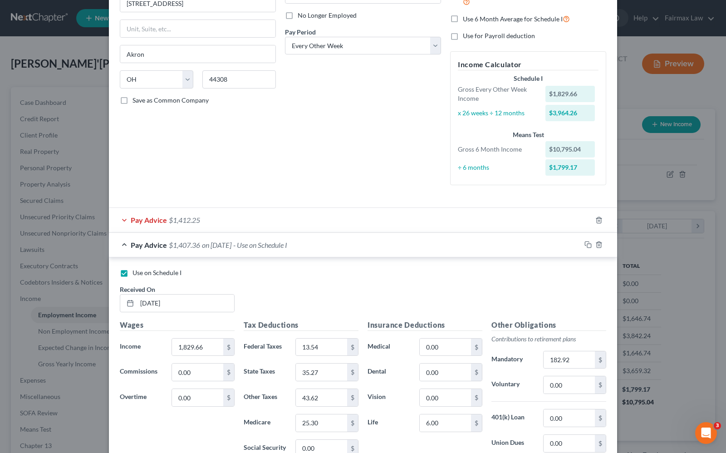
click at [142, 220] on span "Pay Advice" at bounding box center [149, 220] width 36 height 9
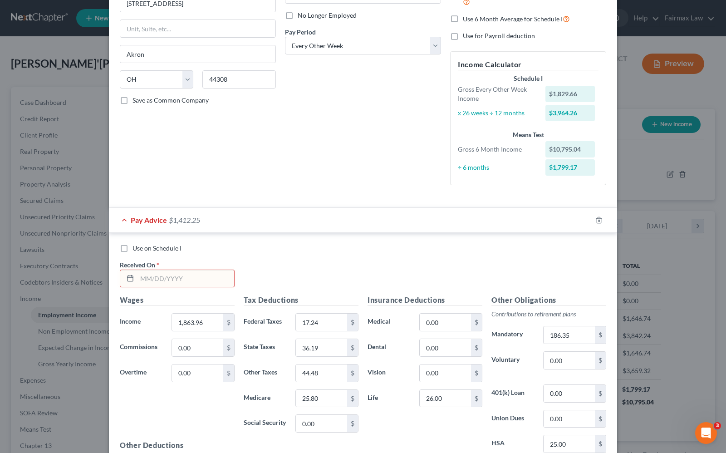
drag, startPoint x: 434, startPoint y: 262, endPoint x: 423, endPoint y: 257, distance: 12.6
click at [436, 262] on div "Use on Schedule I Received On *" at bounding box center [363, 269] width 496 height 51
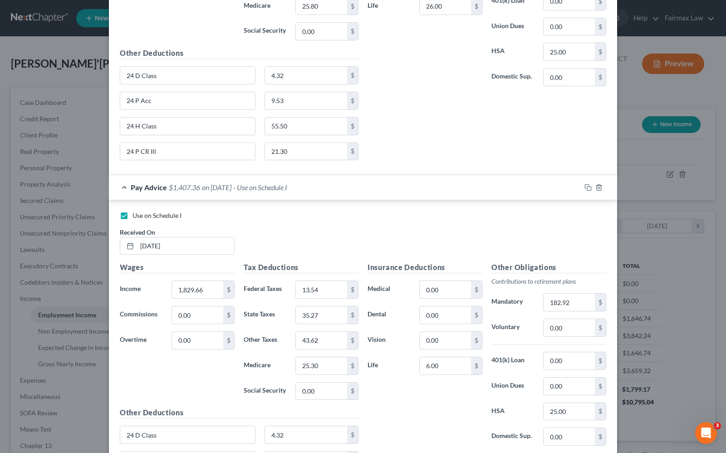
scroll to position [514, 0]
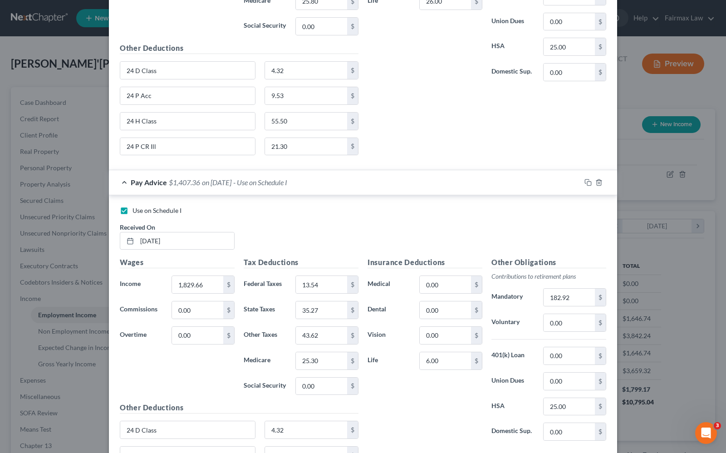
click at [176, 187] on span "$1,407.36" at bounding box center [184, 182] width 31 height 9
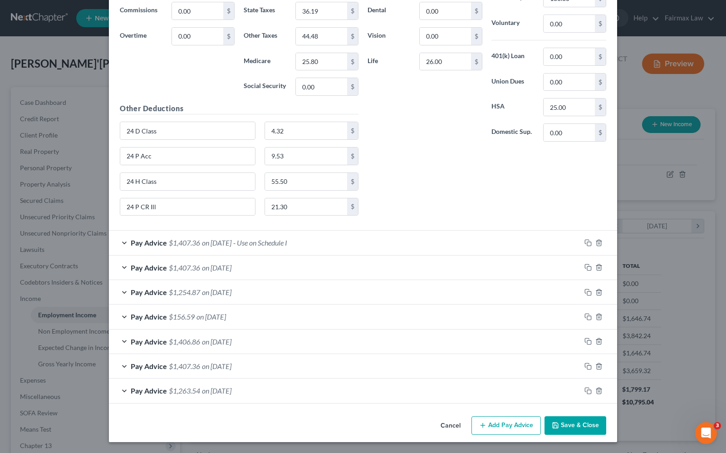
scroll to position [457, 0]
click at [156, 244] on span "Pay Advice" at bounding box center [149, 242] width 36 height 9
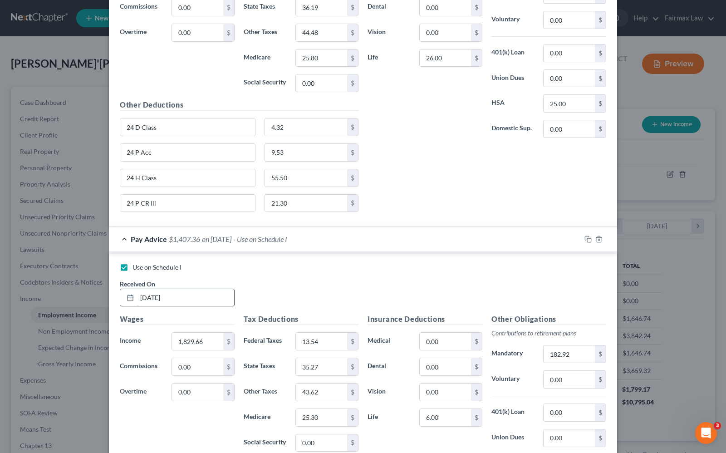
scroll to position [514, 0]
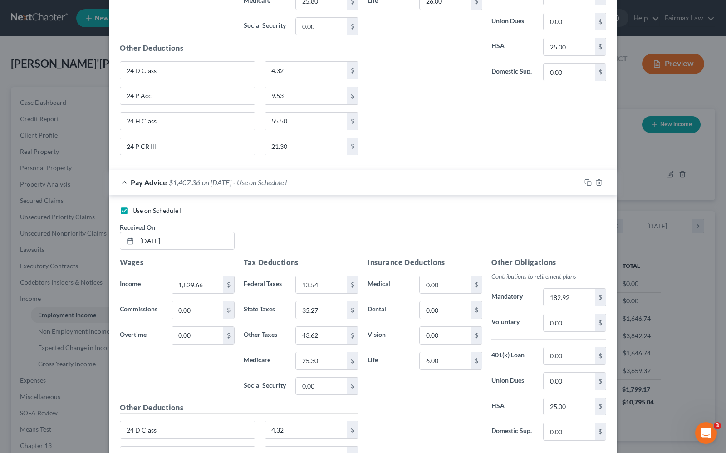
drag, startPoint x: 119, startPoint y: 212, endPoint x: 142, endPoint y: 226, distance: 26.2
click at [133, 213] on label "Use on Schedule I" at bounding box center [157, 210] width 49 height 9
click at [136, 212] on input "Use on Schedule I" at bounding box center [139, 209] width 6 height 6
checkbox input "false"
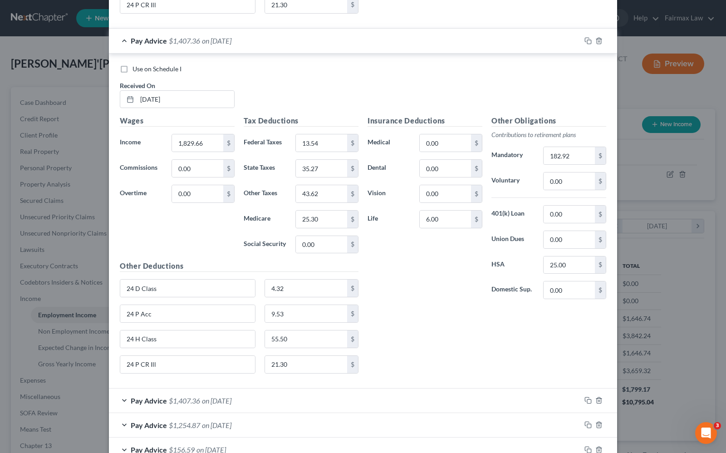
scroll to position [795, 0]
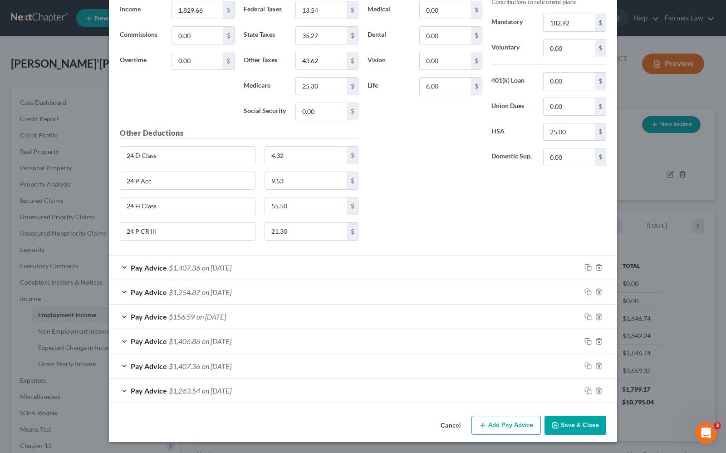
click at [581, 429] on button "Save & Close" at bounding box center [576, 425] width 62 height 19
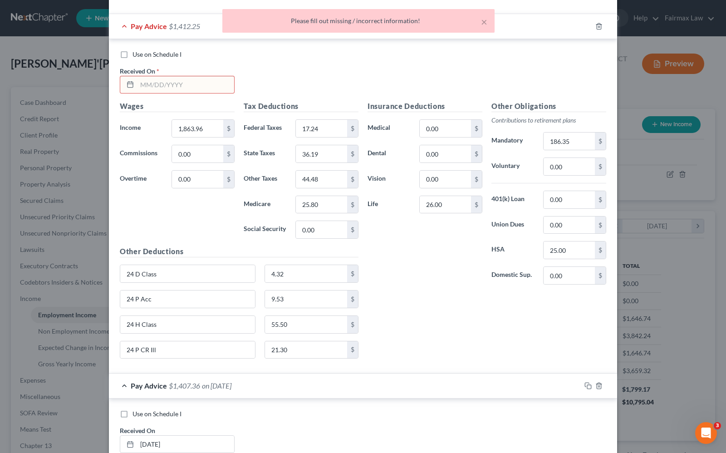
scroll to position [284, 0]
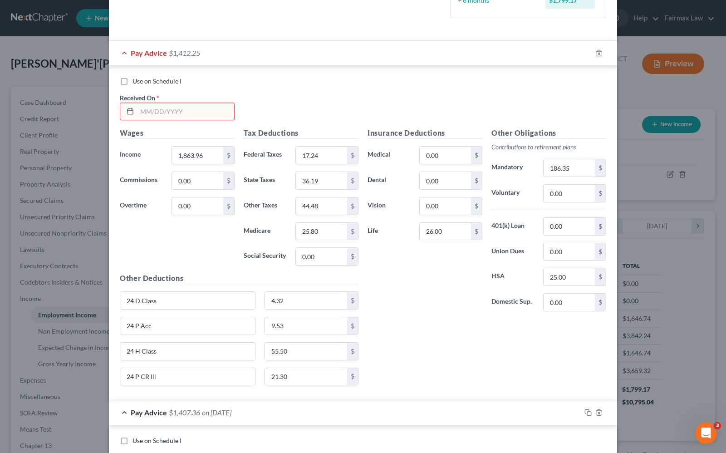
click at [173, 114] on input "text" at bounding box center [185, 111] width 97 height 17
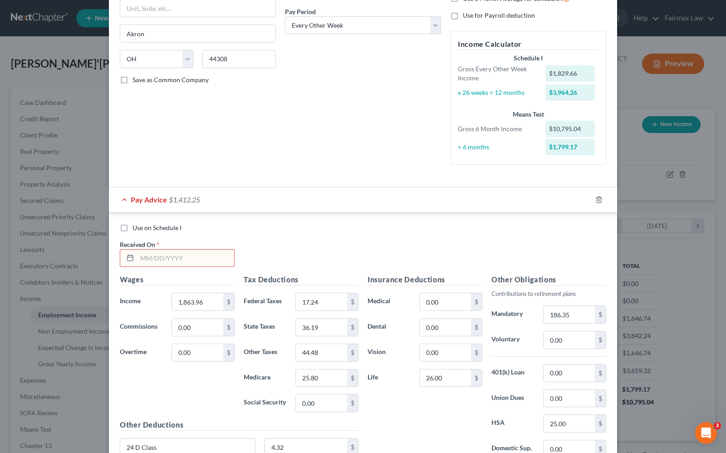
scroll to position [170, 0]
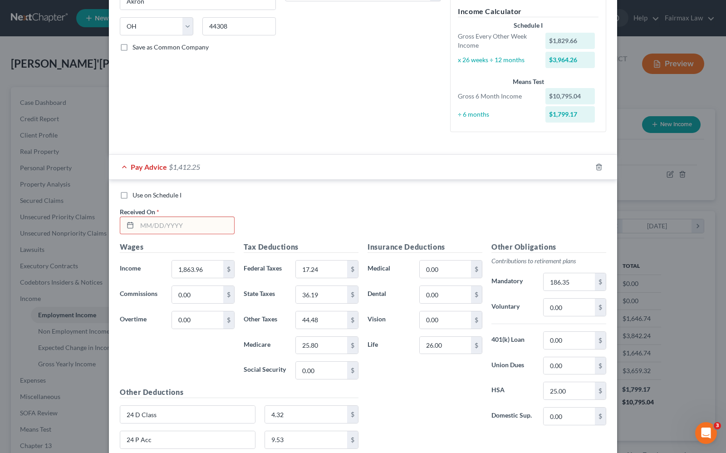
click at [157, 225] on input "text" at bounding box center [185, 225] width 97 height 17
type input "[DATE]"
click at [325, 175] on div "Pay Advice $1,412.25 on [DATE]" at bounding box center [345, 167] width 472 height 24
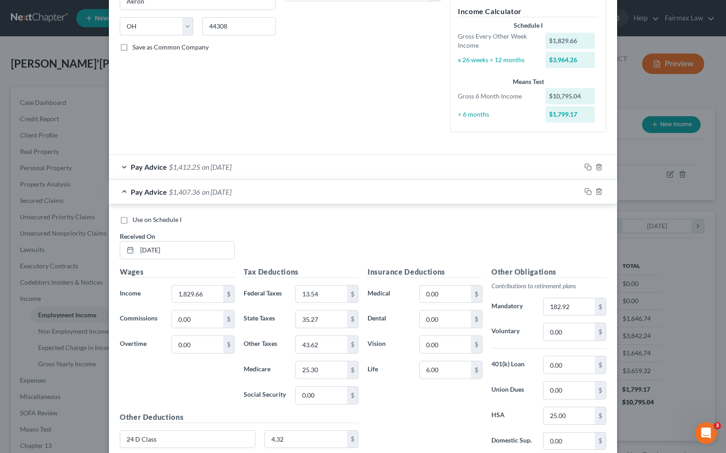
click at [163, 168] on div "Pay Advice $1,412.25 on [DATE]" at bounding box center [345, 167] width 472 height 24
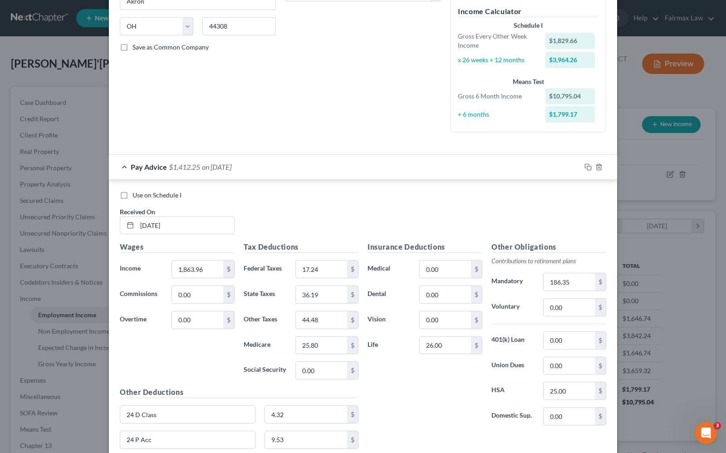
click at [133, 199] on label "Use on Schedule I" at bounding box center [157, 195] width 49 height 9
click at [136, 197] on input "Use on Schedule I" at bounding box center [139, 194] width 6 height 6
checkbox input "true"
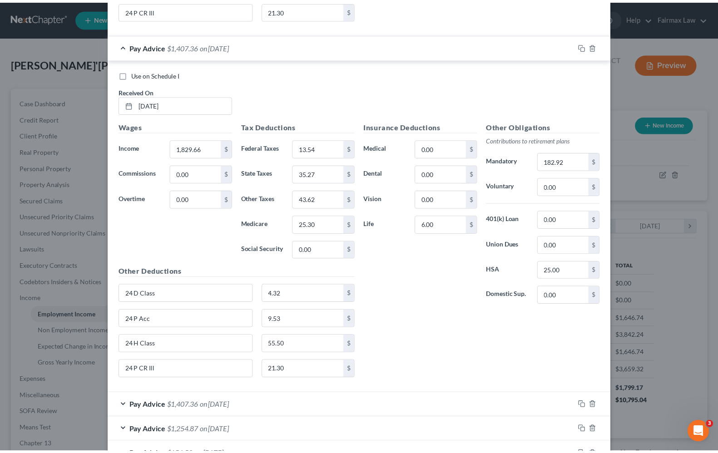
scroll to position [795, 0]
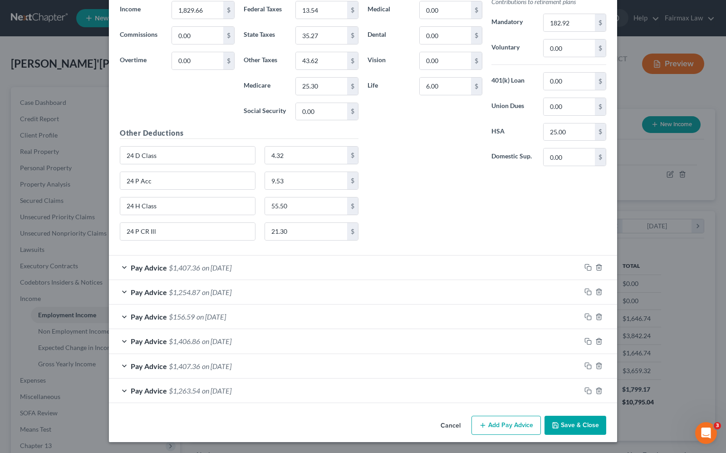
drag, startPoint x: 565, startPoint y: 424, endPoint x: 568, endPoint y: 429, distance: 5.3
click at [566, 426] on button "Save & Close" at bounding box center [576, 425] width 62 height 19
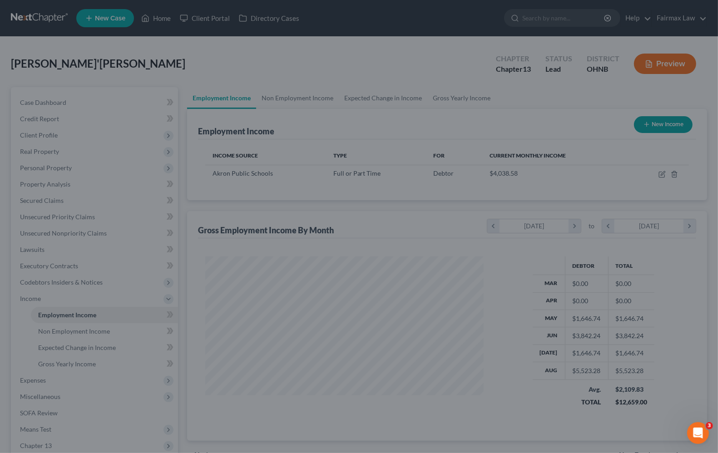
scroll to position [453699, 453570]
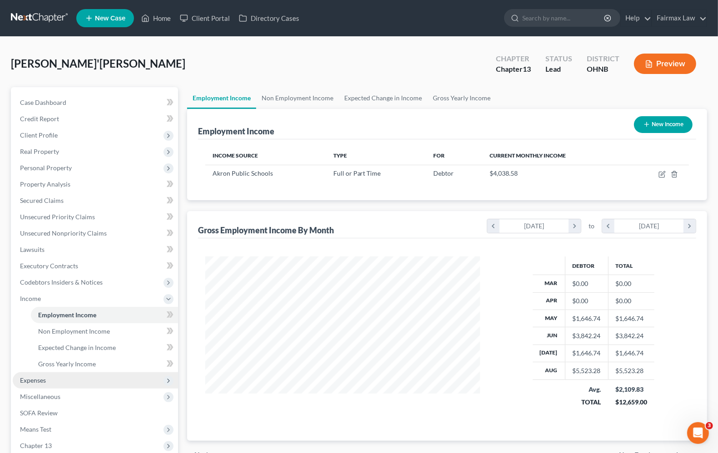
click at [39, 379] on span "Expenses" at bounding box center [33, 380] width 26 height 8
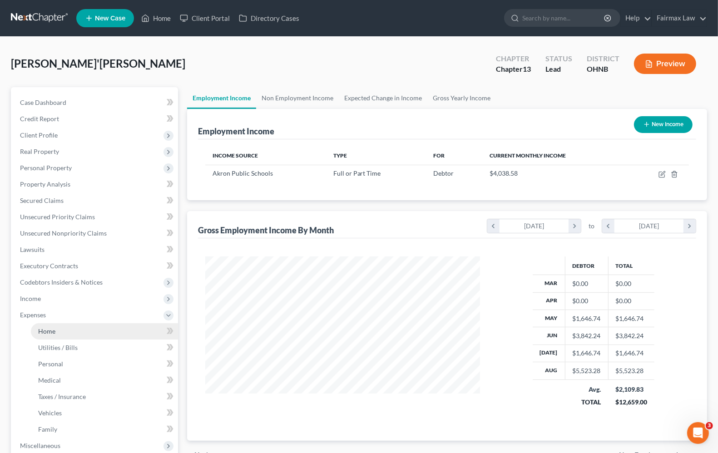
click at [46, 334] on link "Home" at bounding box center [104, 331] width 147 height 16
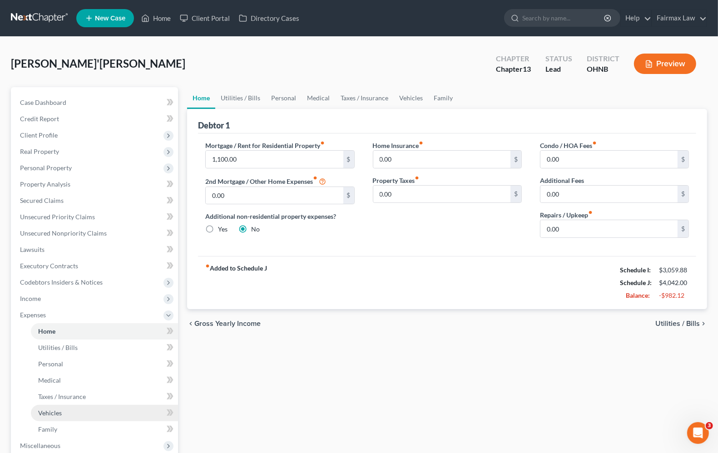
click at [47, 413] on span "Vehicles" at bounding box center [50, 413] width 24 height 8
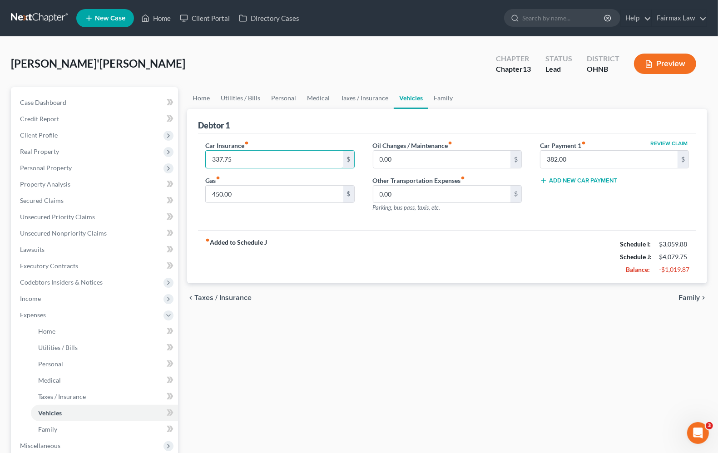
type input "337.75"
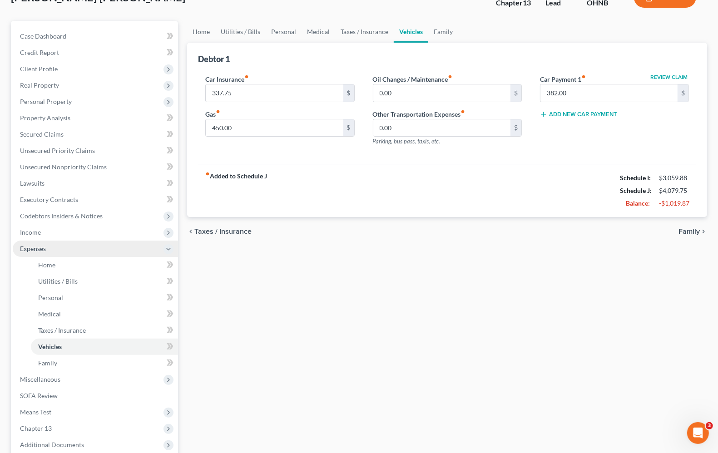
scroll to position [159, 0]
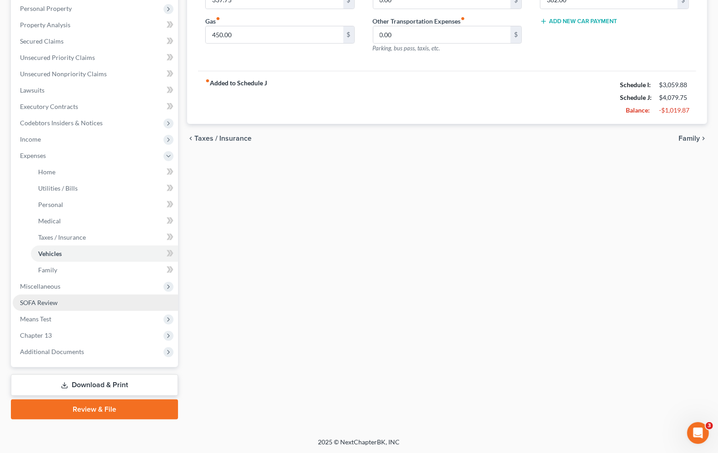
click at [44, 308] on link "SOFA Review" at bounding box center [95, 303] width 165 height 16
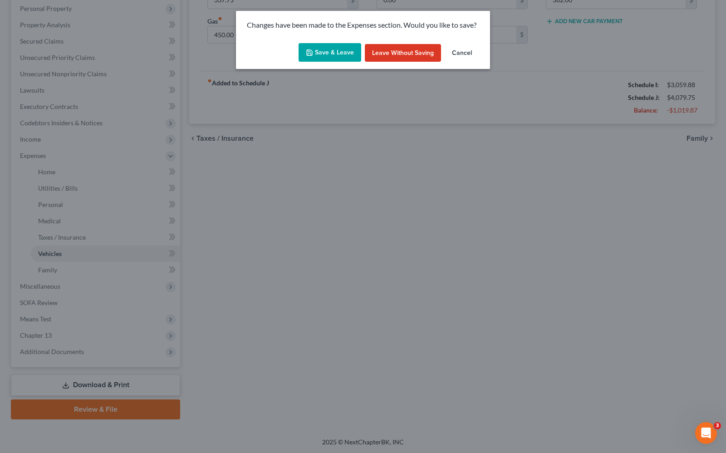
click at [318, 55] on button "Save & Leave" at bounding box center [330, 52] width 63 height 19
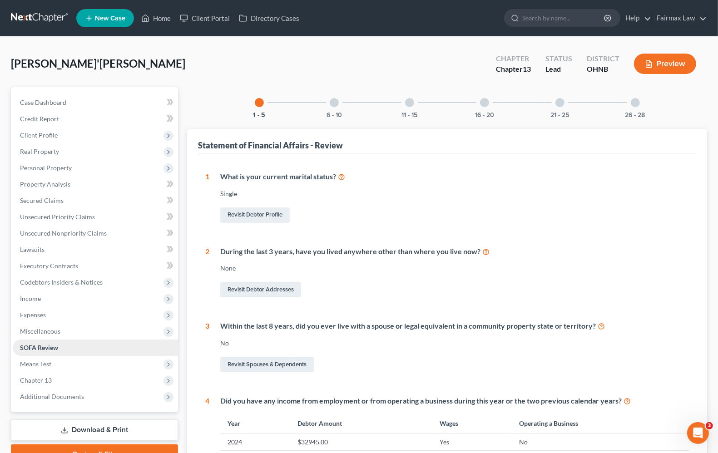
click at [43, 348] on span "SOFA Review" at bounding box center [39, 348] width 38 height 8
click at [337, 104] on div at bounding box center [334, 102] width 9 height 9
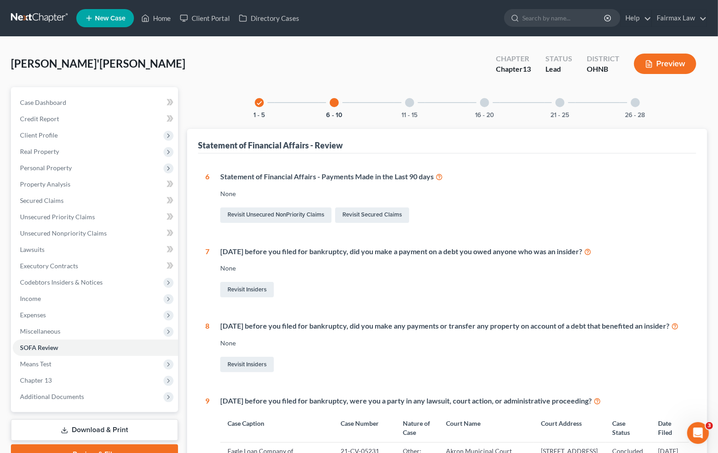
click at [409, 103] on div at bounding box center [409, 102] width 9 height 9
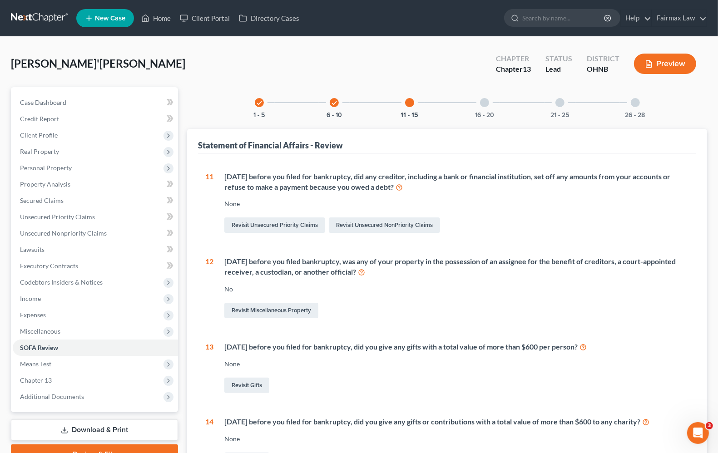
click at [486, 104] on div at bounding box center [484, 102] width 9 height 9
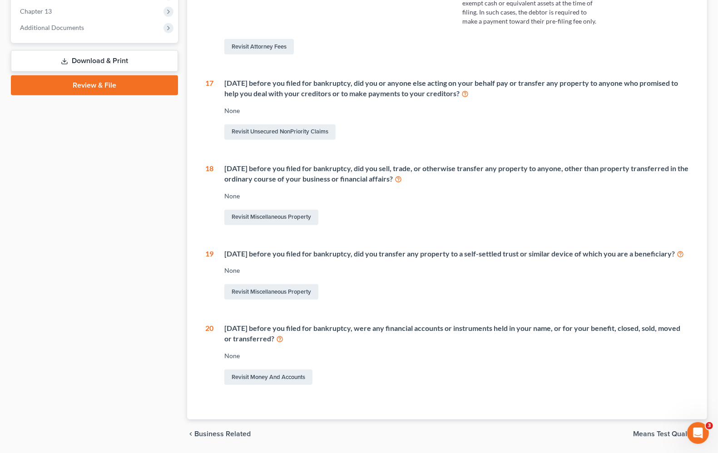
scroll to position [397, 0]
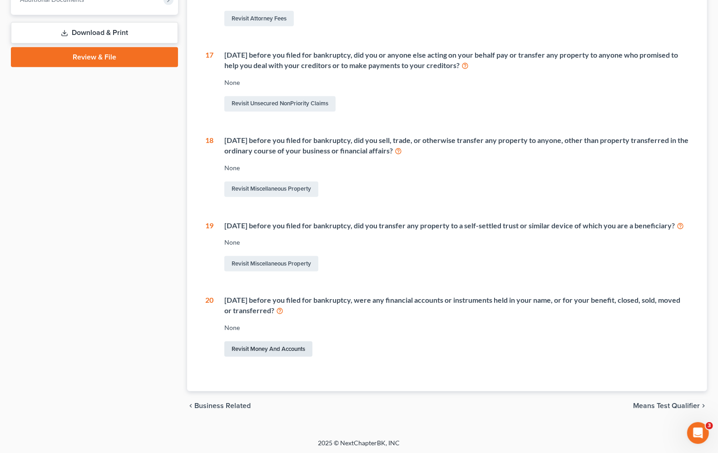
click at [269, 357] on link "Revisit Money and Accounts" at bounding box center [268, 348] width 88 height 15
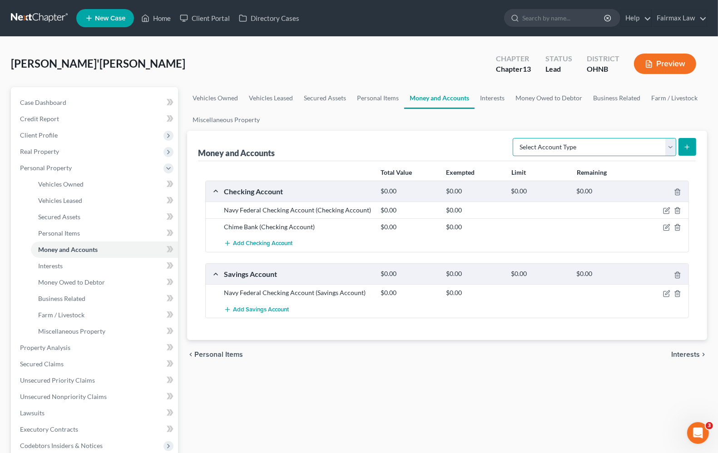
click at [602, 148] on select "Select Account Type Brokerage Cash on Hand Certificates of Deposit Checking Acc…" at bounding box center [593, 147] width 163 height 18
click at [603, 148] on select "Select Account Type Brokerage Cash on Hand Certificates of Deposit Checking Acc…" at bounding box center [593, 147] width 163 height 18
